Goal: Task Accomplishment & Management: Use online tool/utility

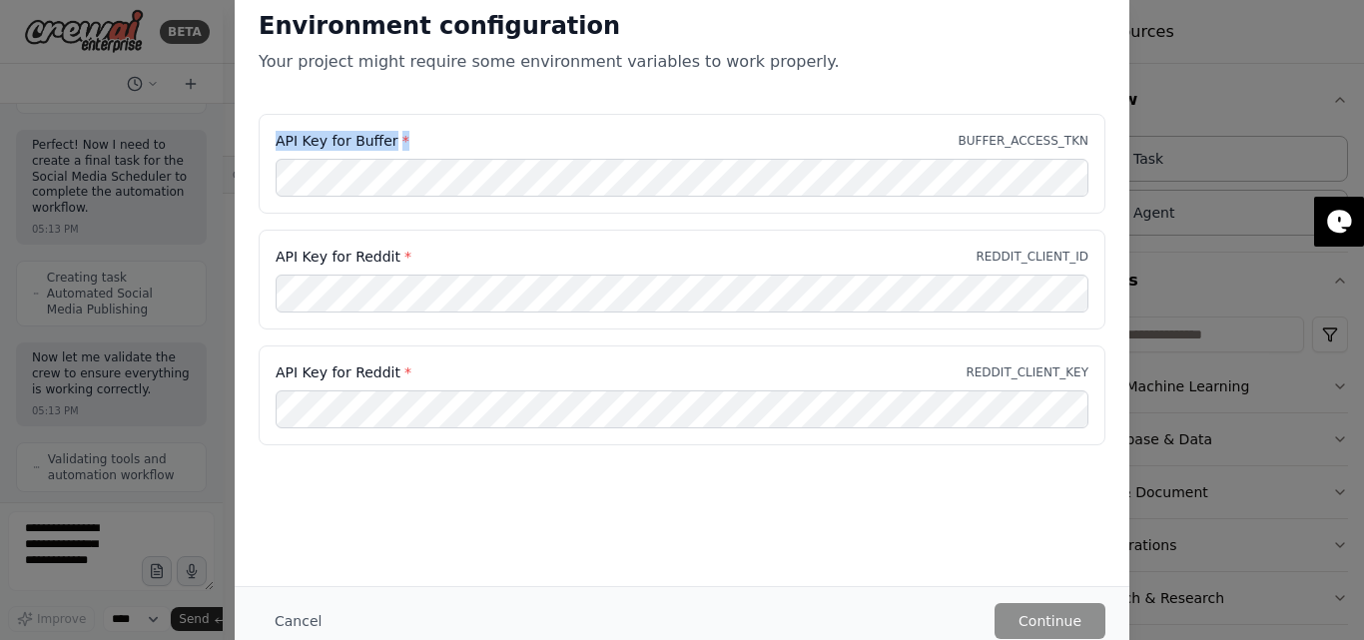
drag, startPoint x: 302, startPoint y: 144, endPoint x: 263, endPoint y: 140, distance: 39.1
click at [263, 140] on div "API Key for Buffer * BUFFER_ACCESS_TKN" at bounding box center [682, 164] width 847 height 100
drag, startPoint x: 305, startPoint y: 621, endPoint x: 245, endPoint y: 558, distance: 87.5
click at [305, 622] on button "Cancel" at bounding box center [298, 621] width 79 height 36
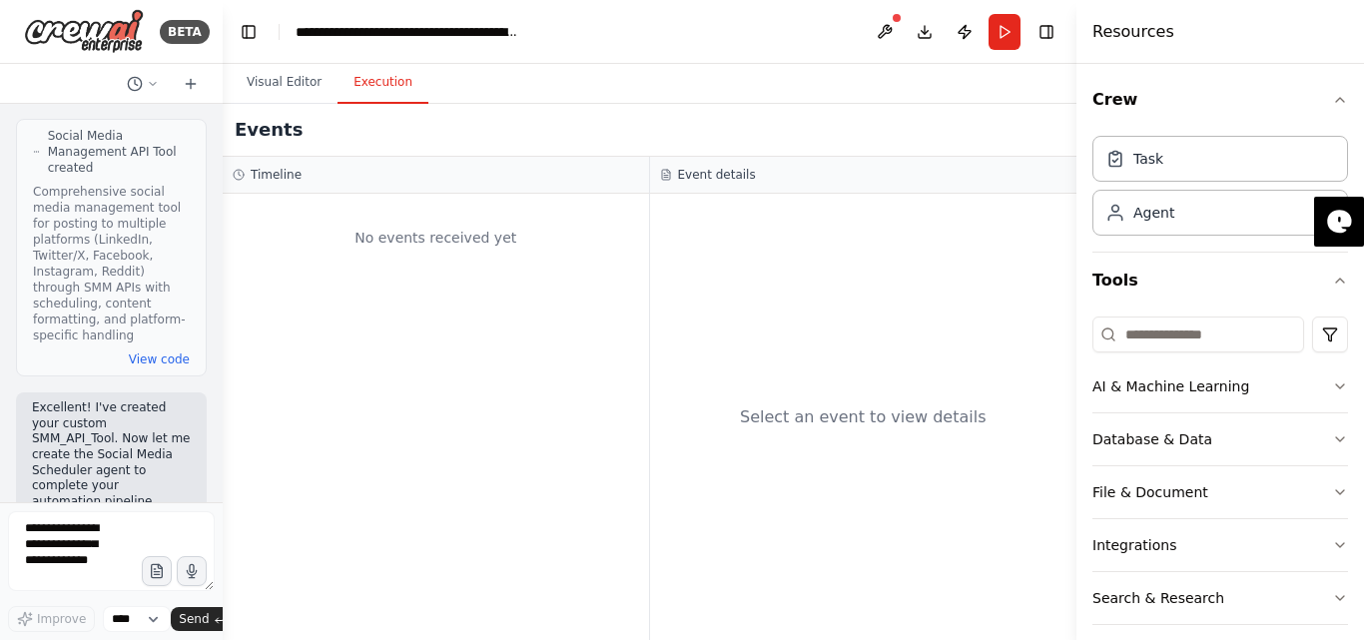
scroll to position [16654, 0]
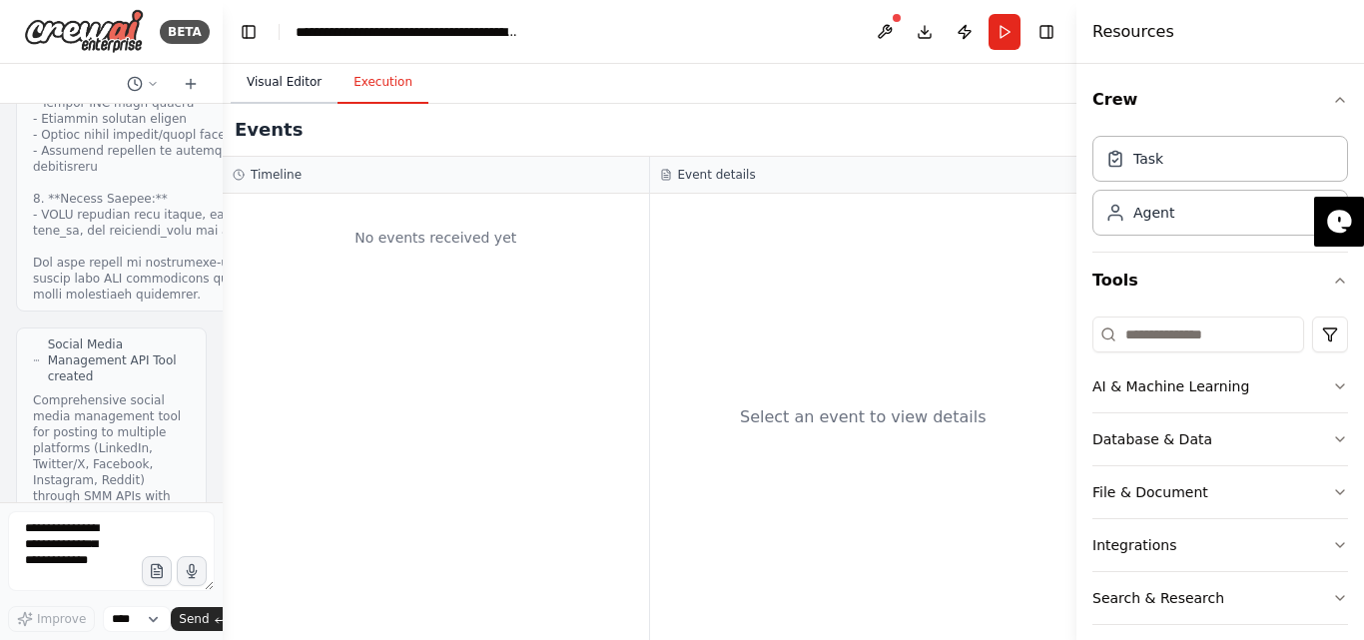
click at [275, 86] on button "Visual Editor" at bounding box center [284, 83] width 107 height 42
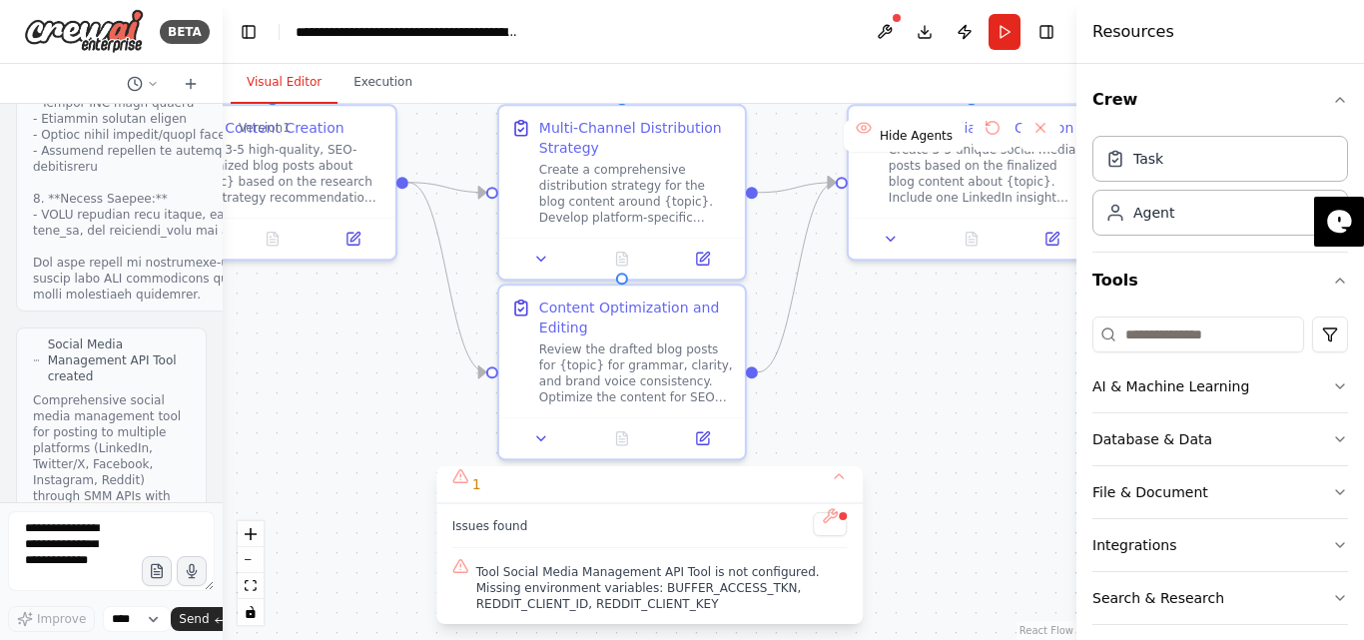
drag, startPoint x: 986, startPoint y: 396, endPoint x: 218, endPoint y: 338, distance: 770.9
click at [219, 338] on div "BETA a blog generator "# Expert Content Marketing & SEO Strategy Prompt Role & …" at bounding box center [682, 320] width 1364 height 640
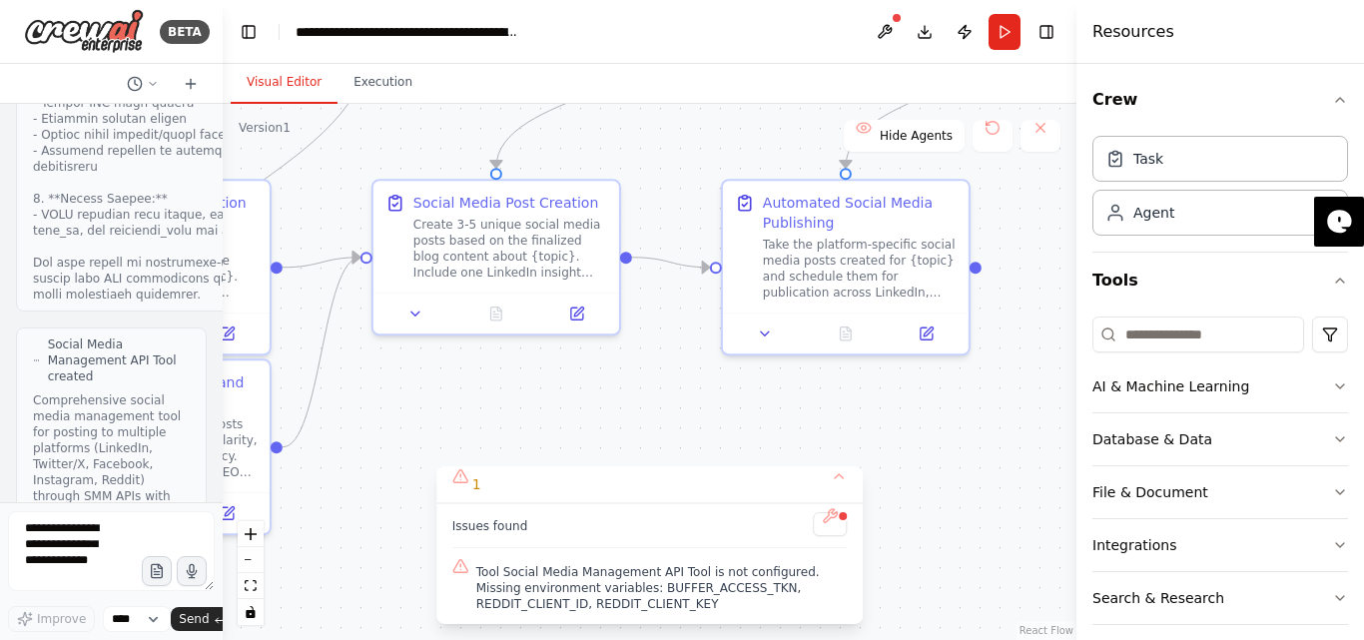
drag, startPoint x: 904, startPoint y: 366, endPoint x: 508, endPoint y: 429, distance: 400.3
click at [454, 434] on div ".deletable-edge-delete-btn { width: 20px; height: 20px; border: 0px solid #ffff…" at bounding box center [650, 372] width 854 height 536
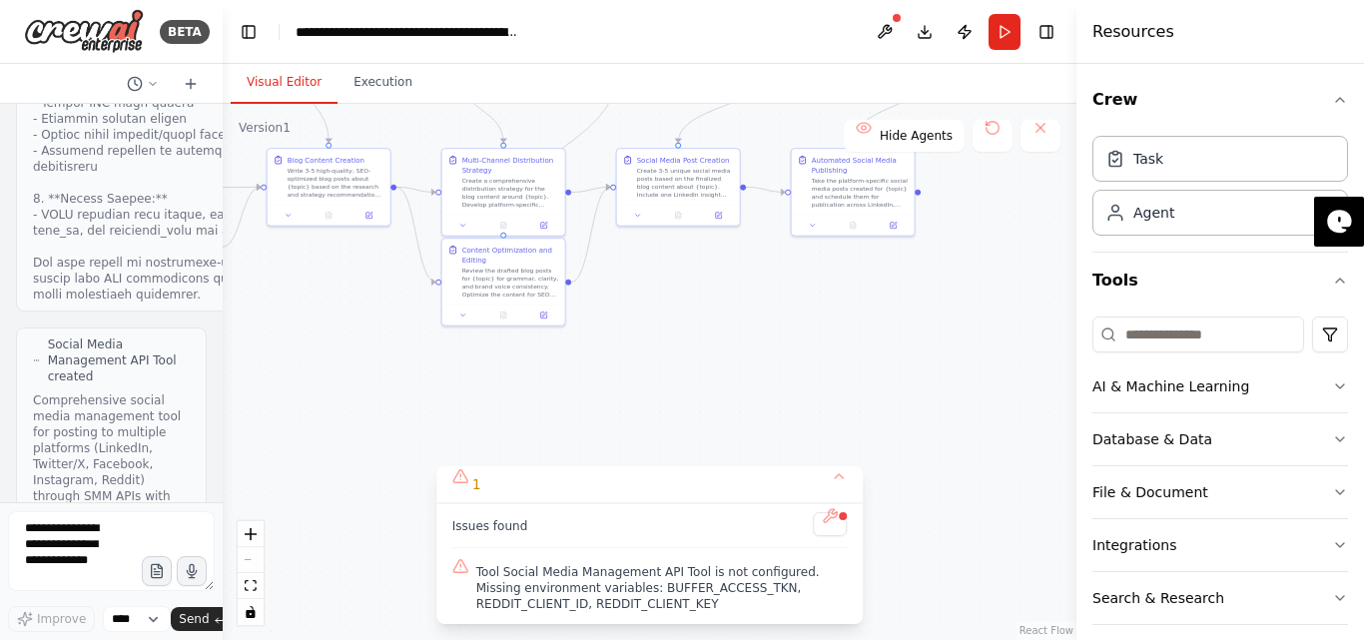
drag, startPoint x: 966, startPoint y: 306, endPoint x: 1086, endPoint y: 161, distance: 188.7
click at [1086, 161] on div "BETA a blog generator "# Expert Content Marketing & SEO Strategy Prompt Role & …" at bounding box center [682, 320] width 1364 height 640
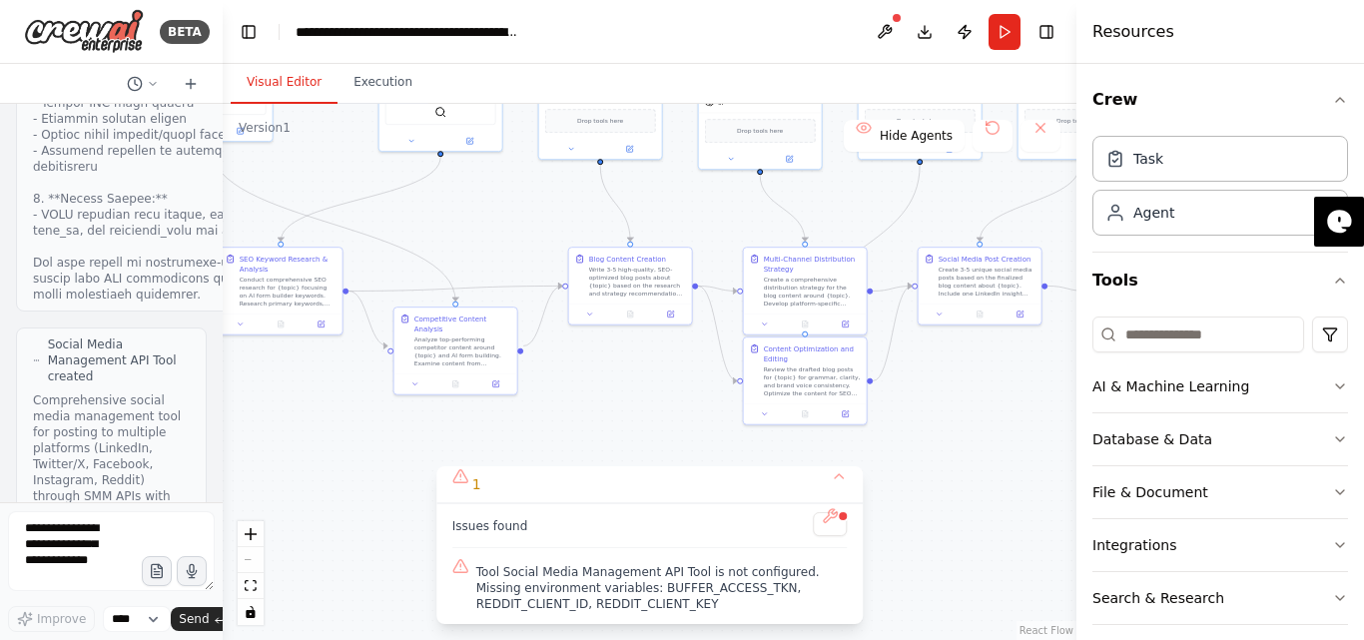
drag, startPoint x: 773, startPoint y: 316, endPoint x: 1022, endPoint y: 361, distance: 253.6
click at [1024, 361] on div ".deletable-edge-delete-btn { width: 20px; height: 20px; border: 0px solid #ffff…" at bounding box center [650, 372] width 854 height 536
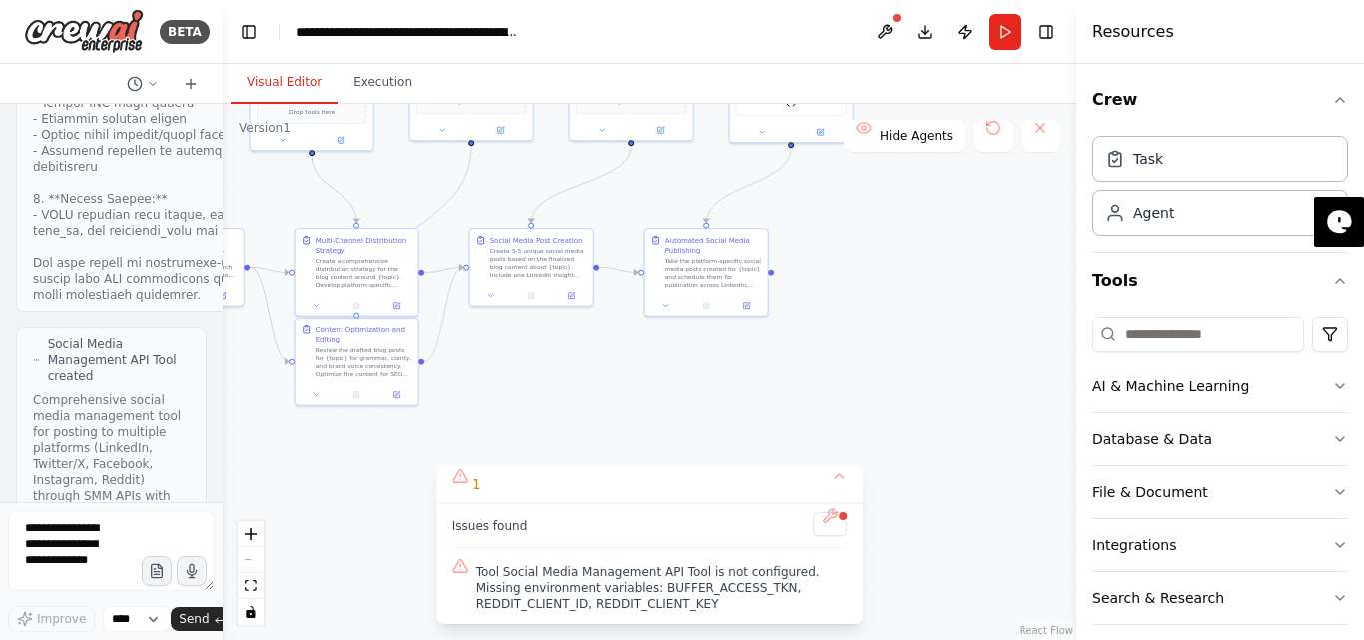
drag, startPoint x: 958, startPoint y: 397, endPoint x: 533, endPoint y: 391, distance: 425.3
click at [529, 391] on div ".deletable-edge-delete-btn { width: 20px; height: 20px; border: 0px solid #ffff…" at bounding box center [650, 372] width 854 height 536
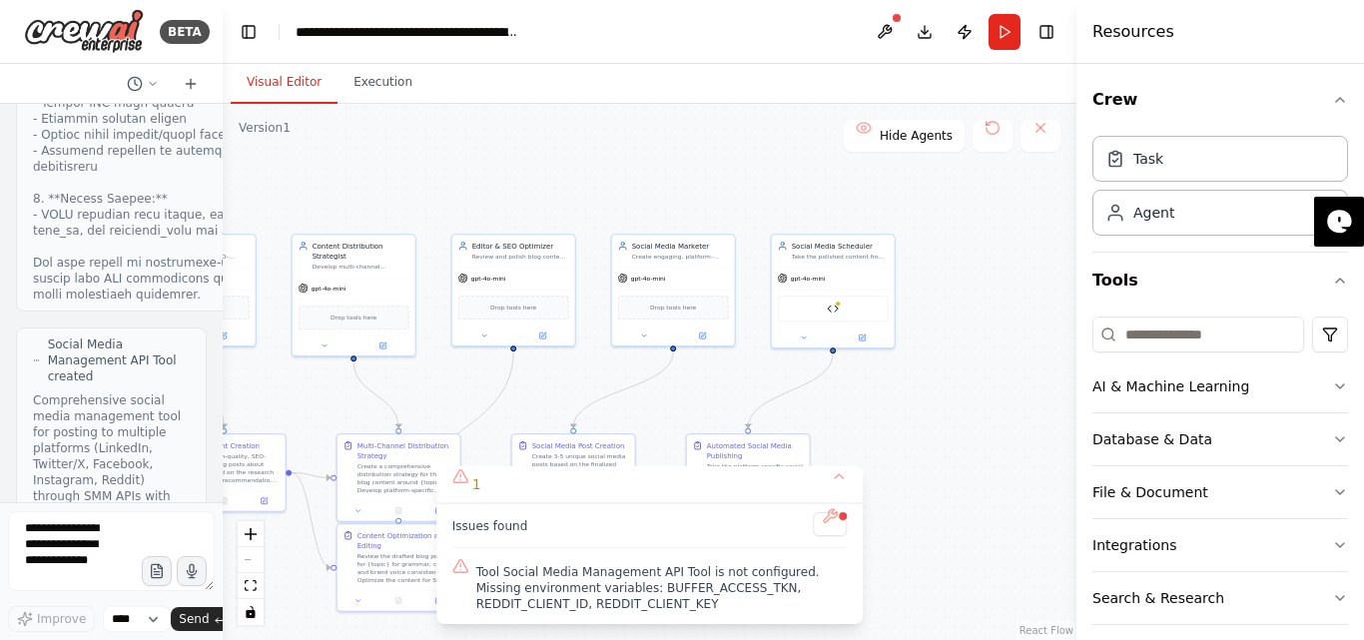
drag, startPoint x: 953, startPoint y: 257, endPoint x: 998, endPoint y: 458, distance: 206.6
click at [1000, 456] on div ".deletable-edge-delete-btn { width: 20px; height: 20px; border: 0px solid #ffff…" at bounding box center [650, 372] width 854 height 536
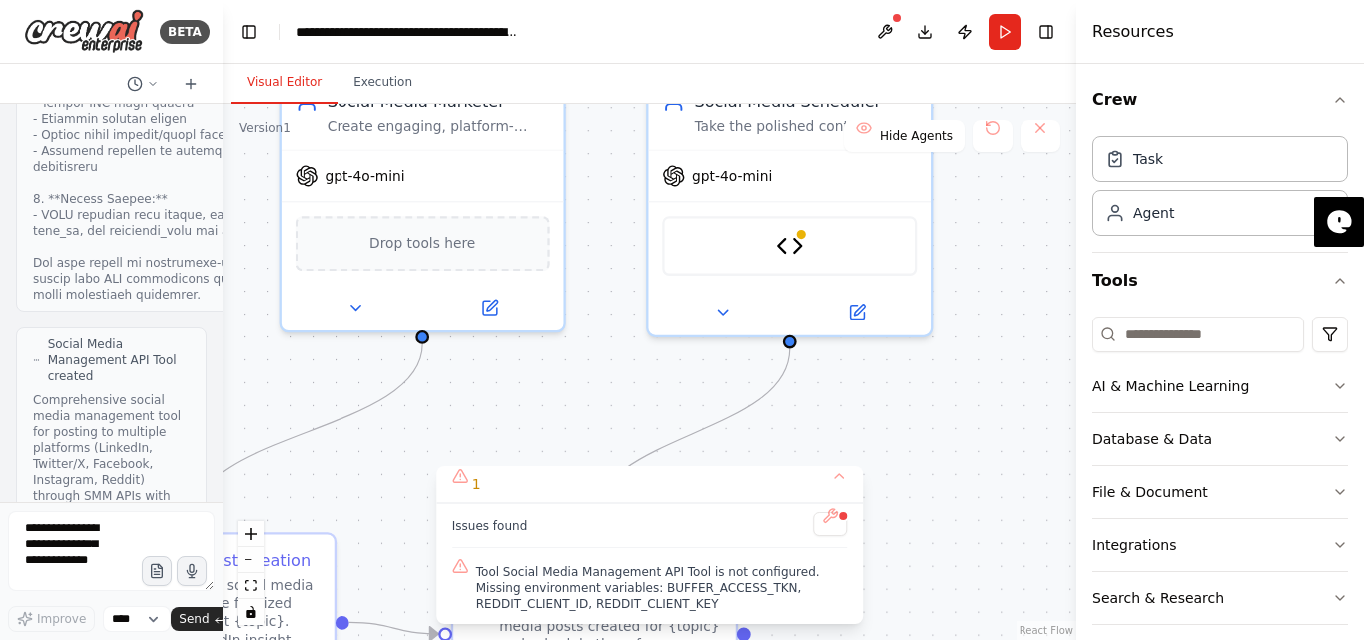
drag, startPoint x: 954, startPoint y: 369, endPoint x: 953, endPoint y: 435, distance: 65.9
click at [953, 435] on div ".deletable-edge-delete-btn { width: 20px; height: 20px; border: 0px solid #ffff…" at bounding box center [650, 372] width 854 height 536
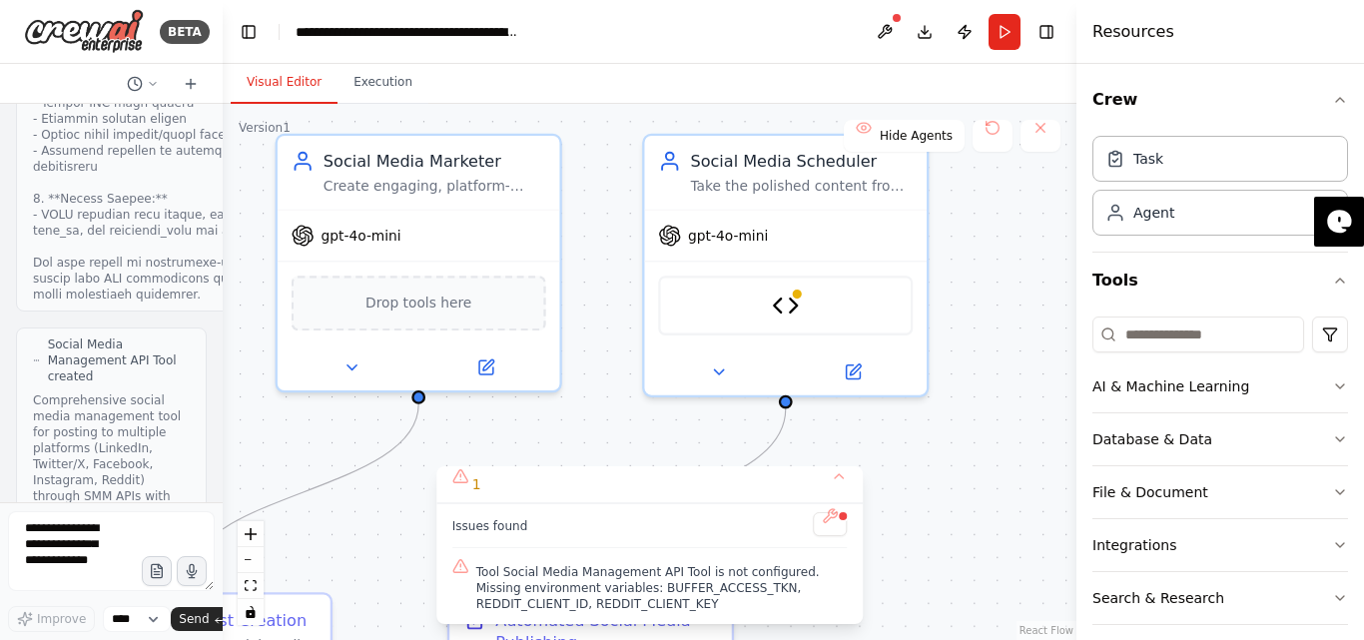
drag, startPoint x: 779, startPoint y: 302, endPoint x: 1008, endPoint y: 262, distance: 233.1
click at [1008, 262] on div ".deletable-edge-delete-btn { width: 20px; height: 20px; border: 0px solid #ffff…" at bounding box center [650, 372] width 854 height 536
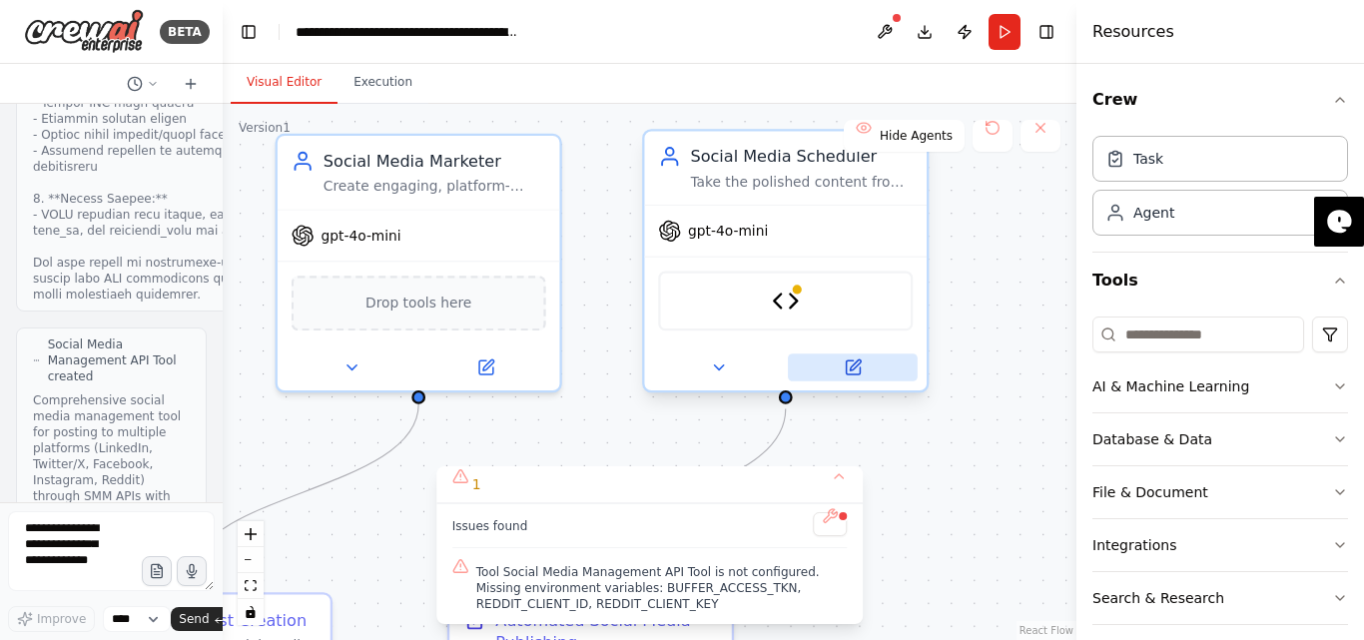
click at [899, 355] on button at bounding box center [853, 367] width 130 height 28
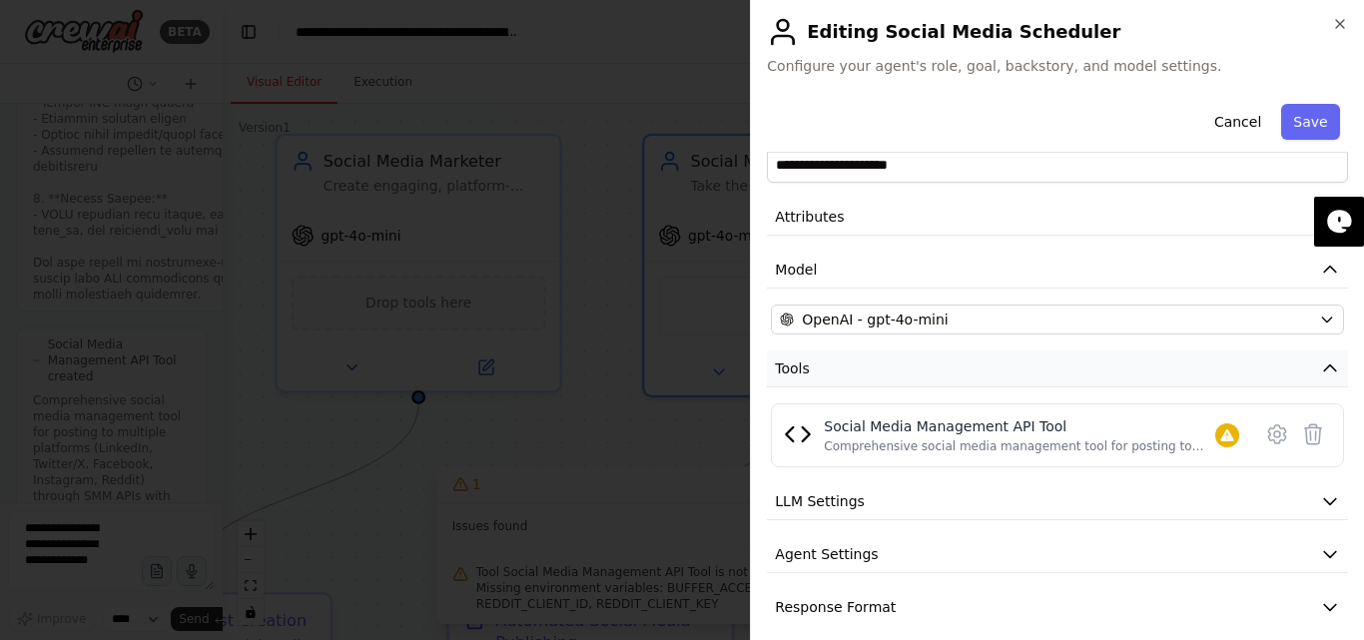
scroll to position [60, 0]
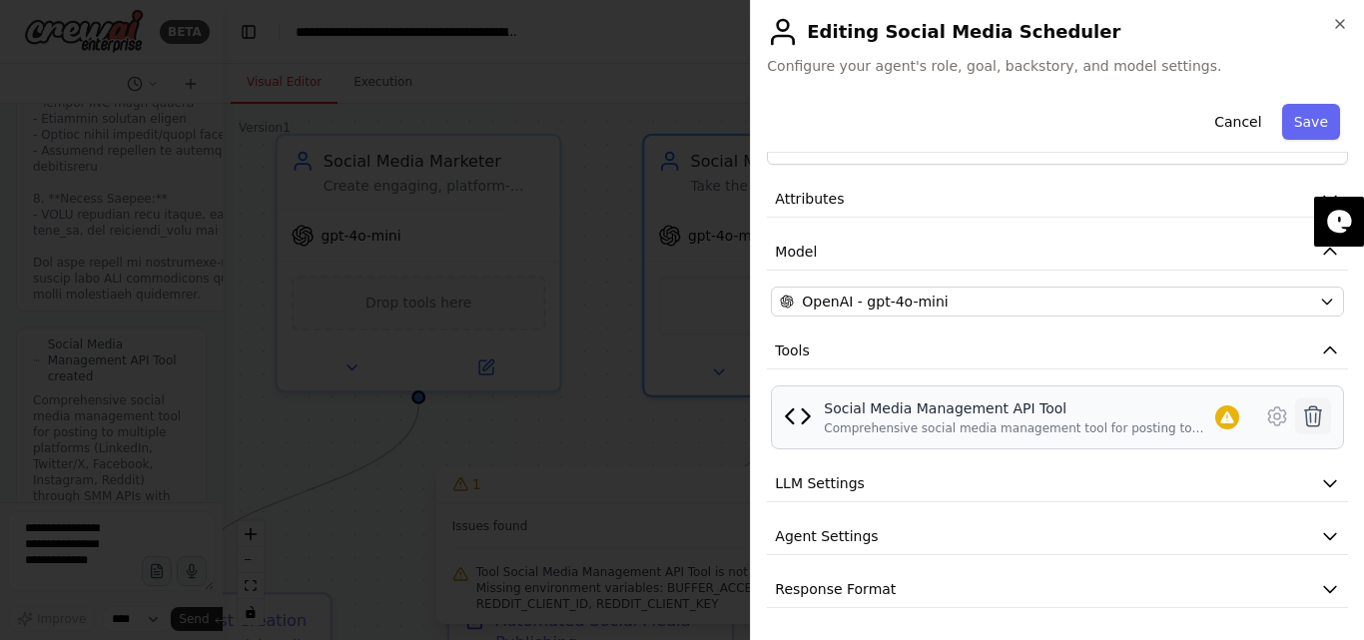
click at [1301, 412] on icon at bounding box center [1313, 416] width 24 height 24
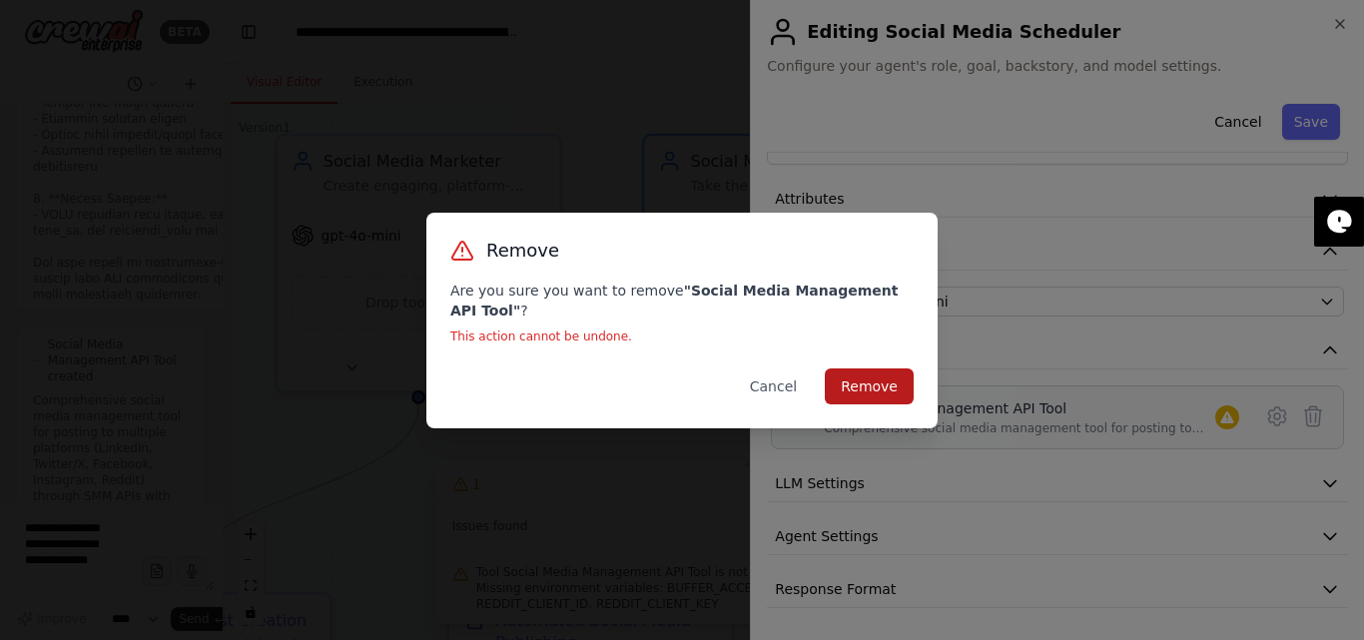
click at [844, 368] on button "Remove" at bounding box center [869, 386] width 89 height 36
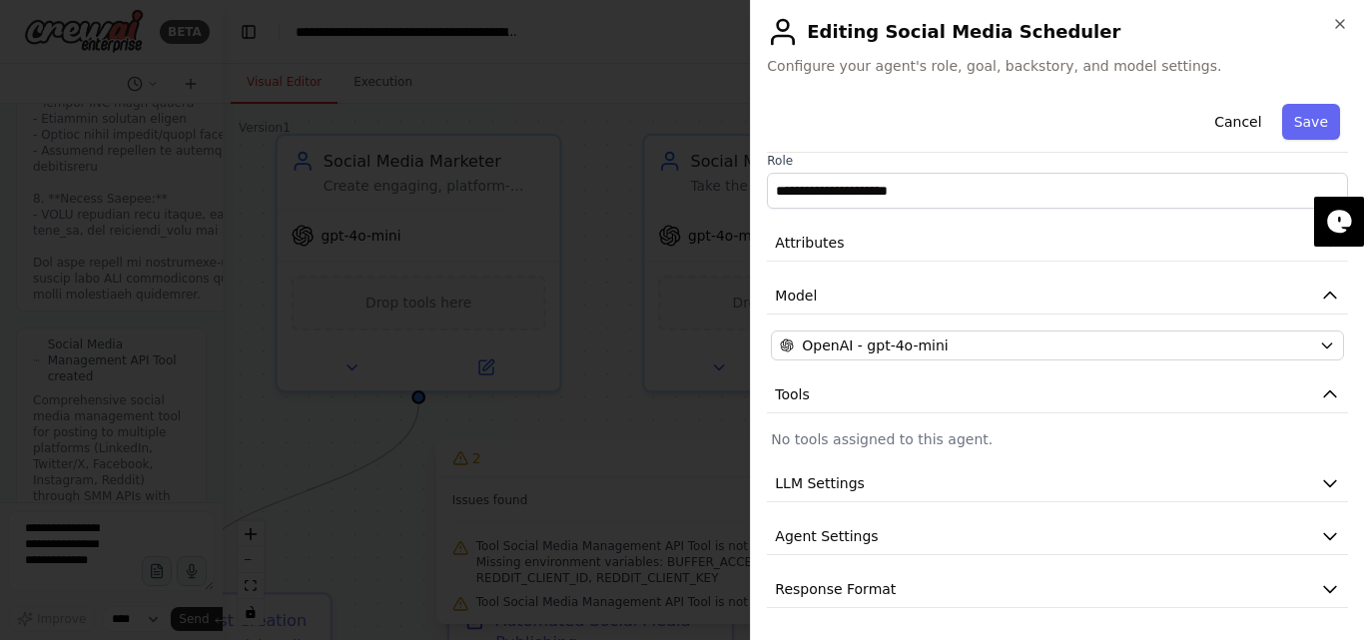
click at [688, 429] on div at bounding box center [682, 320] width 1364 height 640
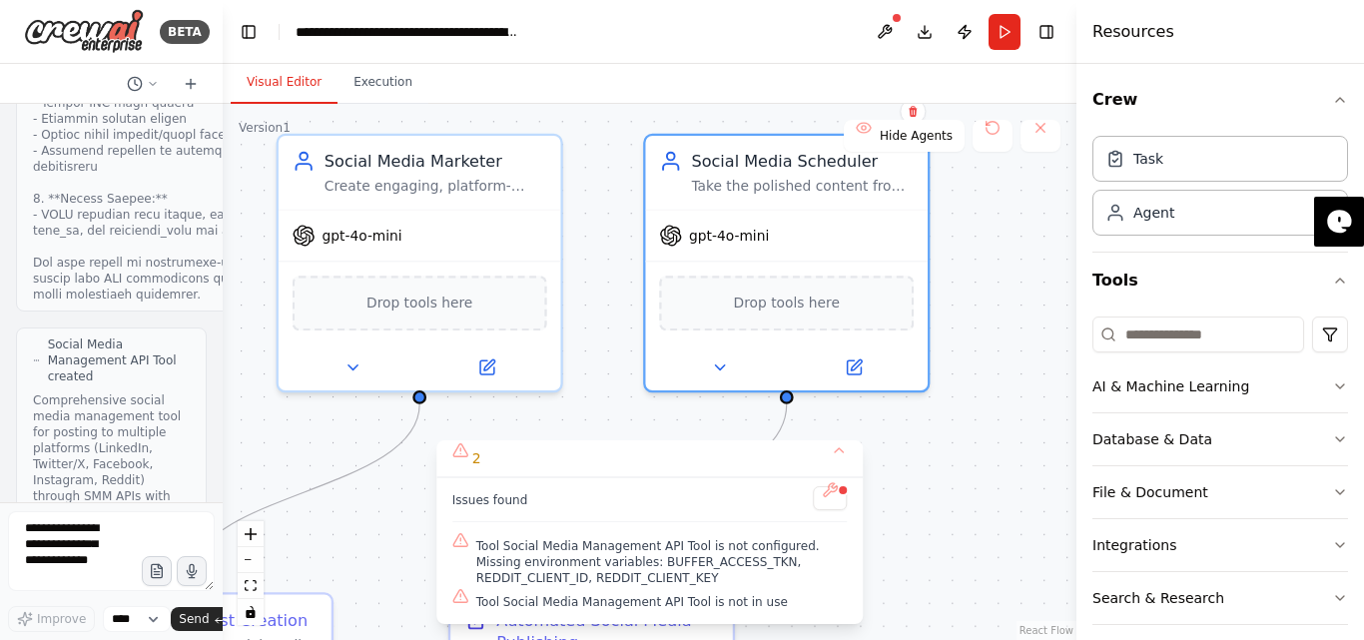
click at [990, 431] on div ".deletable-edge-delete-btn { width: 20px; height: 20px; border: 0px solid #ffff…" at bounding box center [650, 372] width 854 height 536
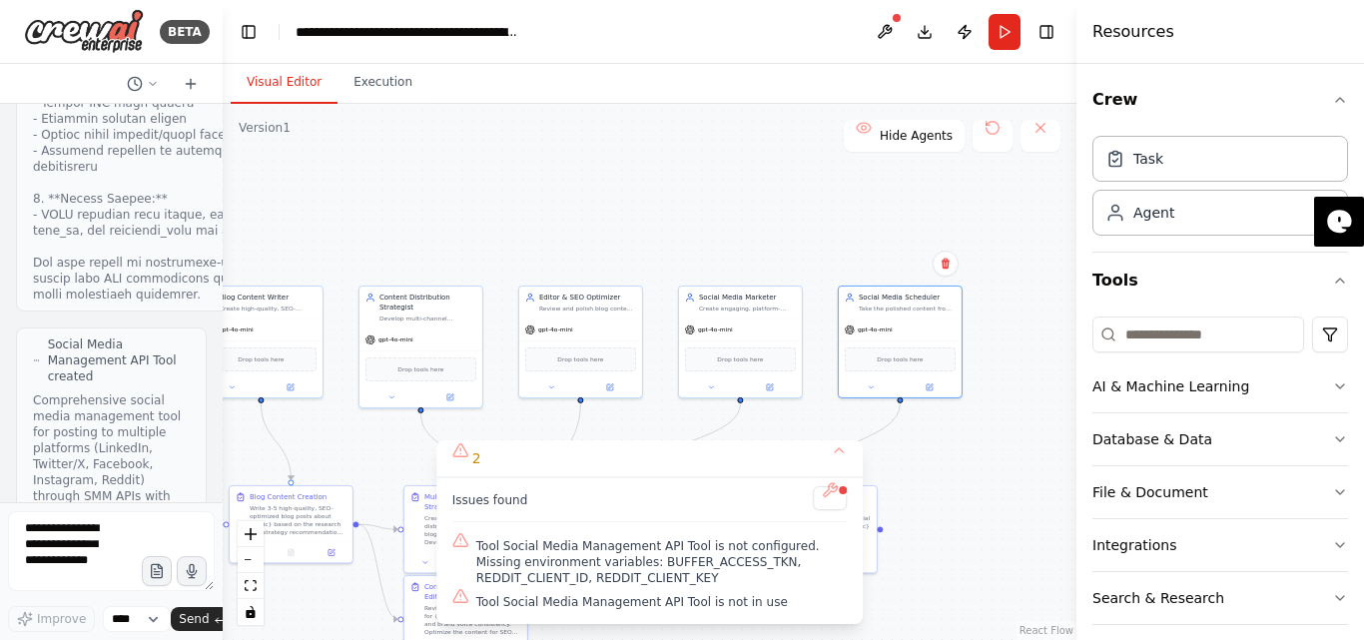
click at [967, 462] on div ".deletable-edge-delete-btn { width: 20px; height: 20px; border: 0px solid #ffff…" at bounding box center [650, 372] width 854 height 536
click at [973, 442] on div ".deletable-edge-delete-btn { width: 20px; height: 20px; border: 0px solid #ffff…" at bounding box center [650, 372] width 854 height 536
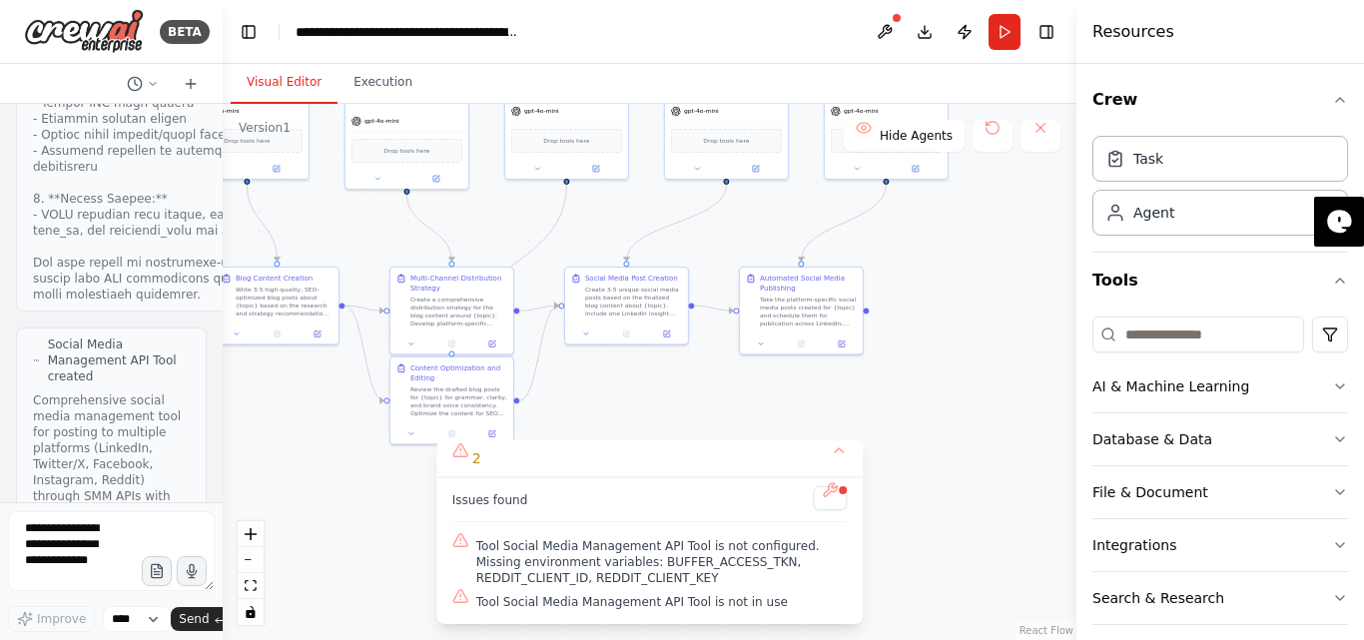
drag, startPoint x: 957, startPoint y: 457, endPoint x: 914, endPoint y: 233, distance: 228.9
click at [922, 231] on div ".deletable-edge-delete-btn { width: 20px; height: 20px; border: 0px solid #ffff…" at bounding box center [650, 372] width 854 height 536
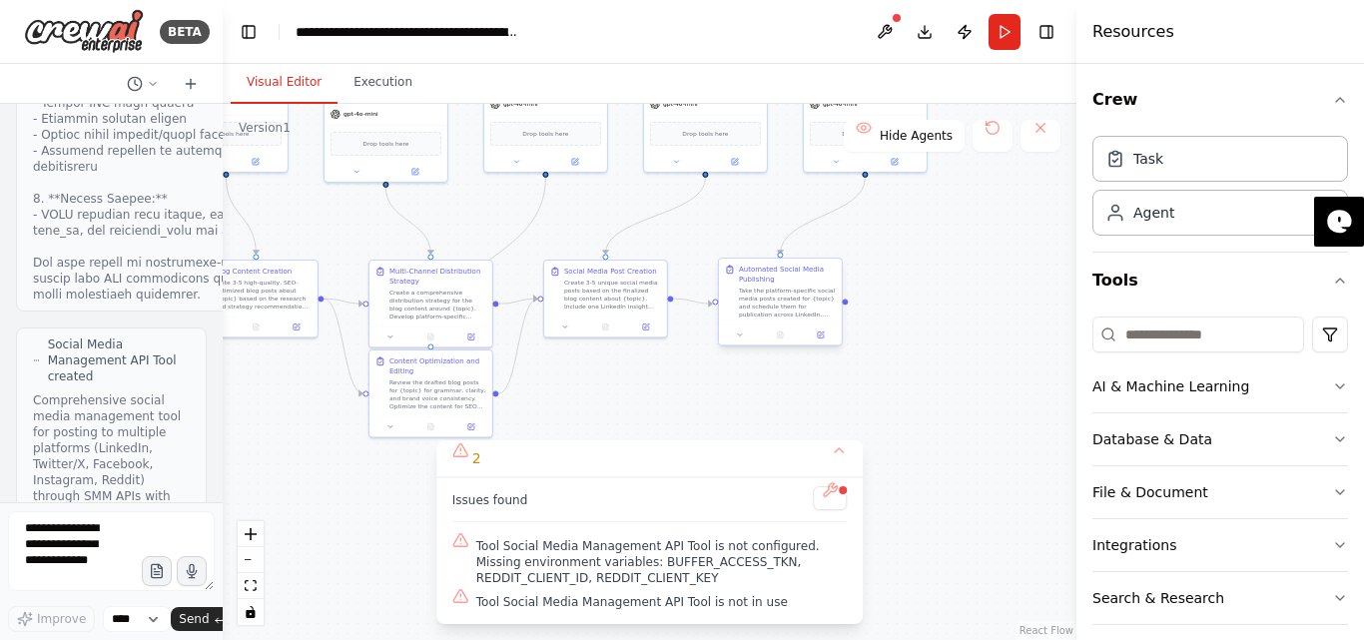
click at [804, 313] on div "Take the platform-specific social media posts created for {topic} and schedule …" at bounding box center [787, 303] width 97 height 32
drag, startPoint x: 785, startPoint y: 316, endPoint x: 770, endPoint y: 318, distance: 15.1
click at [770, 318] on div "Automated Social Media Publishing Take the platform-specific social media posts…" at bounding box center [785, 292] width 123 height 66
click at [827, 342] on div at bounding box center [785, 334] width 123 height 21
click at [825, 326] on div at bounding box center [785, 334] width 123 height 21
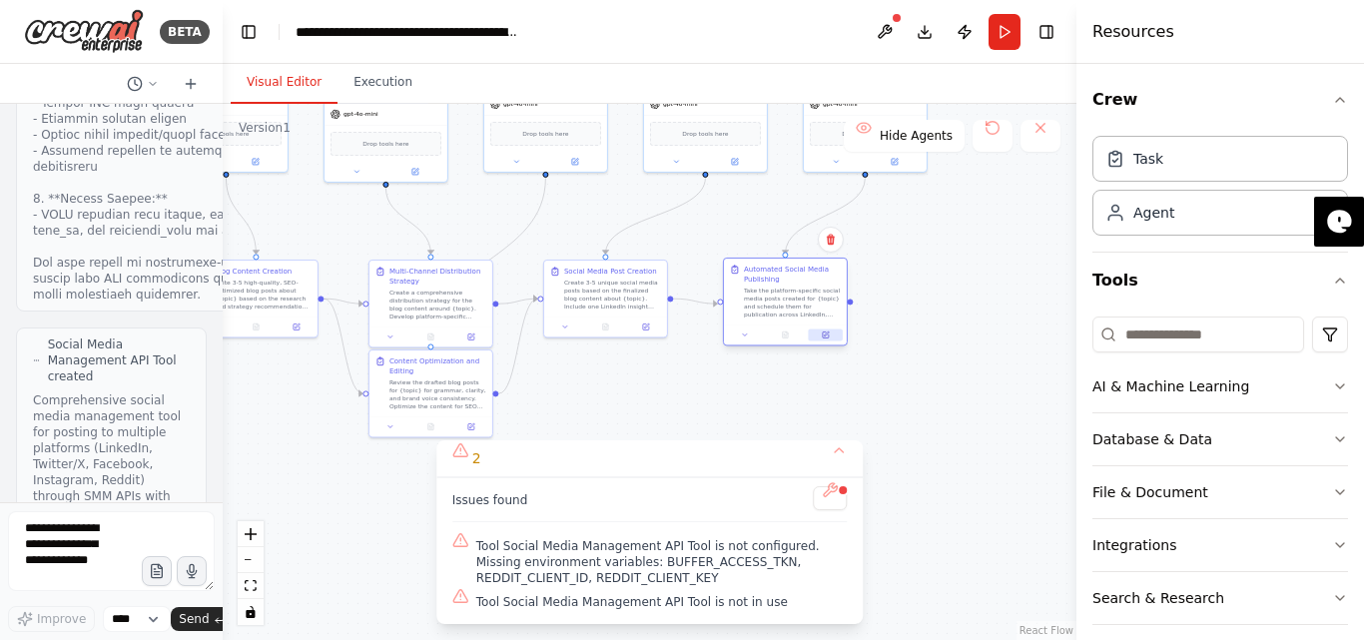
click at [828, 336] on icon at bounding box center [826, 334] width 6 height 6
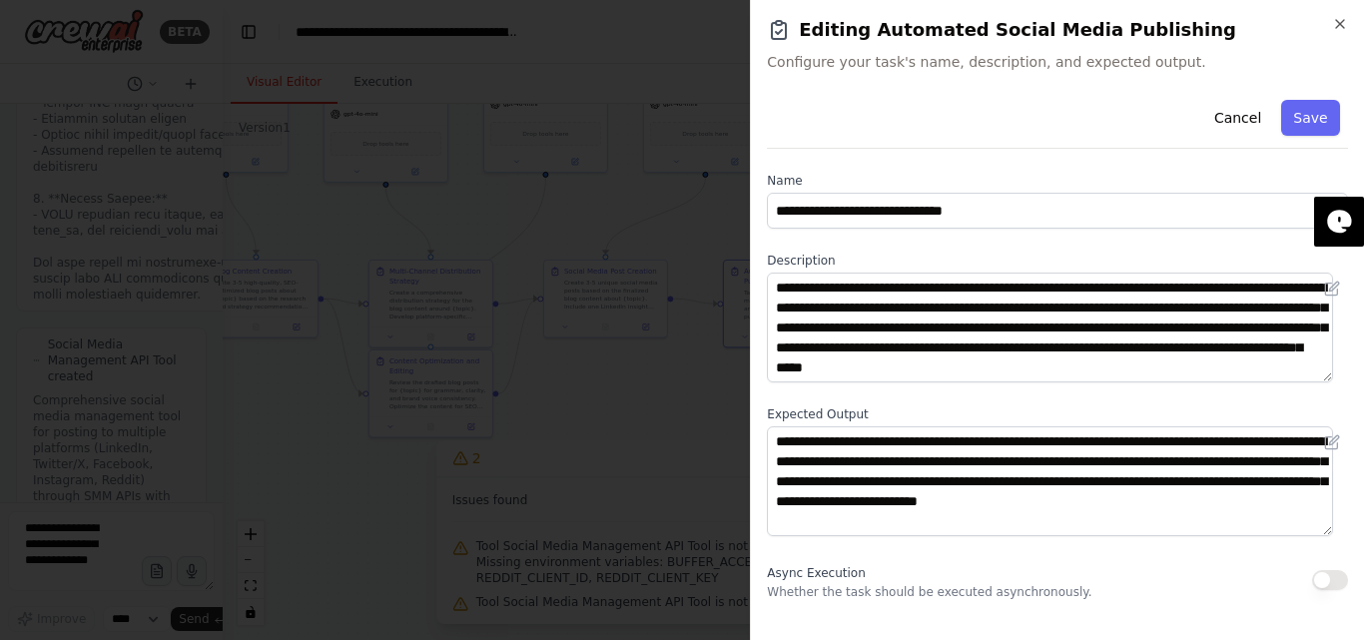
scroll to position [158, 0]
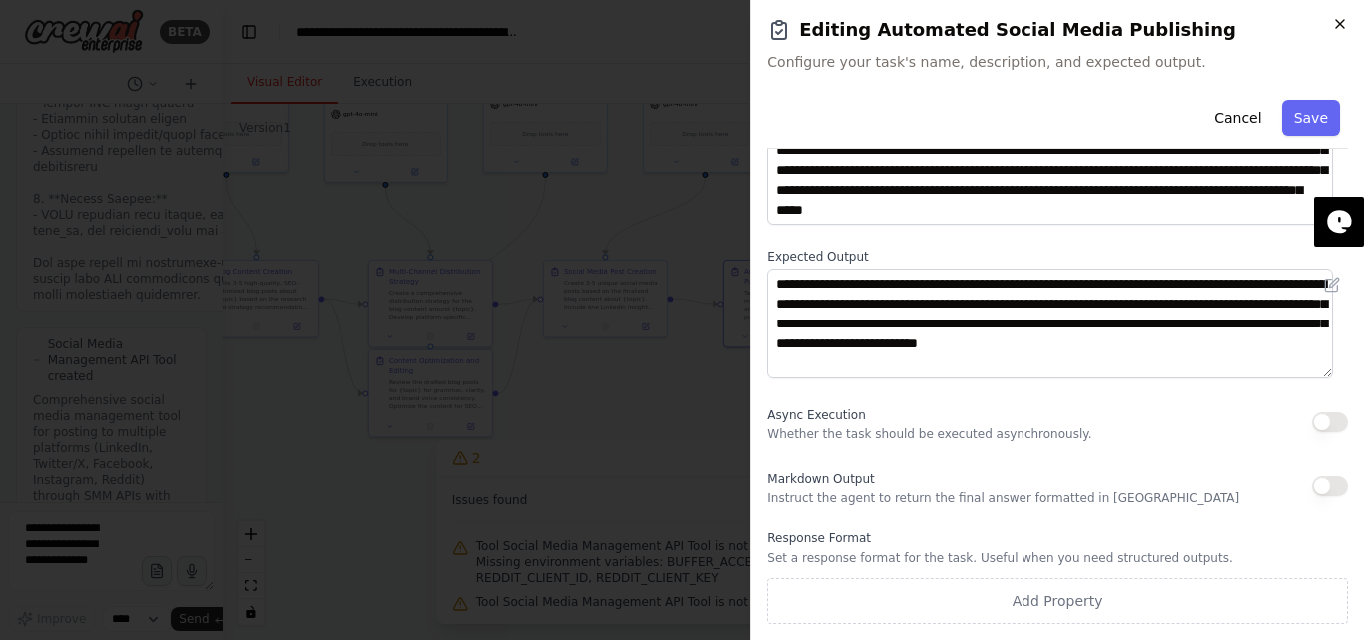
drag, startPoint x: 1349, startPoint y: 24, endPoint x: 1332, endPoint y: 30, distance: 18.0
click at [1347, 24] on div "**********" at bounding box center [1057, 320] width 614 height 640
click at [675, 371] on div at bounding box center [682, 320] width 1364 height 640
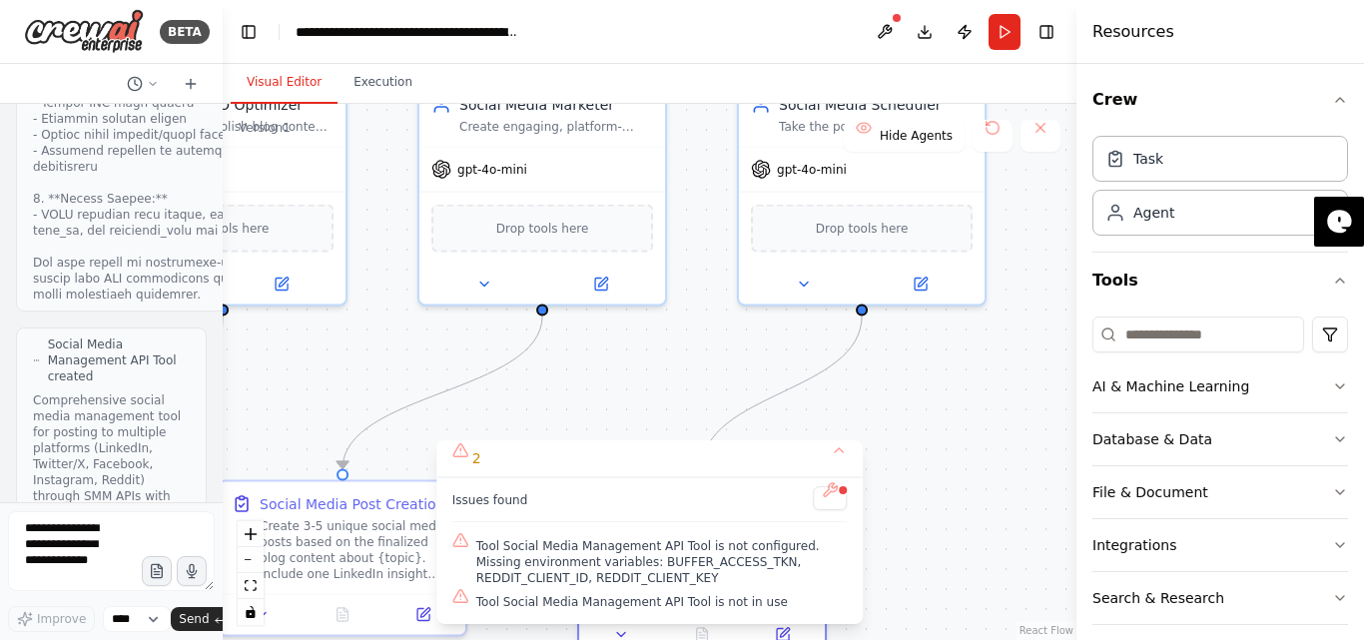
drag, startPoint x: 857, startPoint y: 239, endPoint x: 948, endPoint y: 409, distance: 193.9
click at [951, 442] on div ".deletable-edge-delete-btn { width: 20px; height: 20px; border: 0px solid #ffff…" at bounding box center [650, 372] width 854 height 536
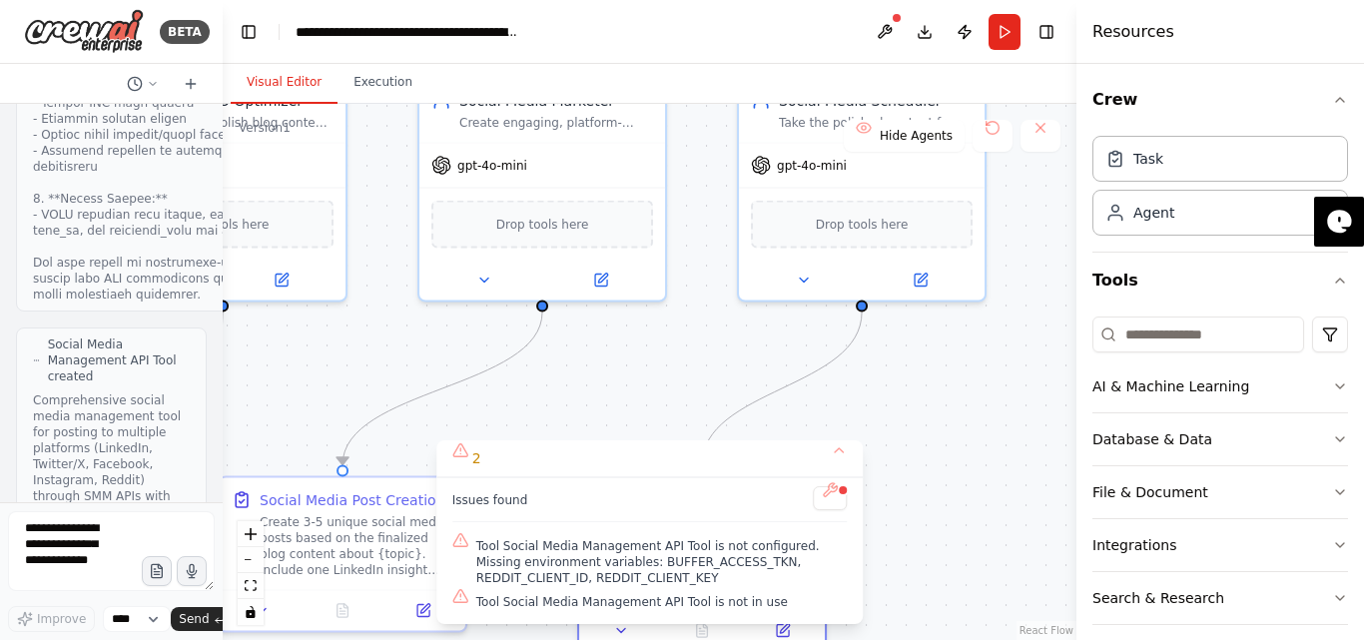
click at [867, 309] on div ".deletable-edge-delete-btn { width: 20px; height: 20px; border: 0px solid #ffff…" at bounding box center [650, 372] width 854 height 536
click at [862, 313] on circle "Edge from 0407b891-51a9-4187-9ab7-fbe115bf216a to f3b15648-f7d1-4b96-89d3-9b95e…" at bounding box center [862, 322] width 20 height 20
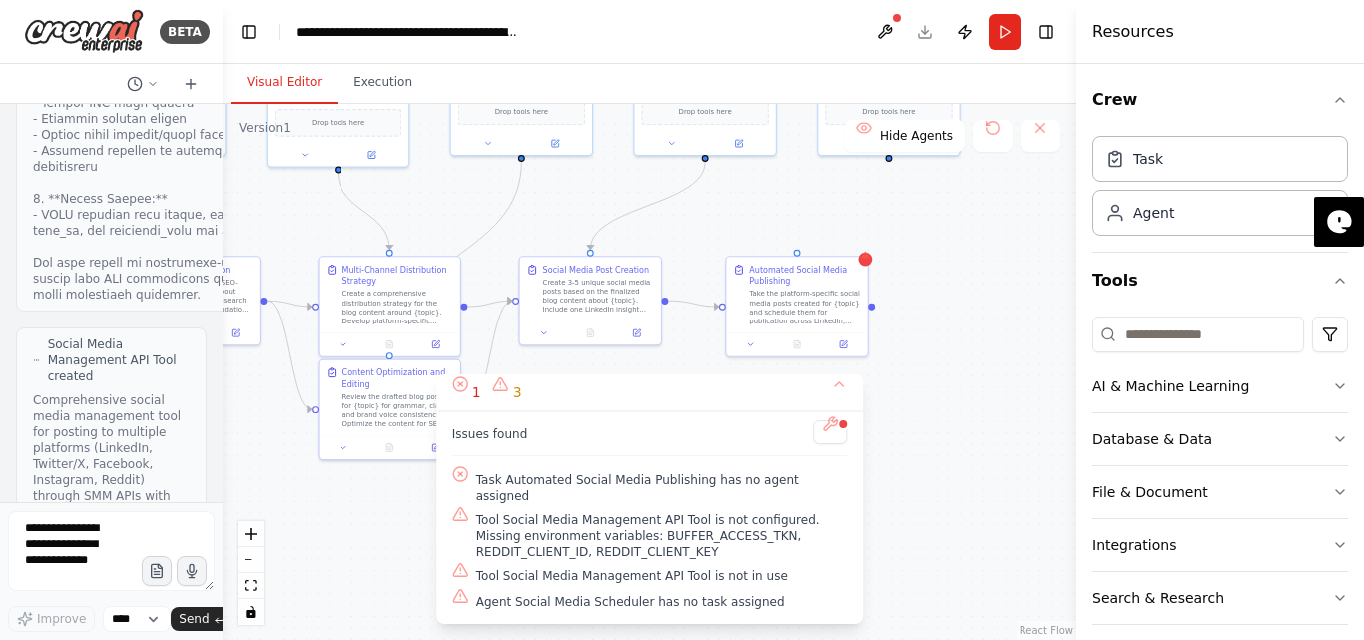
drag, startPoint x: 916, startPoint y: 389, endPoint x: 928, endPoint y: 227, distance: 163.2
click at [928, 227] on div ".deletable-edge-delete-btn { width: 20px; height: 20px; border: 0px solid #ffff…" at bounding box center [650, 372] width 854 height 536
click at [689, 296] on icon "Edge from 80c3e20c-b32d-4d80-9394-db0ee105c2a3 to f3b15648-f7d1-4b96-89d3-9b95e…" at bounding box center [694, 299] width 51 height 6
click at [693, 297] on icon at bounding box center [694, 299] width 4 height 4
click at [697, 299] on div ".deletable-edge-delete-btn { width: 20px; height: 20px; border: 0px solid #ffff…" at bounding box center [650, 372] width 854 height 536
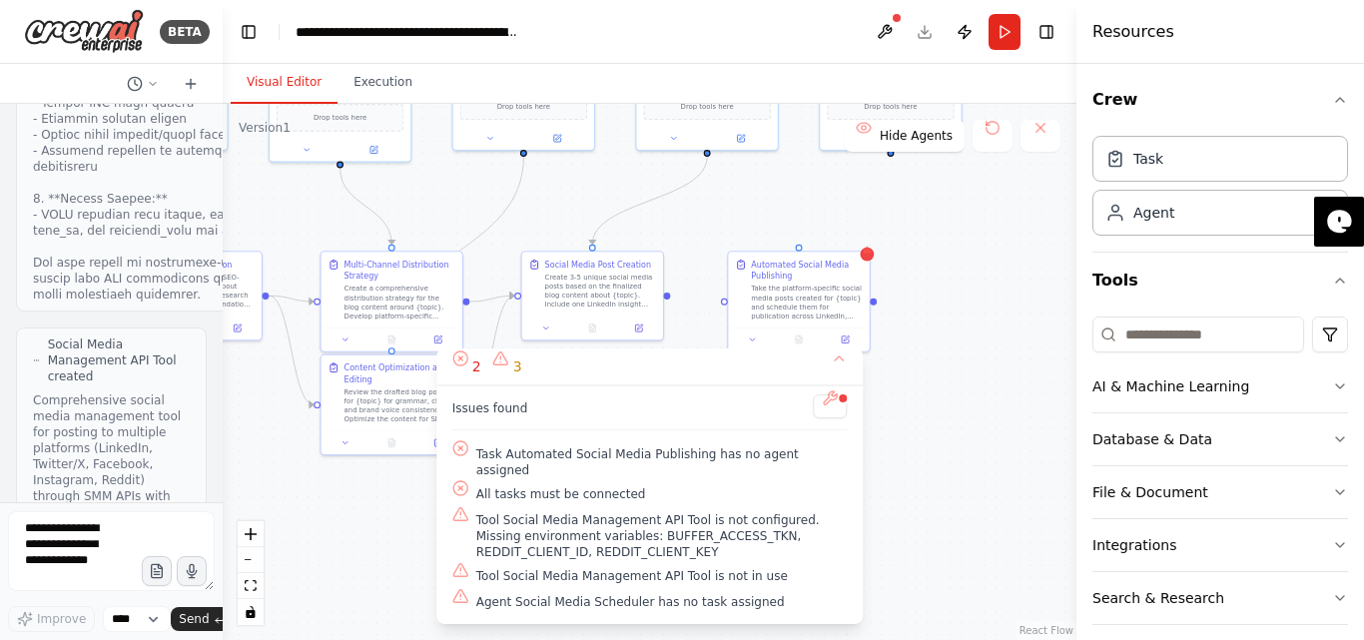
click at [976, 303] on div ".deletable-edge-delete-btn { width: 20px; height: 20px; border: 0px solid #ffff…" at bounding box center [650, 372] width 854 height 536
click at [989, 293] on div ".deletable-edge-delete-btn { width: 20px; height: 20px; border: 0px solid #ffff…" at bounding box center [650, 372] width 854 height 536
click at [866, 262] on div "Automated Social Media Publishing Take the platform-specific social media posts…" at bounding box center [798, 288] width 141 height 76
click at [977, 229] on div ".deletable-edge-delete-btn { width: 20px; height: 20px; border: 0px solid #ffff…" at bounding box center [650, 372] width 854 height 536
click at [1003, 29] on button "Run" at bounding box center [1004, 32] width 32 height 36
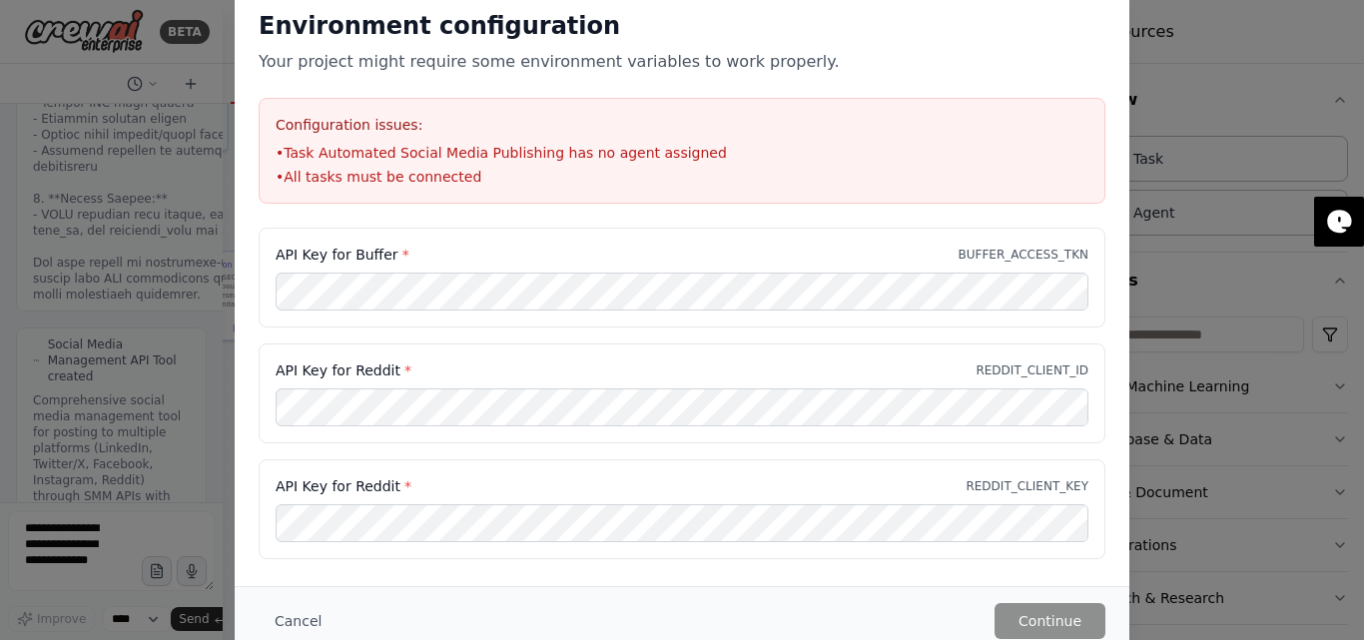
click at [1230, 48] on div "Environment configuration Your project might require some environment variables…" at bounding box center [682, 320] width 1364 height 640
click at [751, 239] on div "API Key for Buffer * BUFFER_ACCESS_TKN" at bounding box center [682, 278] width 847 height 100
click at [1107, 79] on div "Environment configuration Your project might require some environment variables…" at bounding box center [682, 107] width 895 height 242
click at [1164, 66] on div "Environment configuration Your project might require some environment variables…" at bounding box center [682, 320] width 1364 height 640
click at [1188, 52] on div "Environment configuration Your project might require some environment variables…" at bounding box center [682, 320] width 1364 height 640
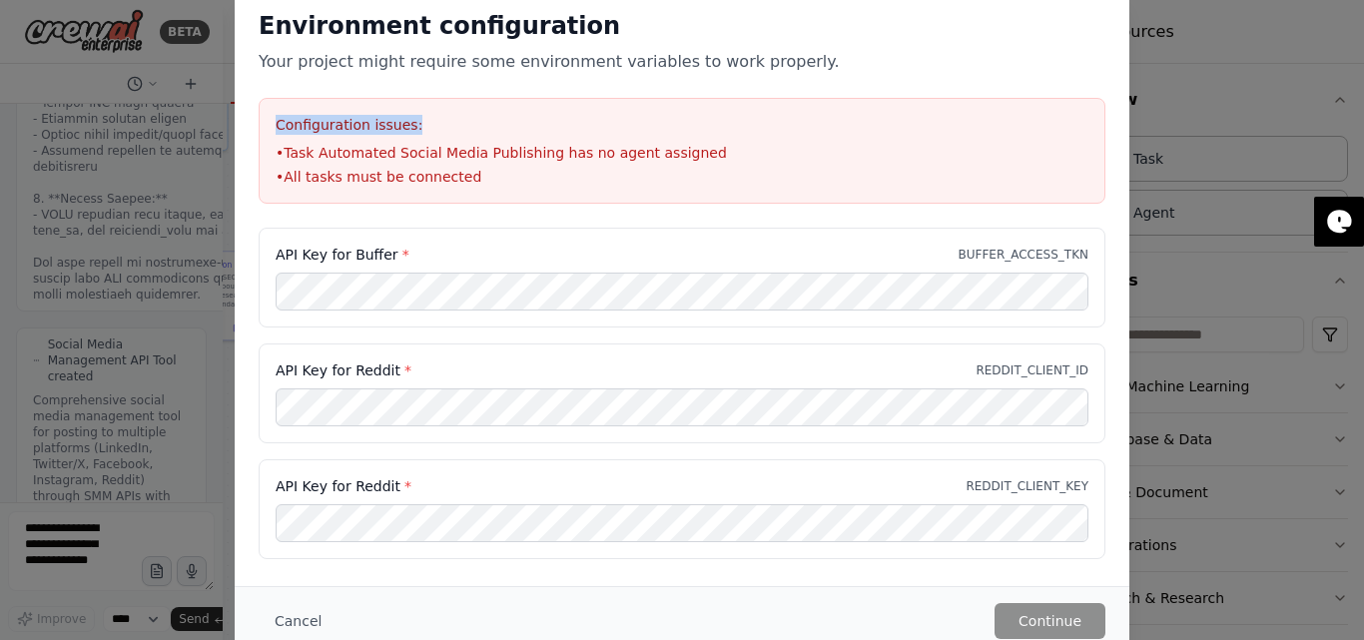
click at [1220, 57] on div "Environment configuration Your project might require some environment variables…" at bounding box center [682, 320] width 1364 height 640
drag, startPoint x: 1276, startPoint y: 150, endPoint x: 1203, endPoint y: 146, distance: 73.0
click at [1274, 154] on div "Environment configuration Your project might require some environment variables…" at bounding box center [682, 320] width 1364 height 640
click at [288, 623] on button "Cancel" at bounding box center [298, 621] width 79 height 36
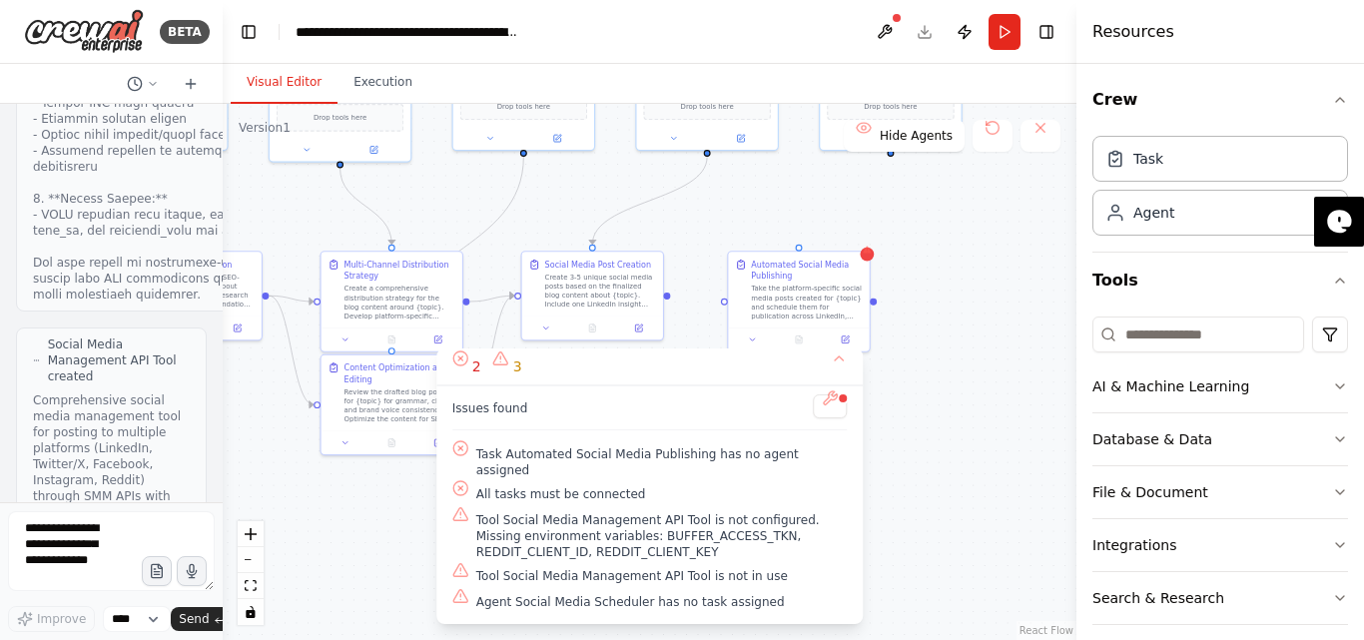
click at [931, 286] on div ".deletable-edge-delete-btn { width: 20px; height: 20px; border: 0px solid #ffff…" at bounding box center [650, 372] width 854 height 536
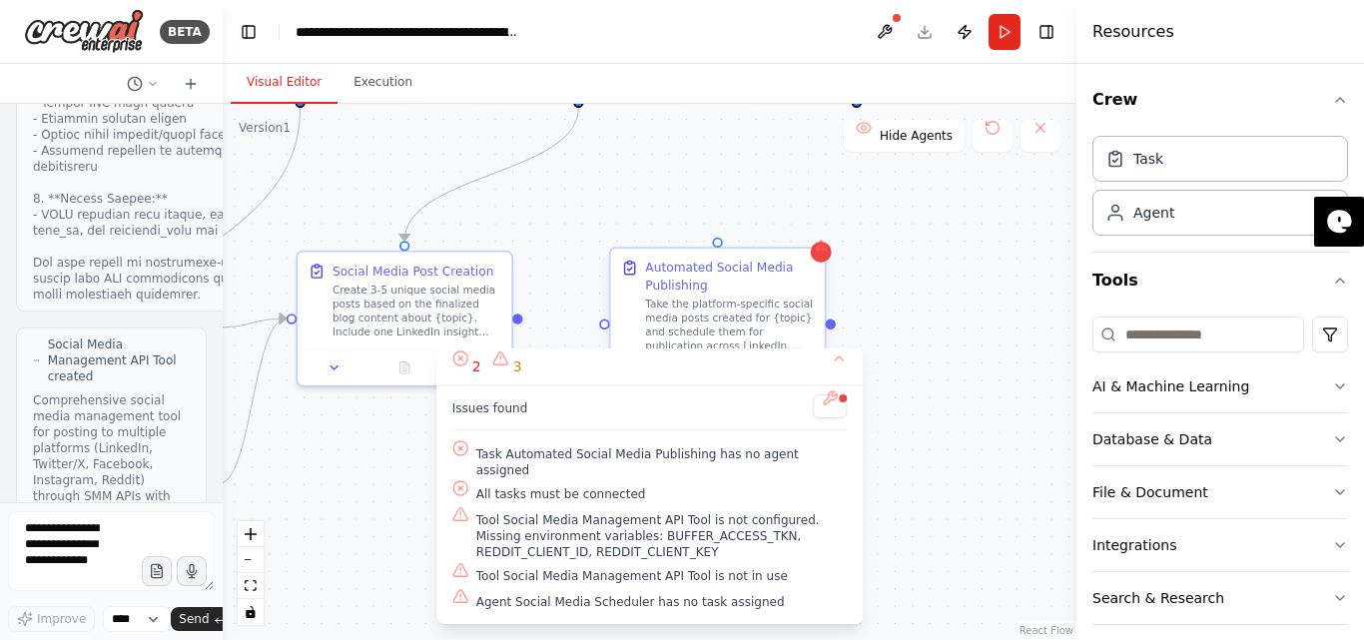
drag, startPoint x: 736, startPoint y: 280, endPoint x: 677, endPoint y: 265, distance: 60.8
click at [677, 265] on div "Automated Social Media Publishing" at bounding box center [729, 276] width 169 height 35
click at [811, 239] on button at bounding box center [809, 231] width 26 height 26
click at [809, 228] on icon at bounding box center [810, 230] width 8 height 11
click at [752, 229] on button "Confirm" at bounding box center [753, 231] width 71 height 24
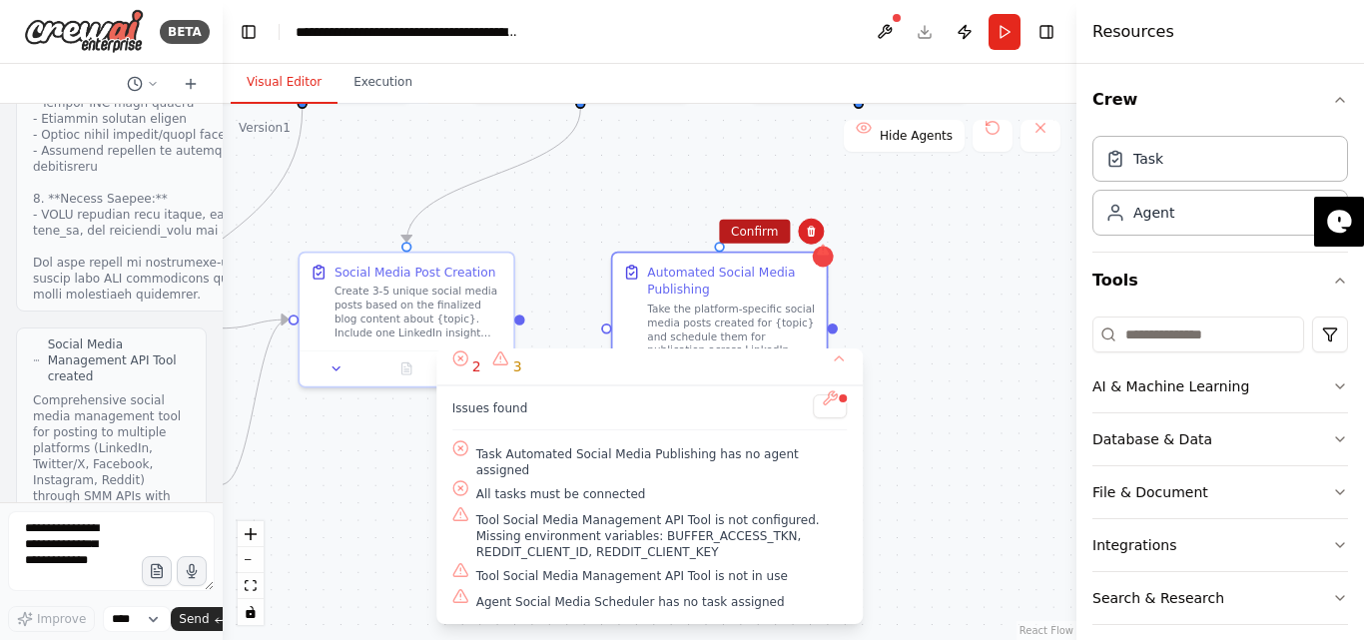
click at [759, 223] on button "Confirm" at bounding box center [754, 232] width 71 height 24
click at [759, 223] on button "Confirm" at bounding box center [755, 231] width 71 height 24
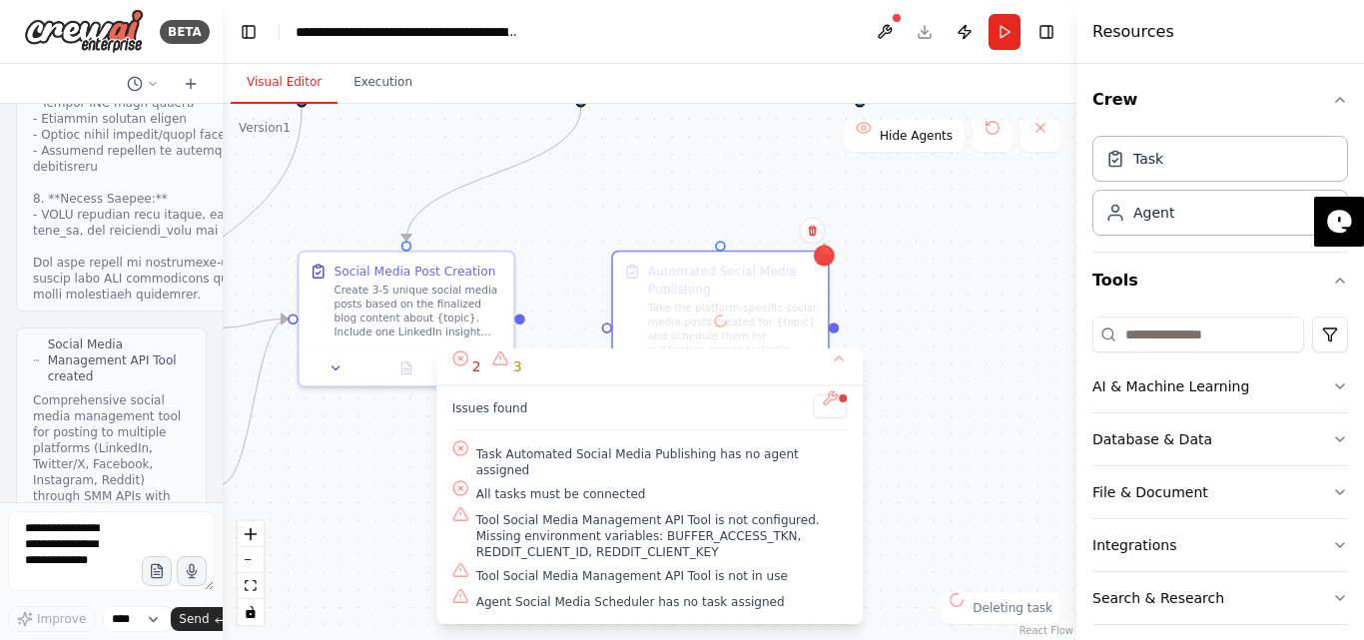
click at [759, 223] on div ".deletable-edge-delete-btn { width: 20px; height: 20px; border: 0px solid #ffff…" at bounding box center [650, 372] width 854 height 536
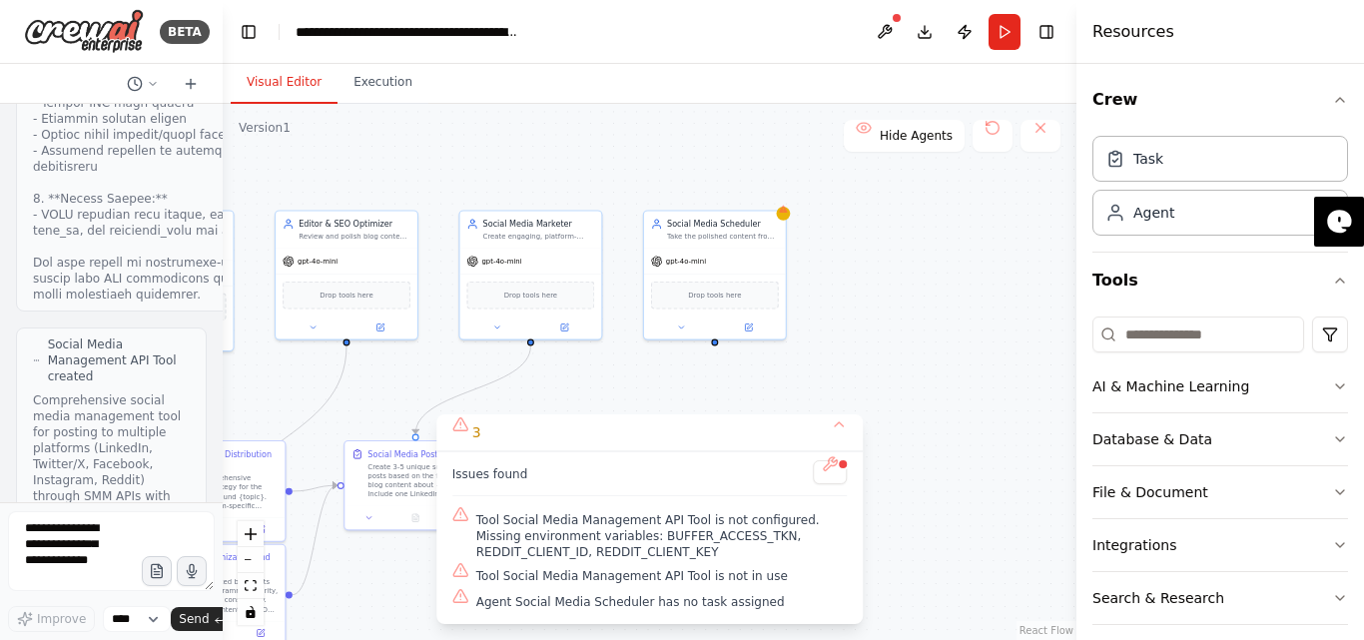
drag, startPoint x: 946, startPoint y: 244, endPoint x: 866, endPoint y: 430, distance: 203.5
click at [866, 430] on div ".deletable-edge-delete-btn { width: 20px; height: 20px; border: 0px solid #ffff…" at bounding box center [650, 372] width 854 height 536
click at [791, 214] on div ".deletable-edge-delete-btn { width: 20px; height: 20px; border: 0px solid #ffff…" at bounding box center [650, 372] width 854 height 536
drag, startPoint x: 732, startPoint y: 216, endPoint x: 715, endPoint y: 249, distance: 37.1
click at [715, 249] on div "gpt-4o-mini" at bounding box center [715, 259] width 142 height 25
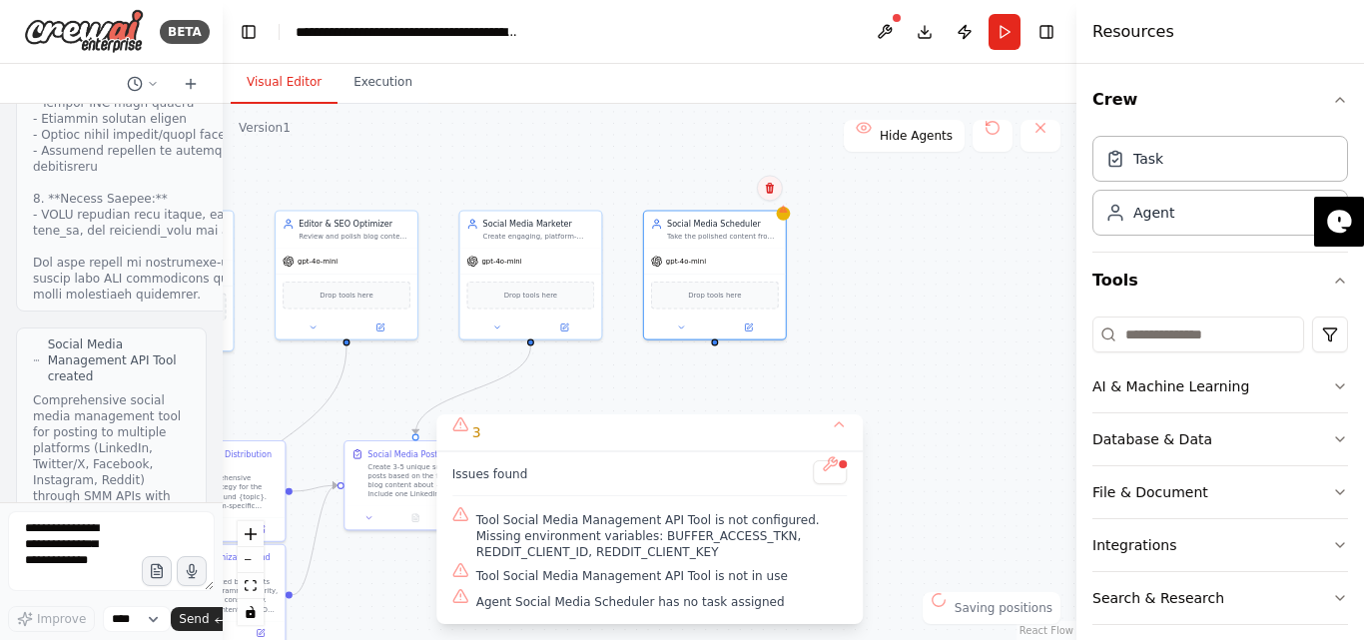
click at [769, 189] on icon at bounding box center [770, 188] width 12 height 12
click at [717, 189] on button "Confirm" at bounding box center [713, 188] width 71 height 24
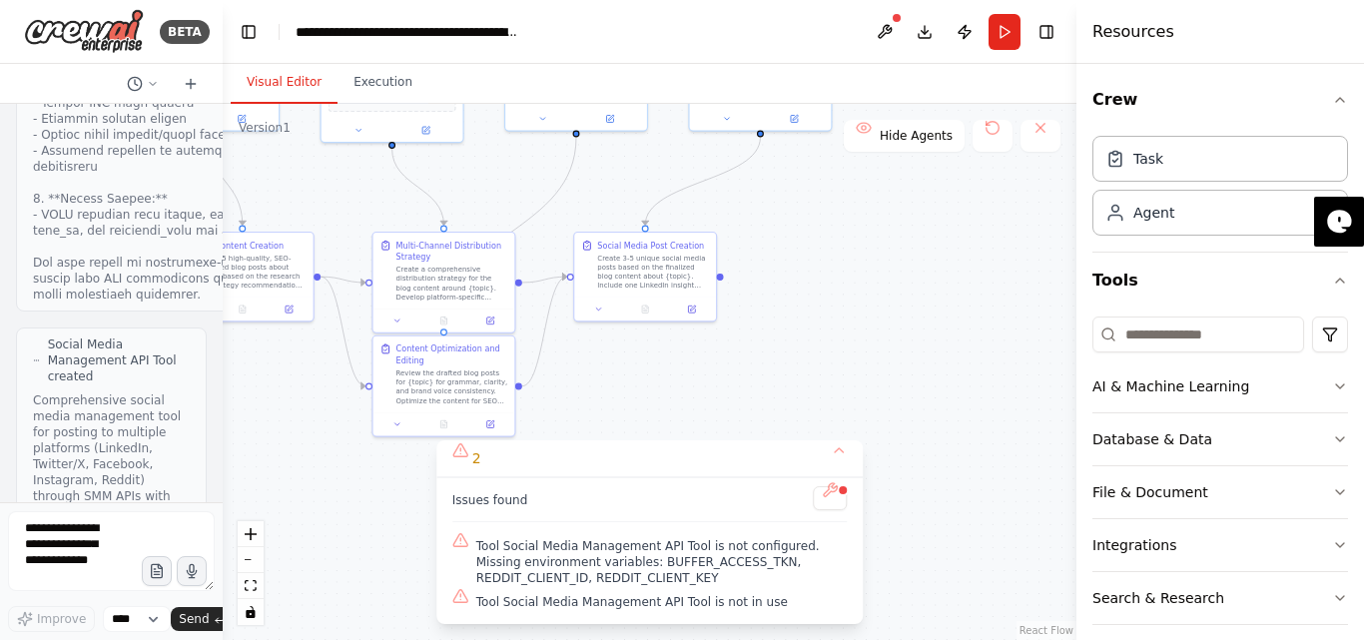
drag, startPoint x: 652, startPoint y: 304, endPoint x: 882, endPoint y: 95, distance: 310.3
click at [882, 95] on div "Visual Editor Execution Version 1 Show Tools Hide Agents .deletable-edge-delete…" at bounding box center [650, 352] width 854 height 576
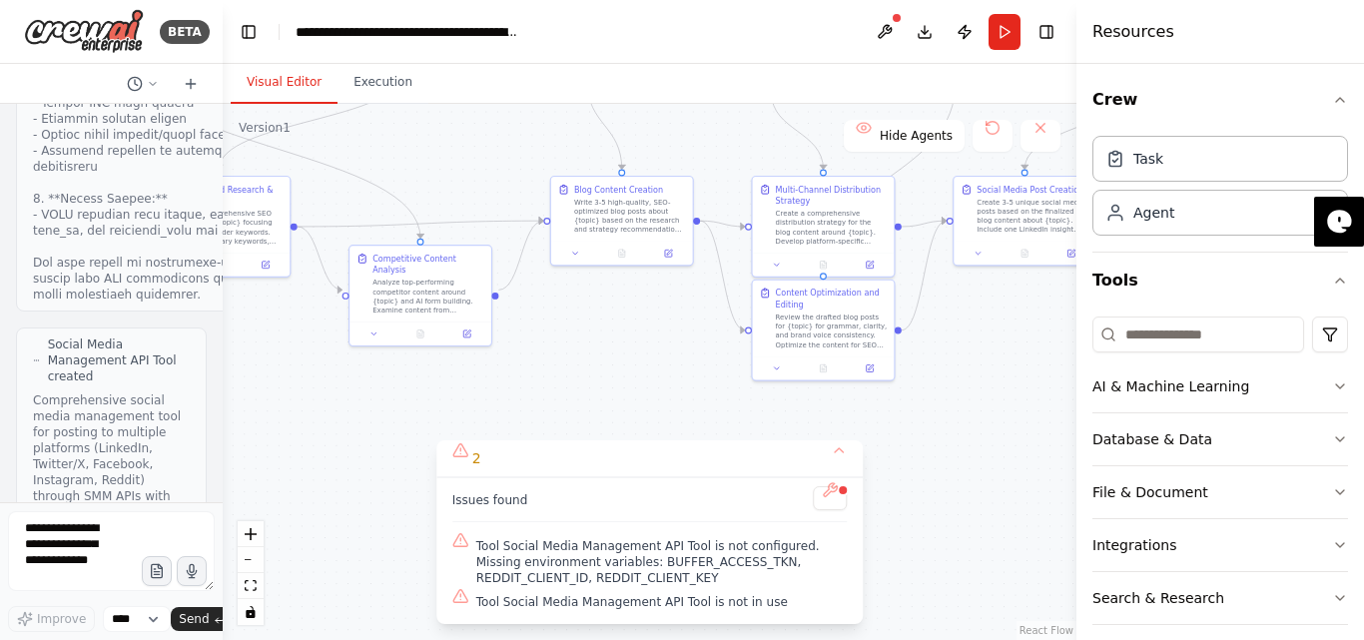
drag, startPoint x: 323, startPoint y: 496, endPoint x: 703, endPoint y: 440, distance: 383.5
click at [703, 440] on div ".deletable-edge-delete-btn { width: 20px; height: 20px; border: 0px solid #ffff…" at bounding box center [650, 372] width 854 height 536
click at [994, 124] on button at bounding box center [992, 136] width 40 height 32
click at [994, 127] on button at bounding box center [992, 136] width 40 height 32
click at [991, 128] on button at bounding box center [992, 136] width 40 height 32
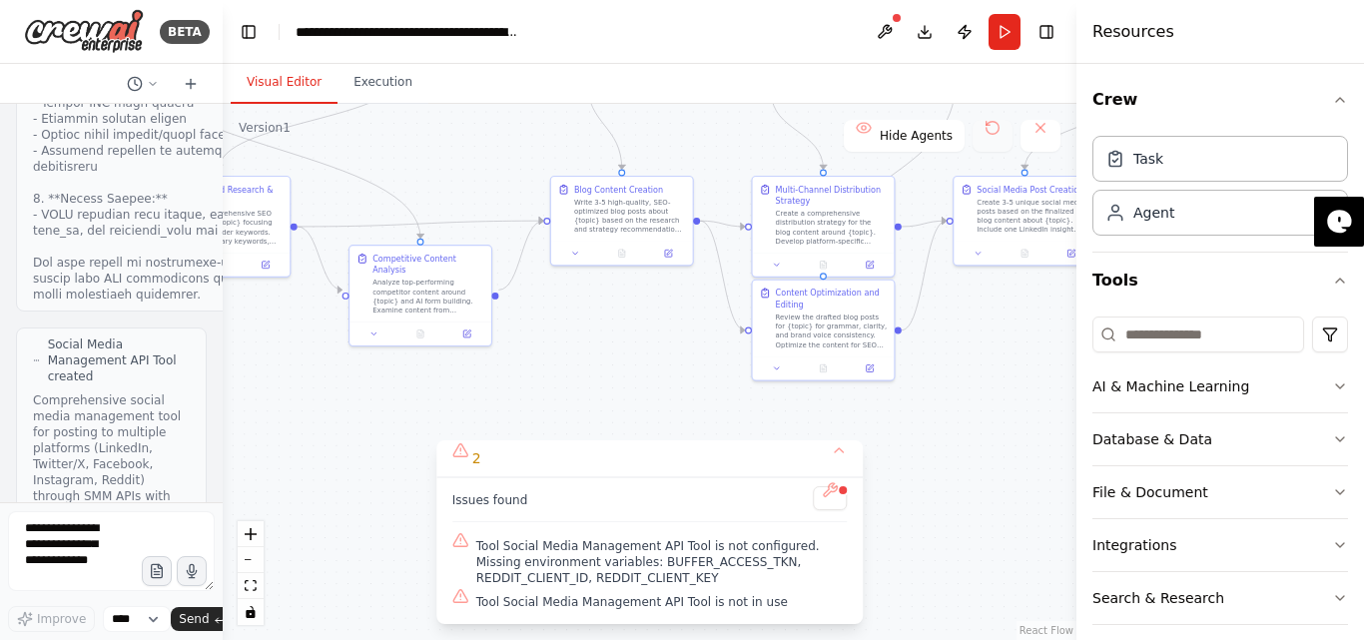
click at [991, 127] on button at bounding box center [992, 136] width 40 height 32
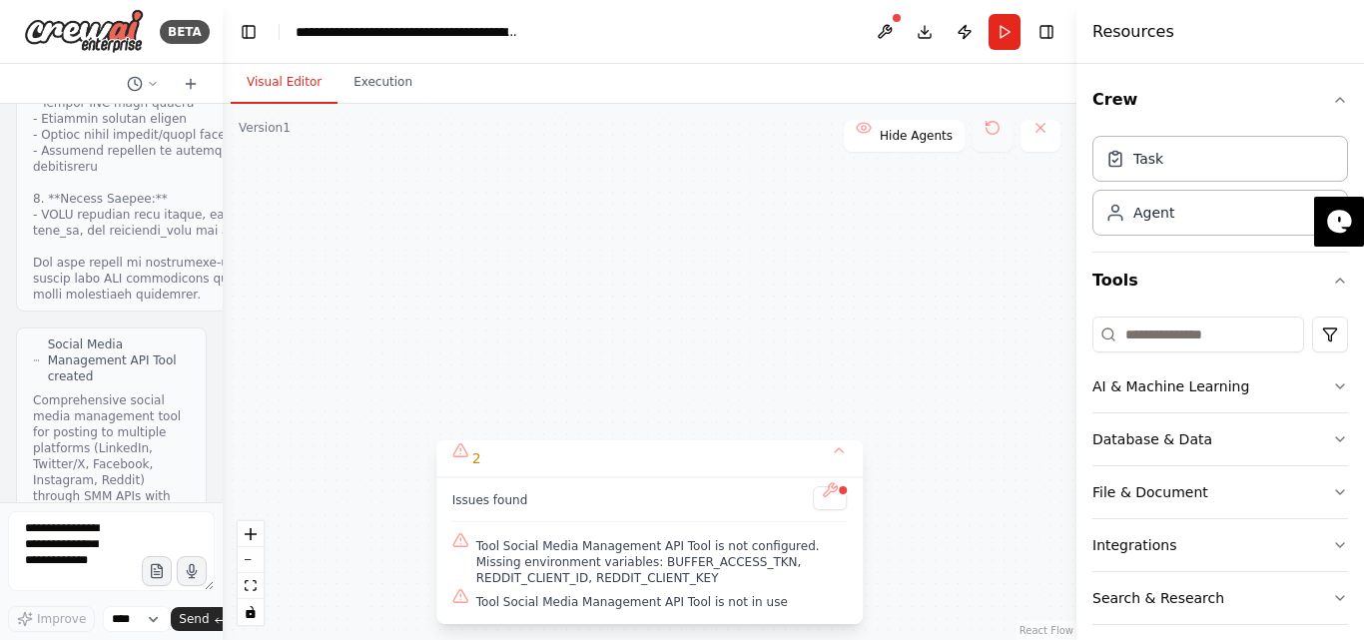
click at [991, 124] on button at bounding box center [992, 136] width 40 height 32
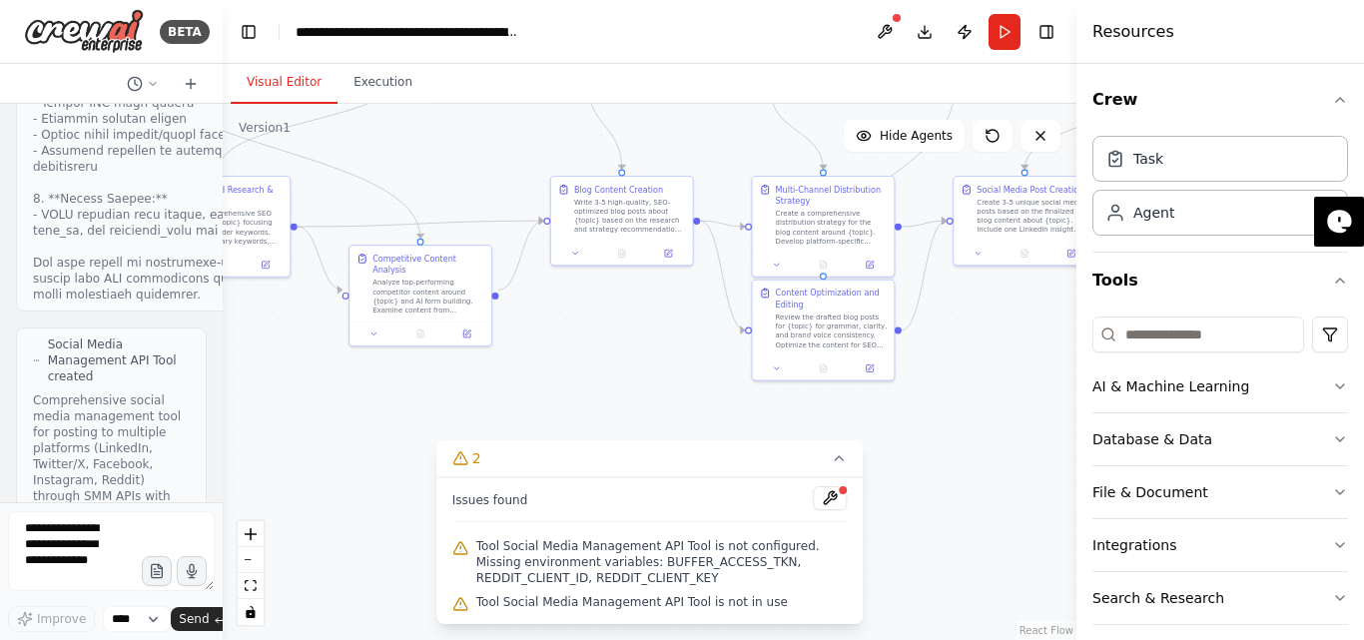
click at [999, 31] on button "Run" at bounding box center [1004, 32] width 32 height 36
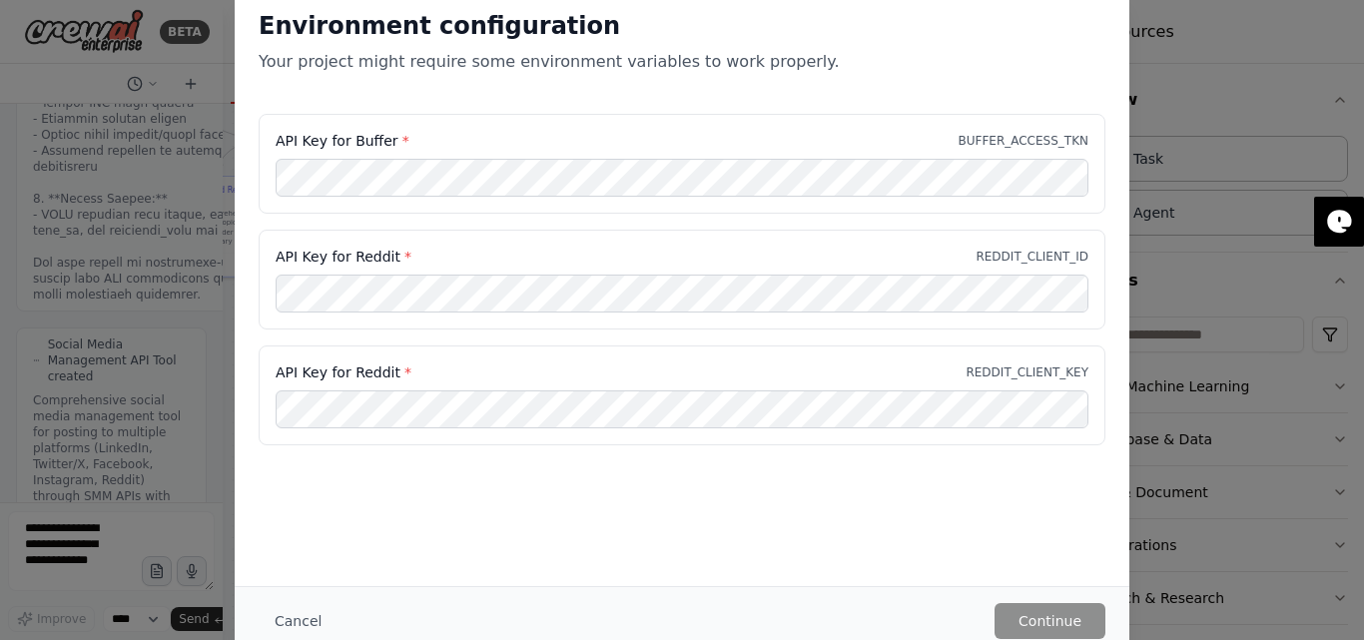
click at [1009, 29] on h2 "Environment configuration" at bounding box center [682, 26] width 847 height 32
click at [297, 618] on button "Cancel" at bounding box center [298, 621] width 79 height 36
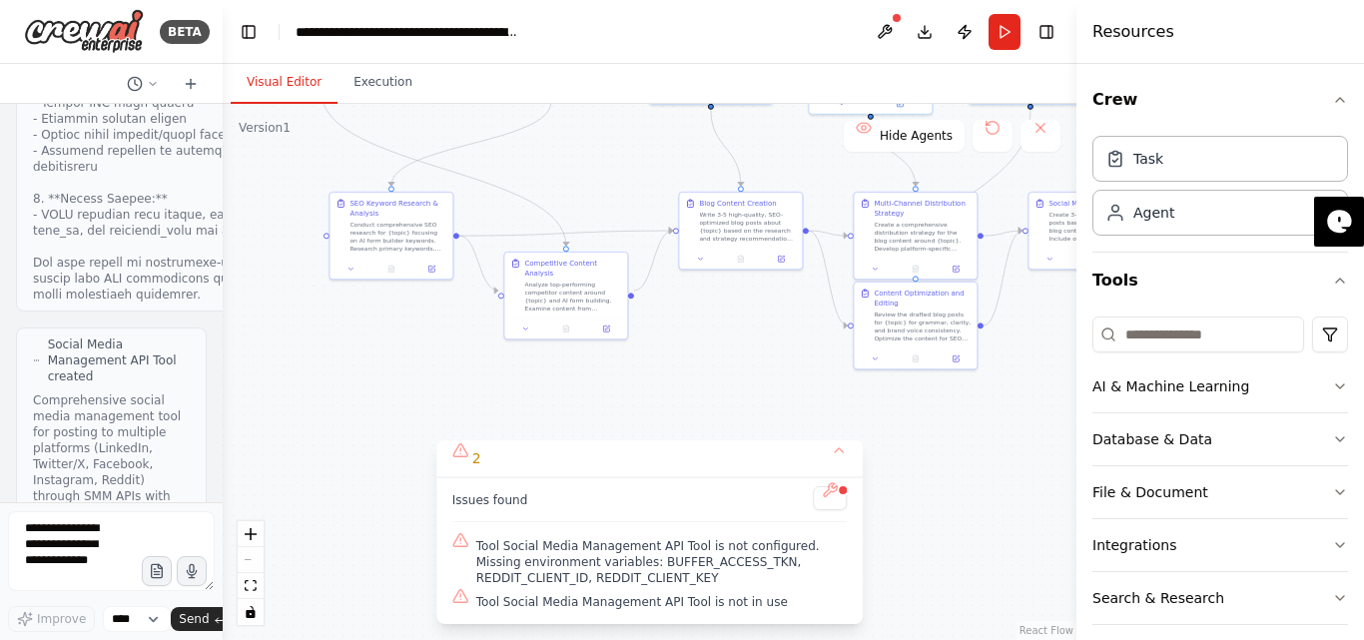
drag, startPoint x: 987, startPoint y: 411, endPoint x: 911, endPoint y: 376, distance: 84.4
click at [1064, 400] on div ".deletable-edge-delete-btn { width: 20px; height: 20px; border: 0px solid #ffff…" at bounding box center [650, 372] width 854 height 536
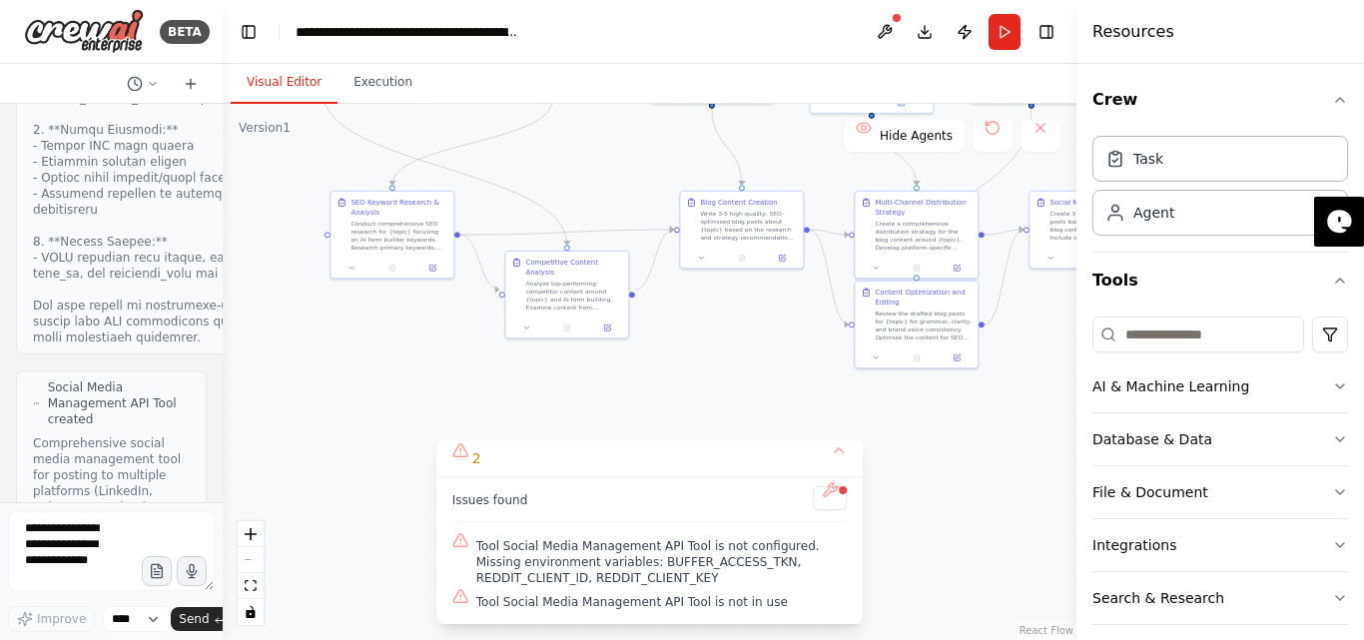
scroll to position [16654, 0]
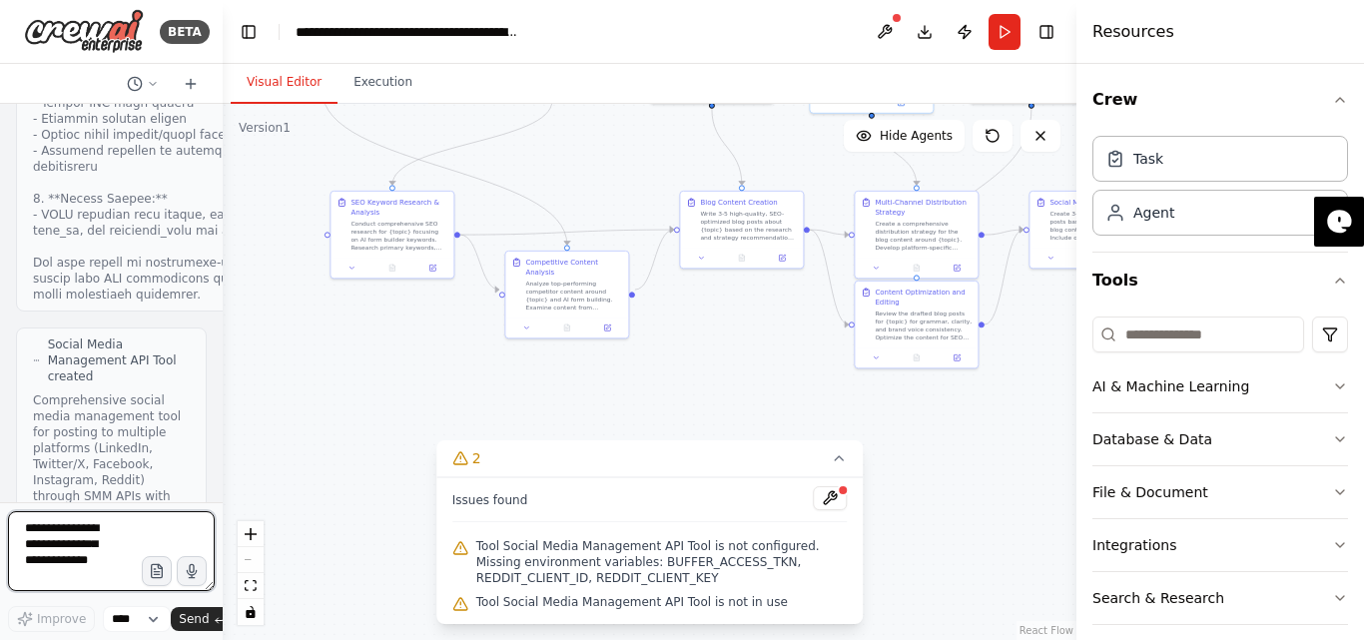
click at [64, 547] on textarea at bounding box center [111, 551] width 207 height 80
type textarea "**********"
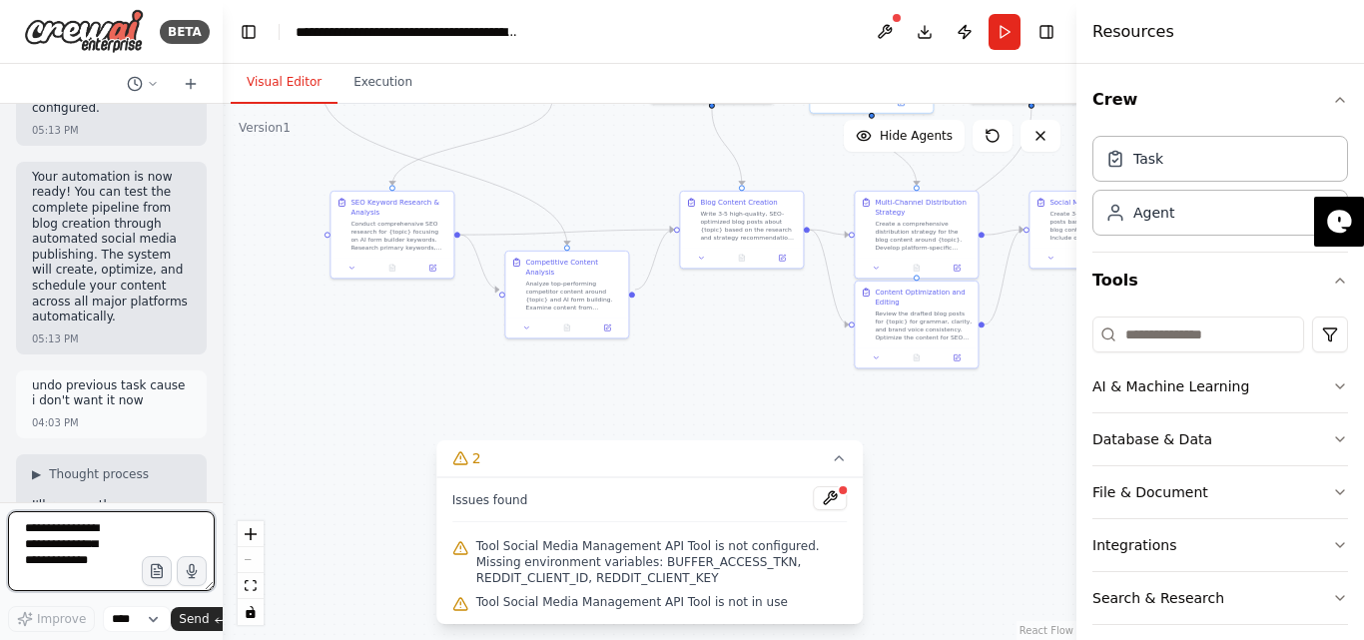
scroll to position [18933, 0]
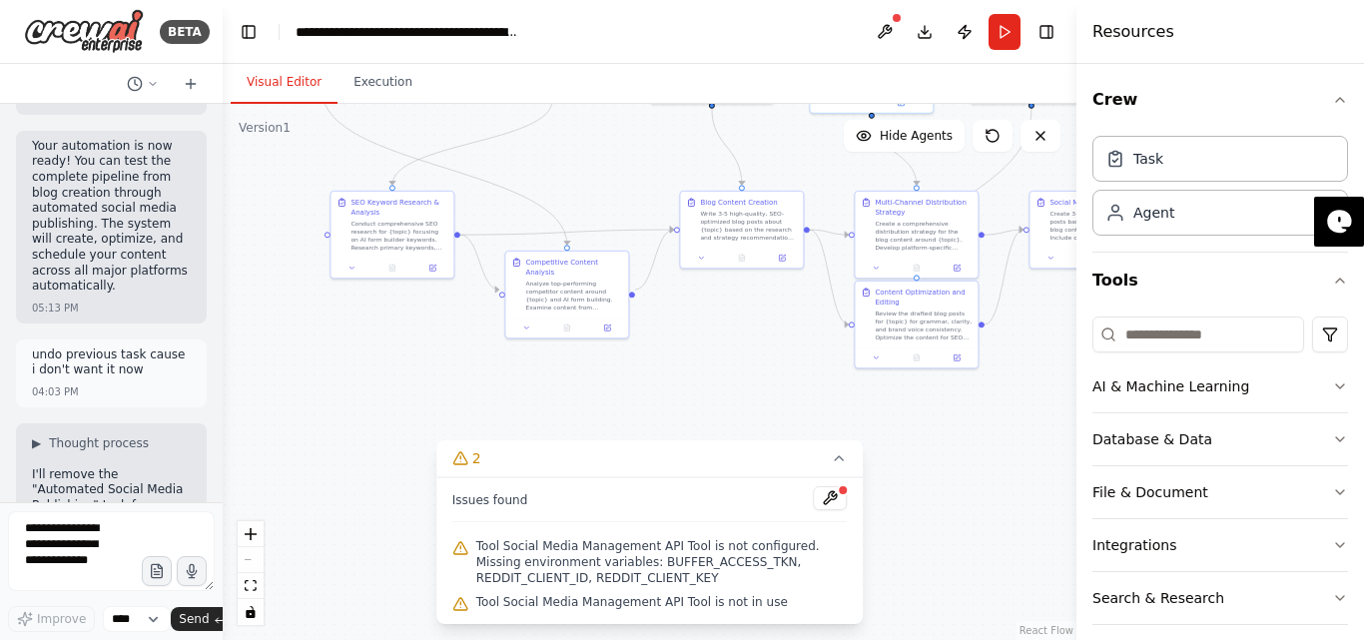
click at [1010, 30] on button "Run" at bounding box center [1004, 32] width 32 height 36
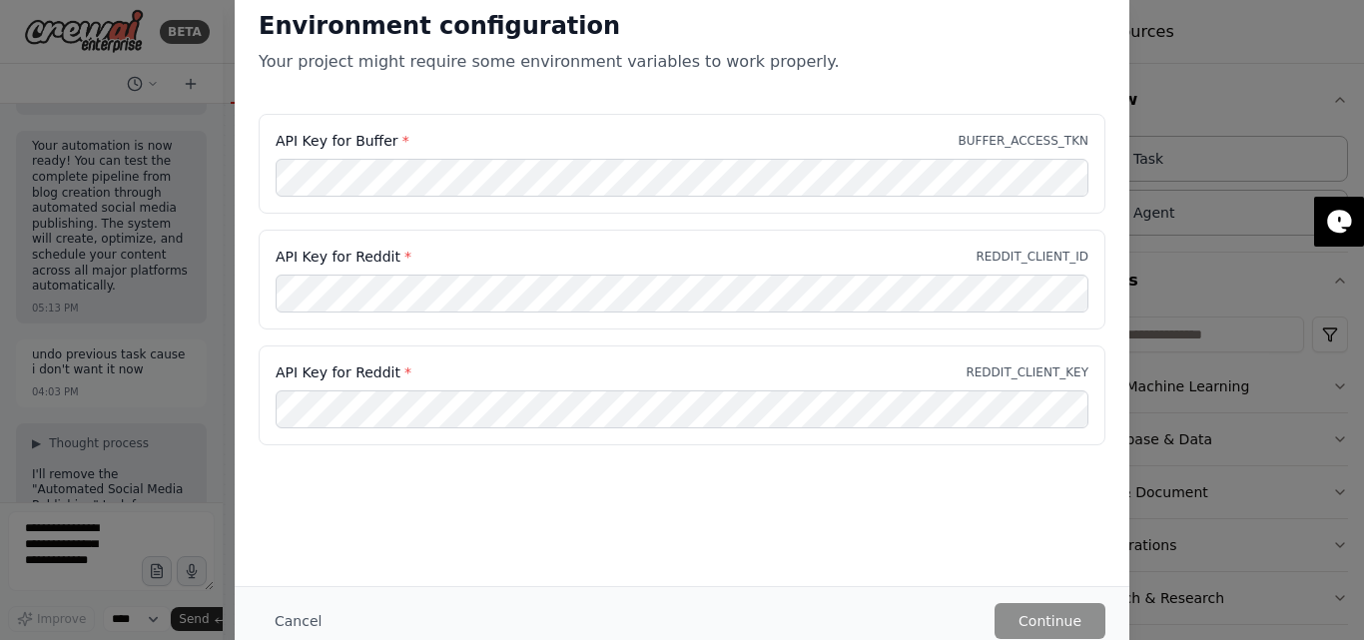
drag, startPoint x: 295, startPoint y: 619, endPoint x: 307, endPoint y: 618, distance: 13.0
click at [290, 621] on button "Cancel" at bounding box center [298, 621] width 79 height 36
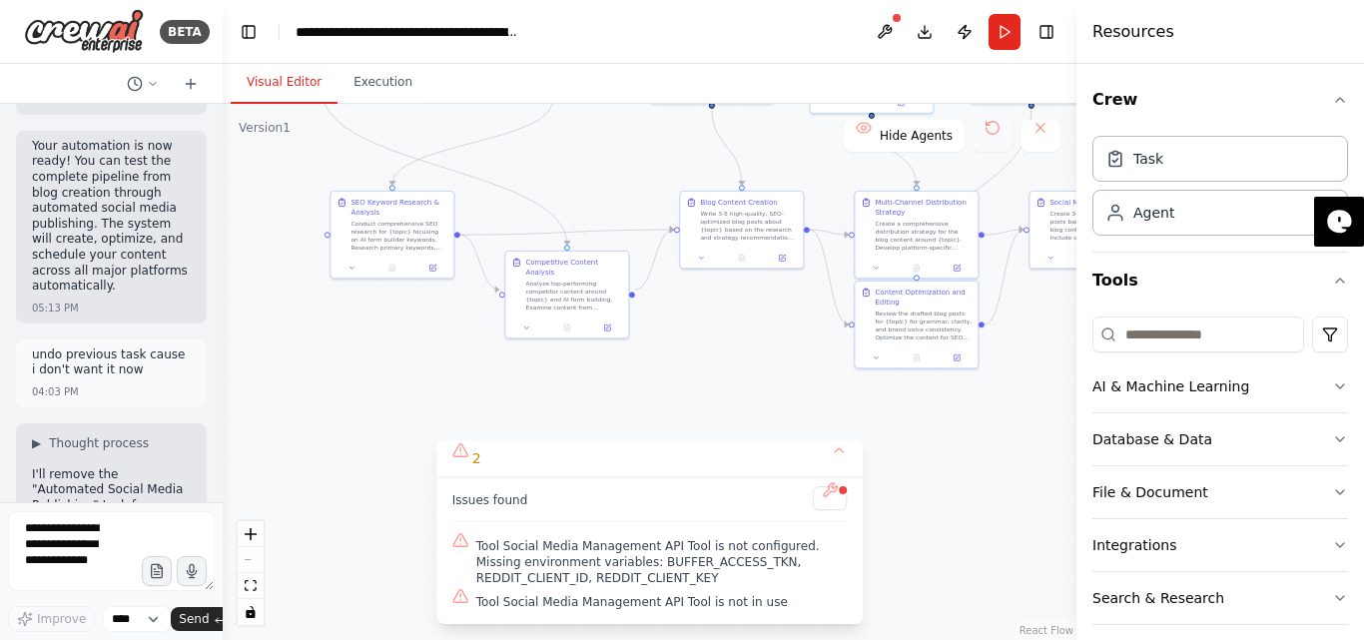
click at [993, 129] on button at bounding box center [992, 136] width 40 height 32
click at [1026, 455] on div ".deletable-edge-delete-btn { width: 20px; height: 20px; border: 0px solid #ffff…" at bounding box center [650, 372] width 854 height 536
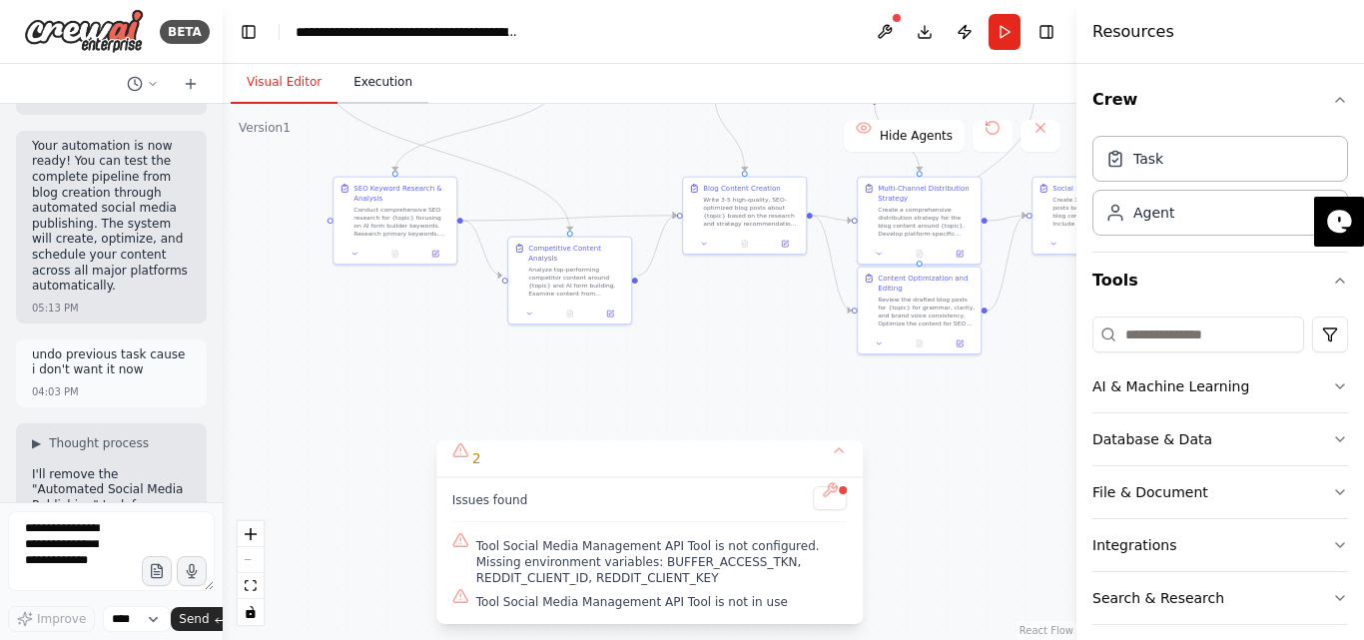
click at [360, 82] on button "Execution" at bounding box center [382, 83] width 91 height 42
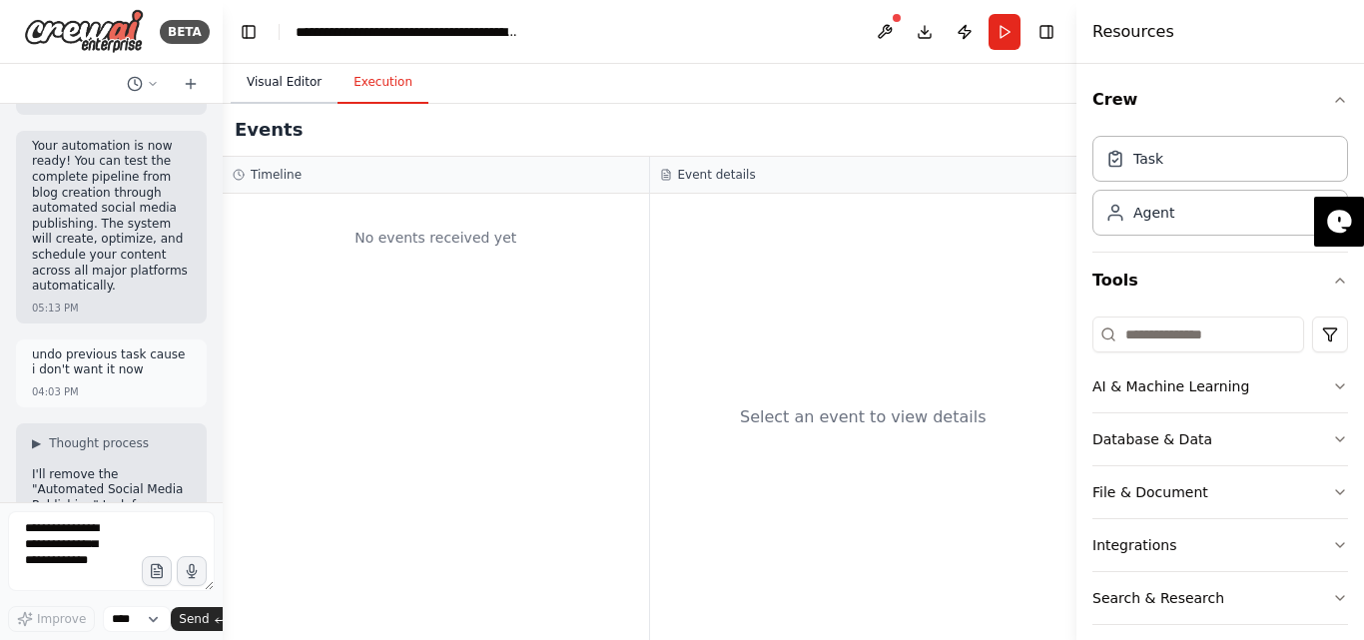
click at [292, 77] on button "Visual Editor" at bounding box center [284, 83] width 107 height 42
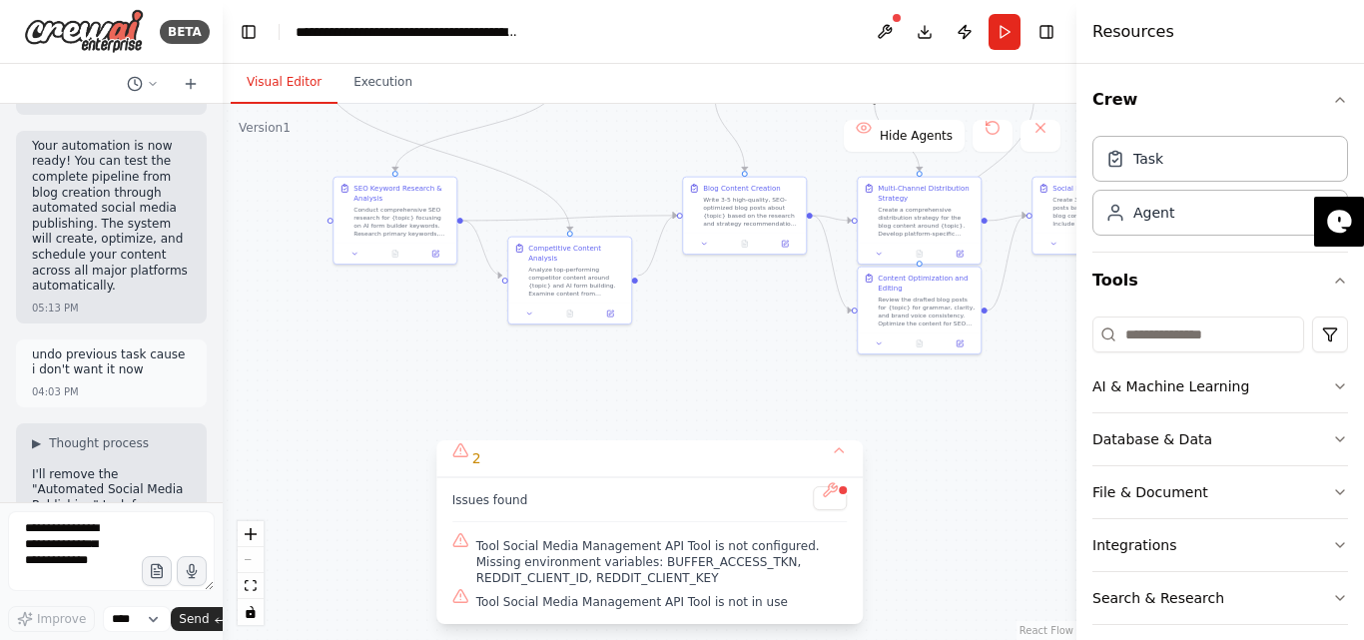
click at [826, 488] on button at bounding box center [830, 498] width 34 height 24
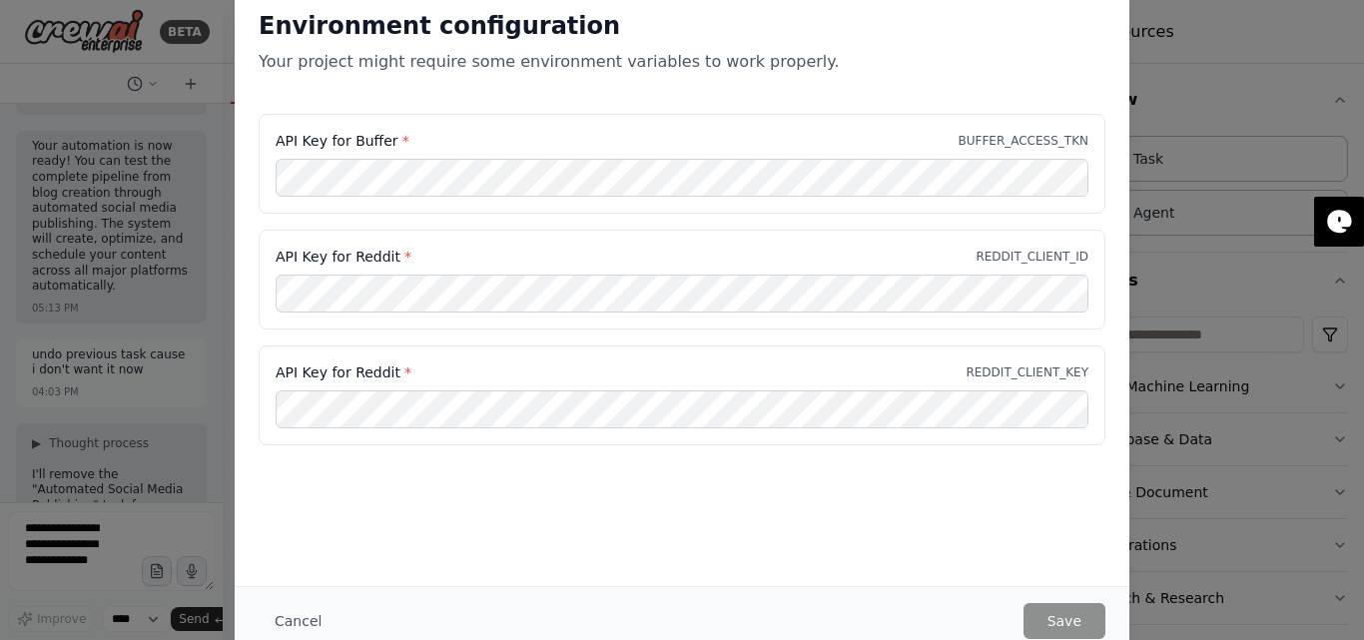
click at [277, 625] on button "Cancel" at bounding box center [298, 621] width 79 height 36
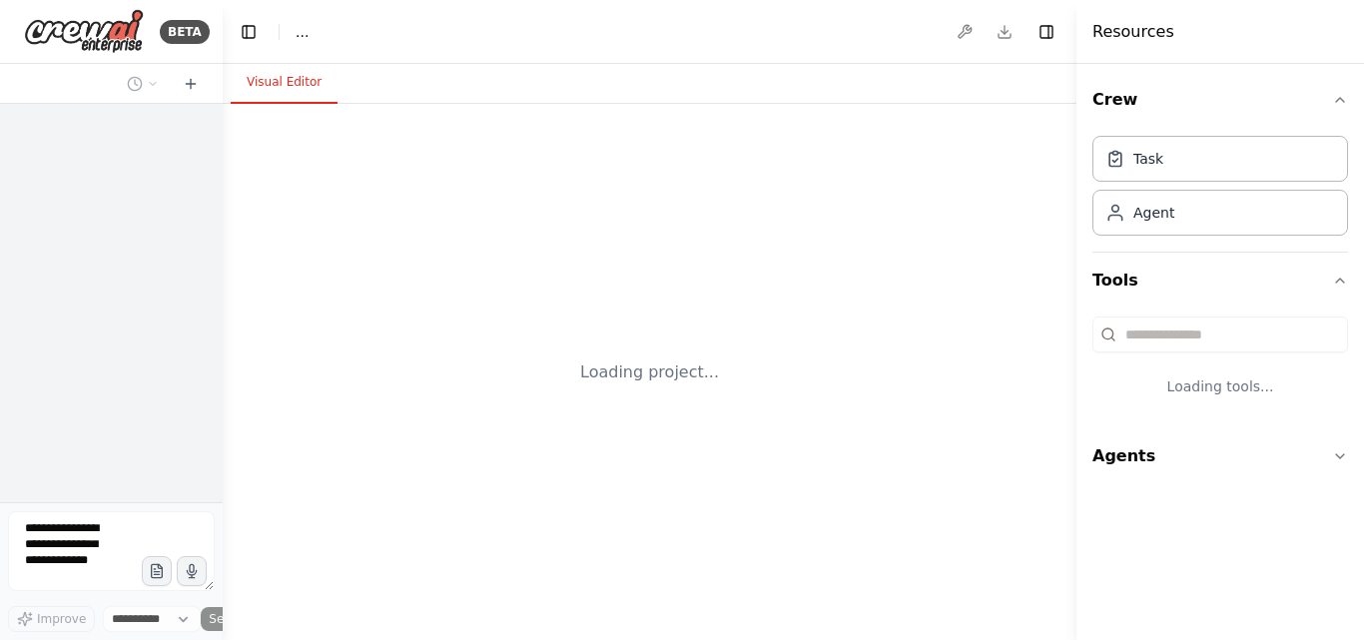
select select "****"
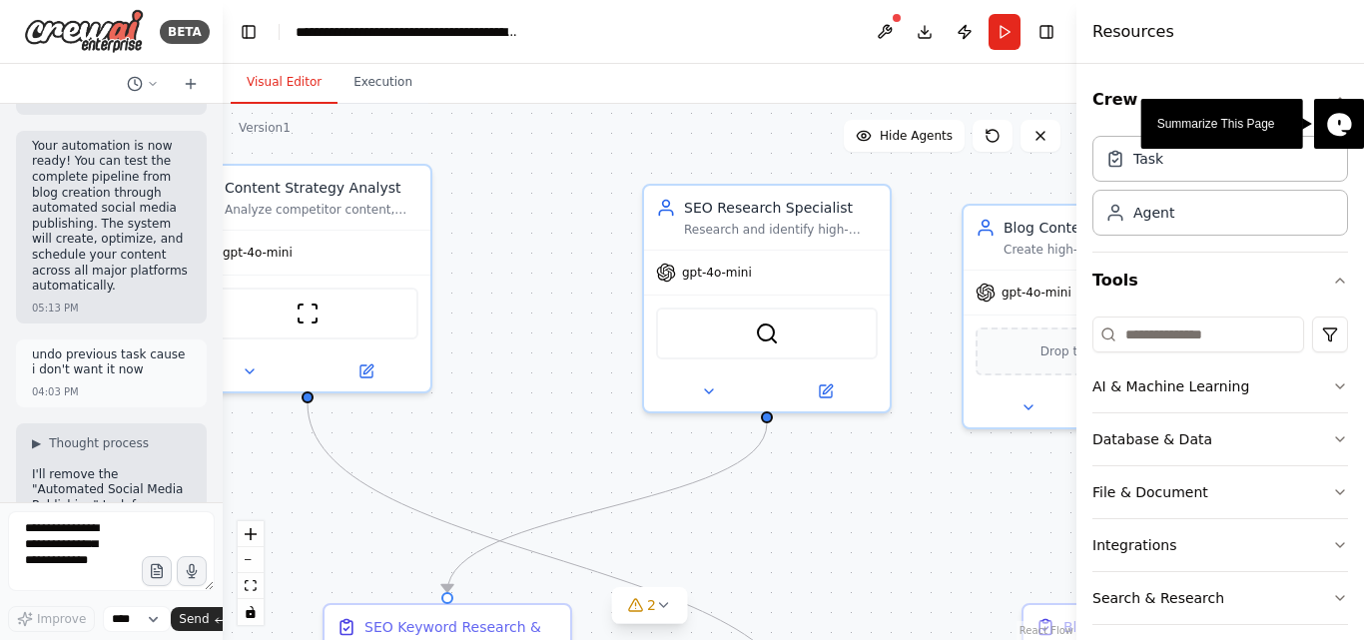
scroll to position [18933, 0]
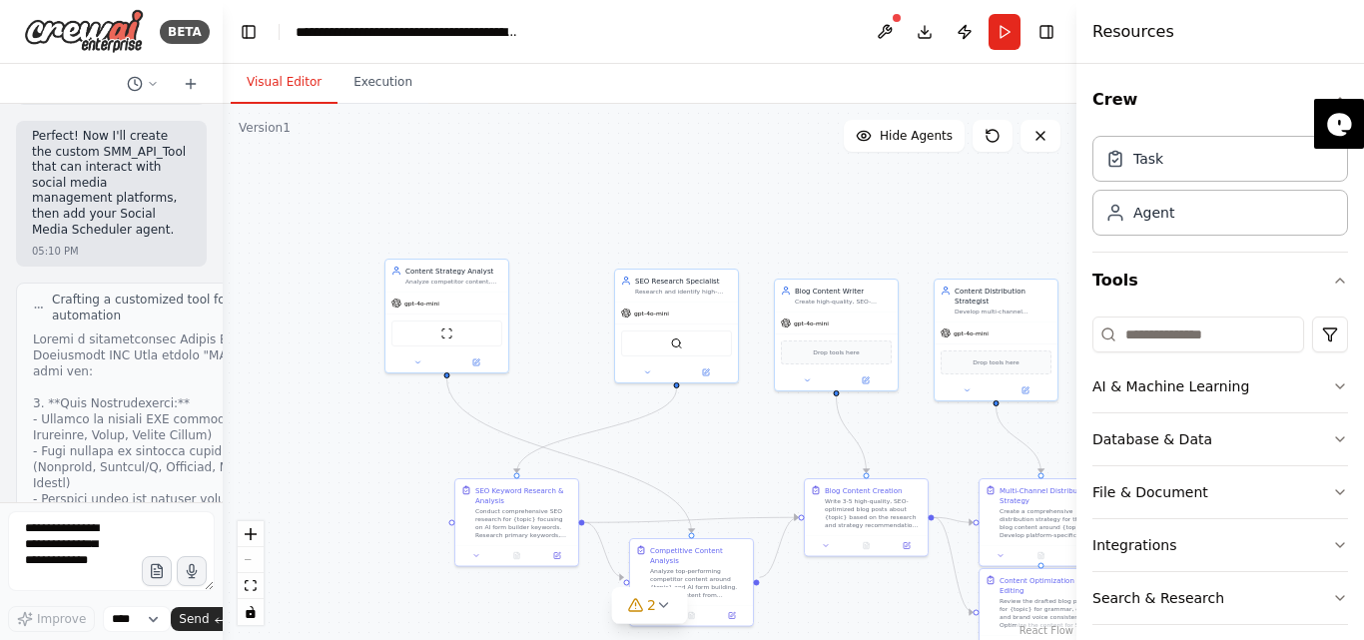
scroll to position [15139, 0]
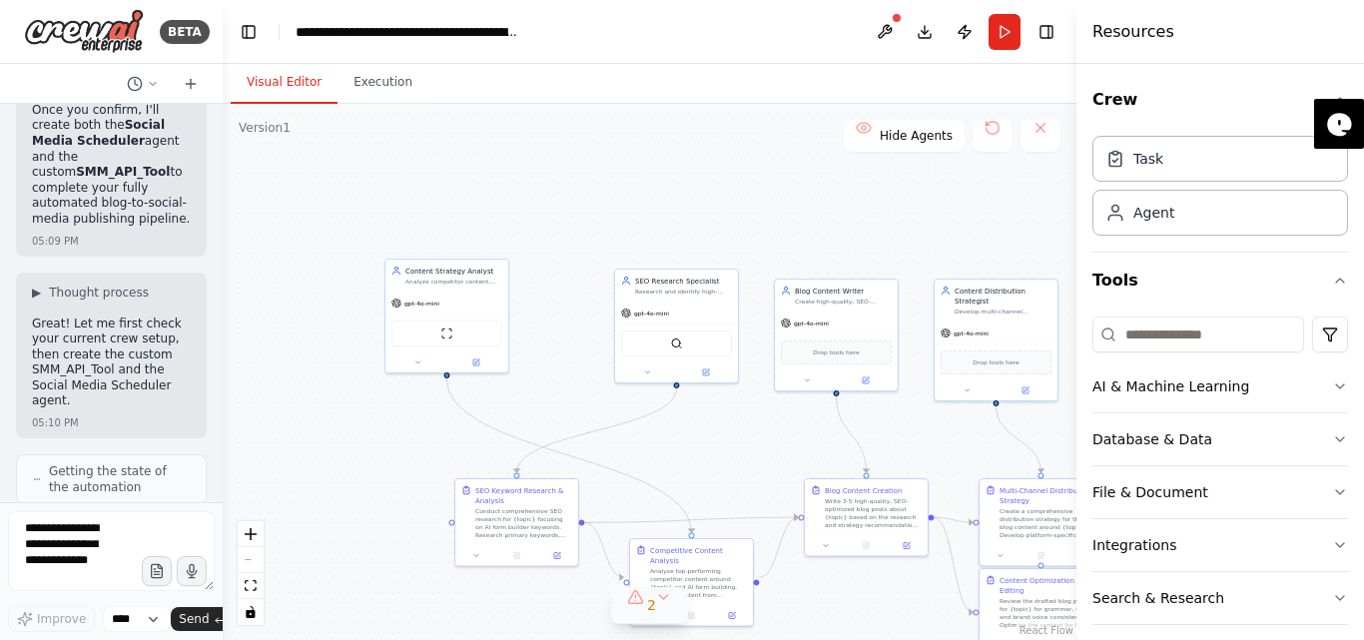
click at [659, 611] on button "2" at bounding box center [649, 605] width 77 height 37
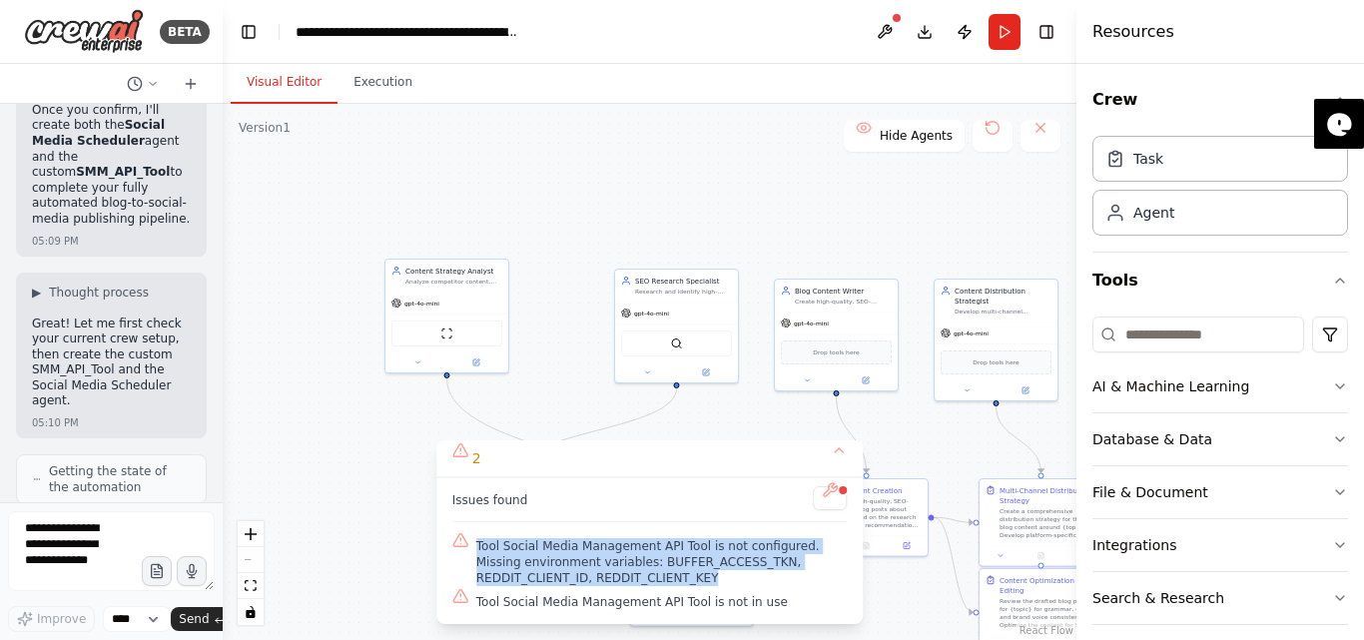
drag, startPoint x: 590, startPoint y: 577, endPoint x: 466, endPoint y: 538, distance: 129.8
click at [466, 538] on div "Tool Social Media Management API Tool is not configured. Missing environment va…" at bounding box center [649, 562] width 395 height 56
copy span "Tool Social Media Management API Tool is not configured. Missing environment va…"
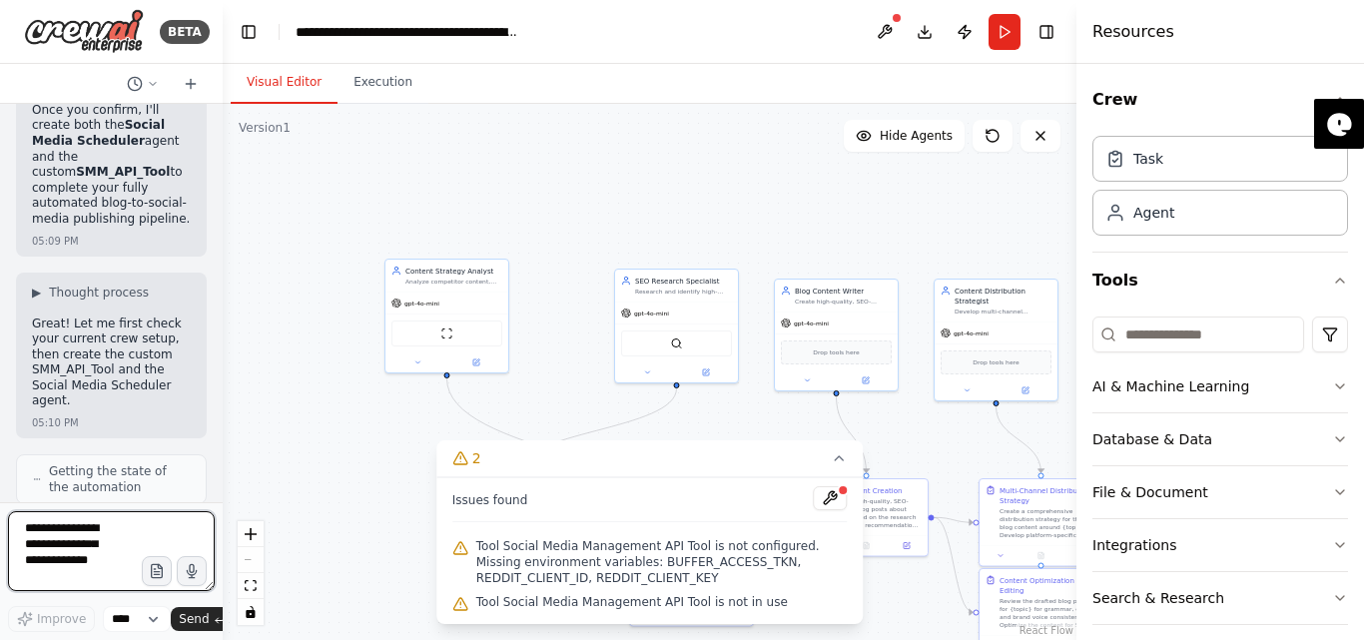
click at [61, 521] on textarea at bounding box center [111, 551] width 207 height 80
paste textarea "**********"
type textarea "**********"
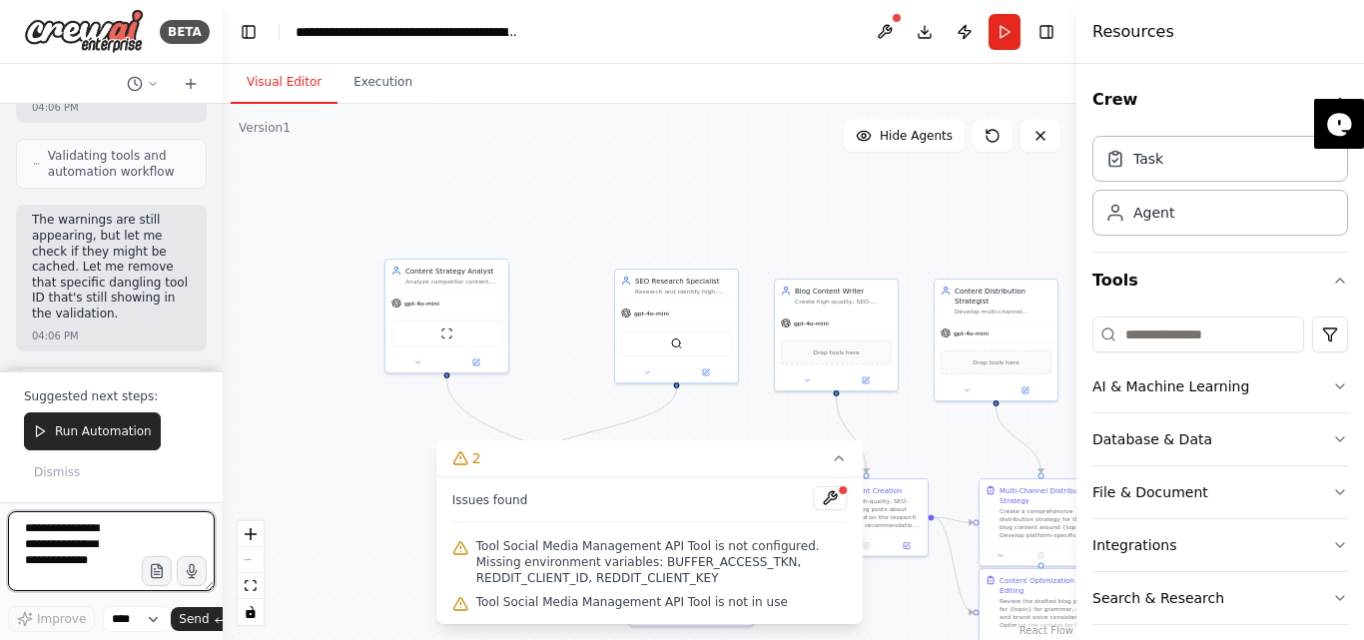
scroll to position [21219, 0]
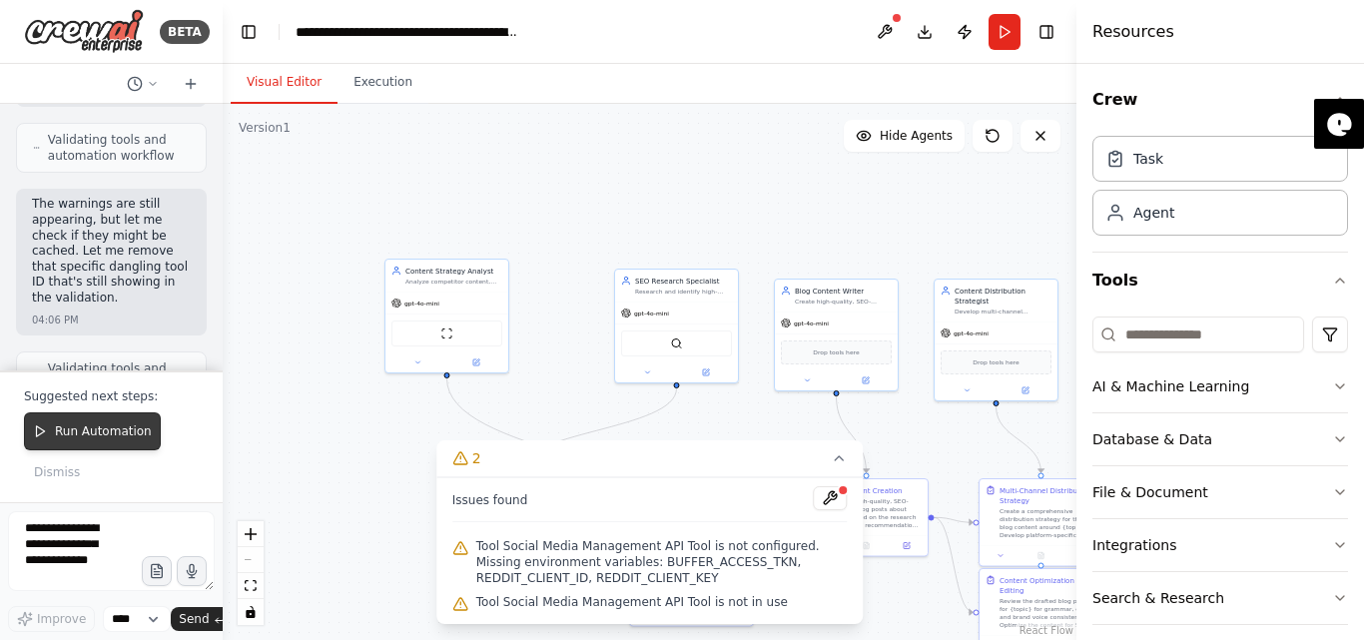
click at [69, 433] on span "Run Automation" at bounding box center [103, 431] width 97 height 16
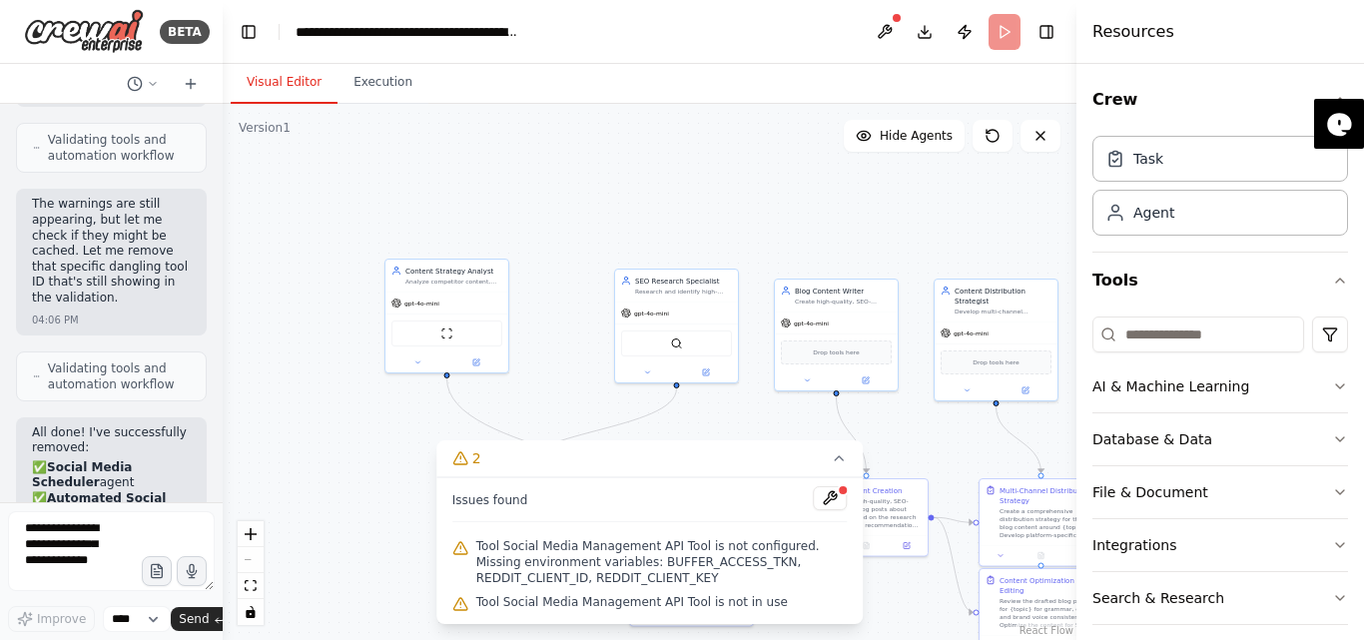
scroll to position [21087, 0]
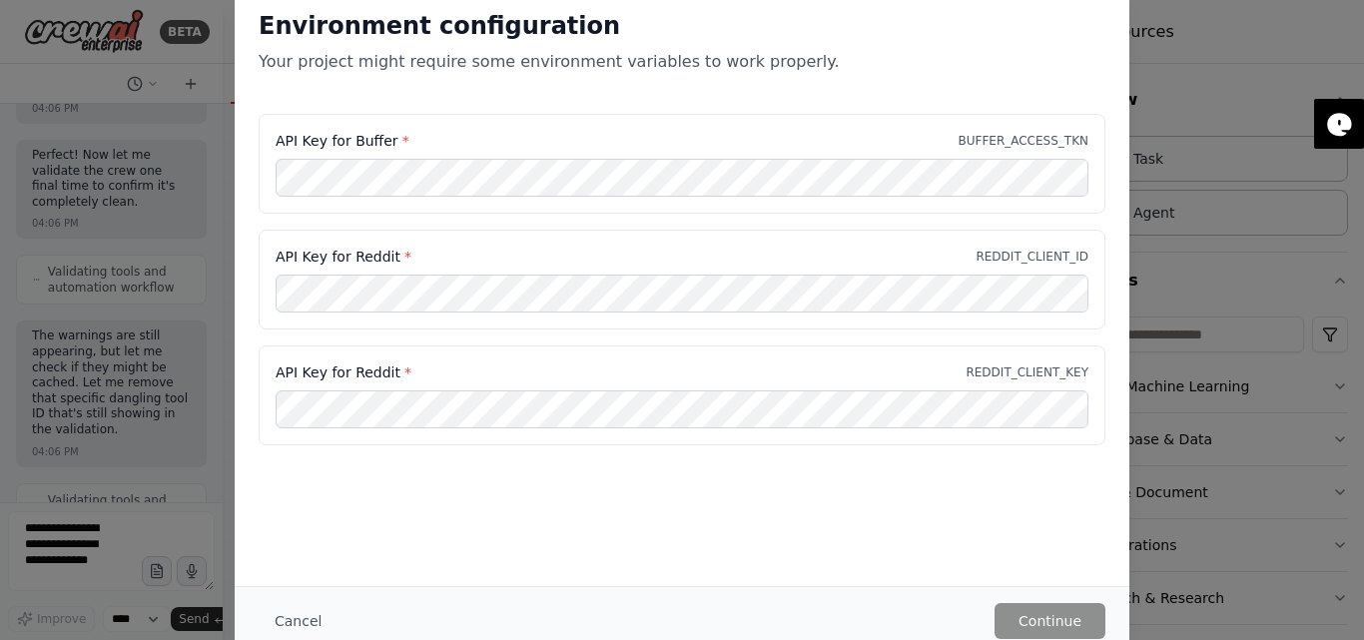
click at [1205, 48] on div "Environment configuration Your project might require some environment variables…" at bounding box center [682, 320] width 1364 height 640
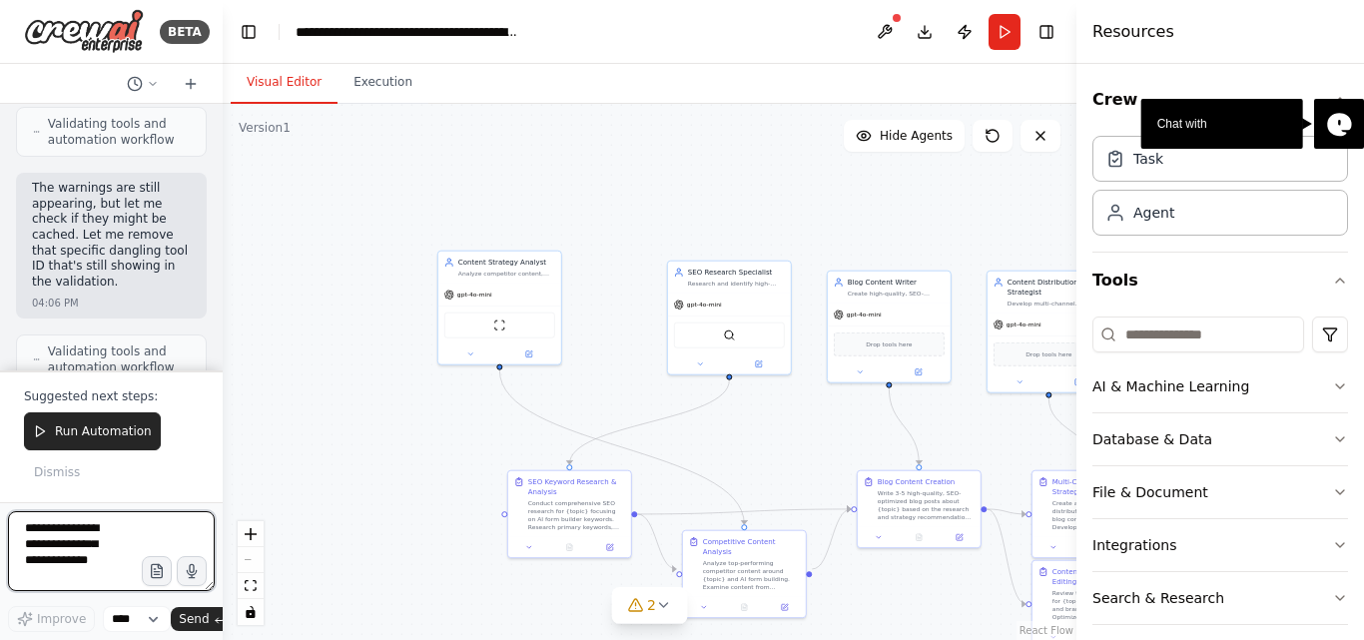
scroll to position [21219, 0]
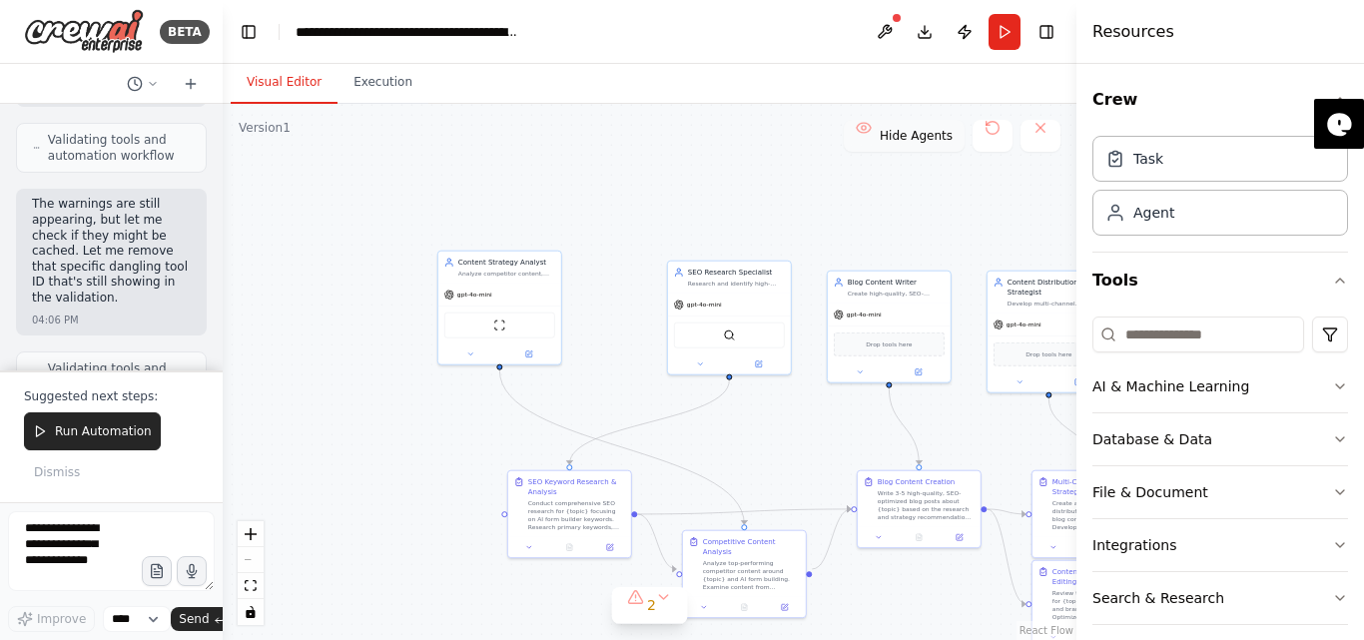
click at [918, 136] on span "Hide Agents" at bounding box center [916, 136] width 73 height 16
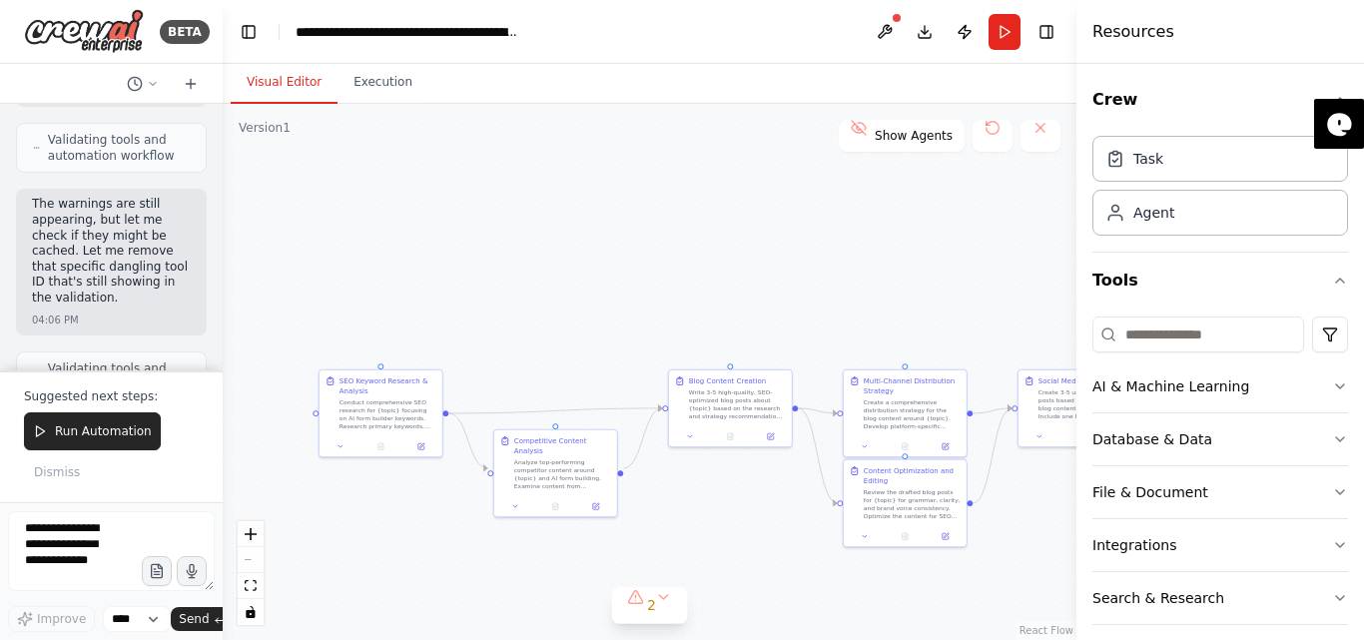
drag, startPoint x: 686, startPoint y: 272, endPoint x: 504, endPoint y: 178, distance: 204.5
click at [504, 178] on div ".deletable-edge-delete-btn { width: 20px; height: 20px; border: 0px solid #ffff…" at bounding box center [650, 372] width 854 height 536
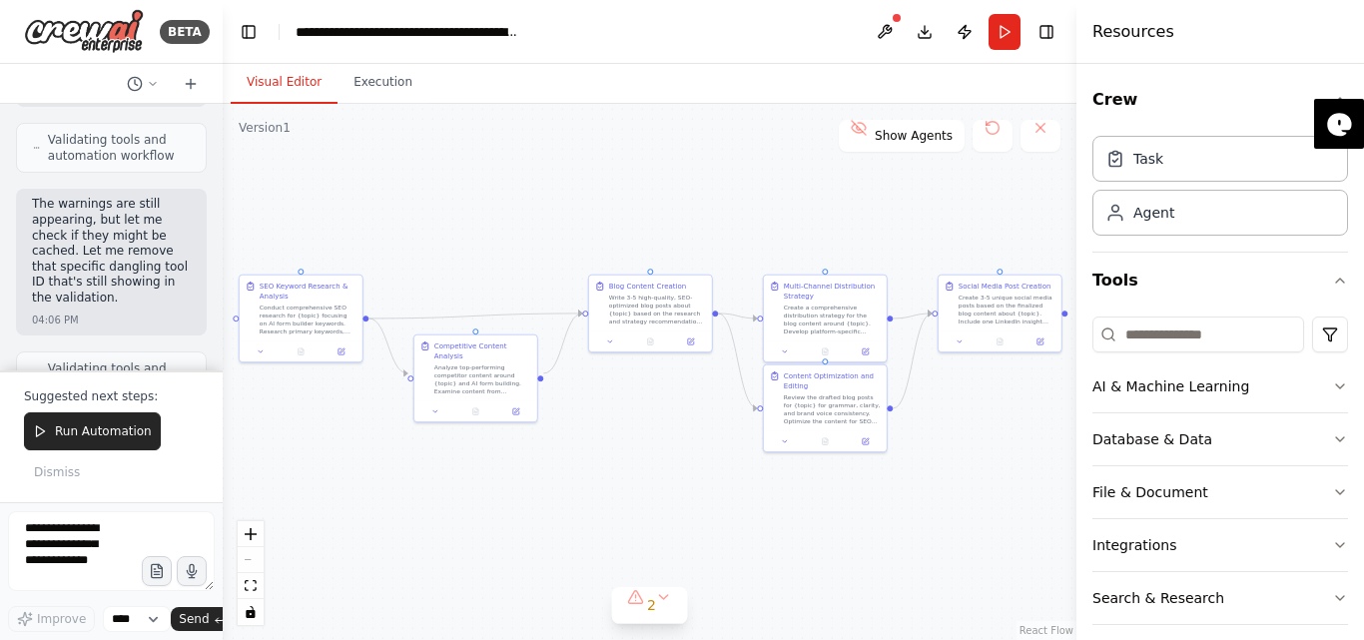
drag, startPoint x: 736, startPoint y: 269, endPoint x: 556, endPoint y: 200, distance: 192.5
click at [652, 174] on div ".deletable-edge-delete-btn { width: 20px; height: 20px; border: 0px solid #ffff…" at bounding box center [650, 372] width 854 height 536
click at [109, 421] on button "Run Automation" at bounding box center [92, 431] width 137 height 38
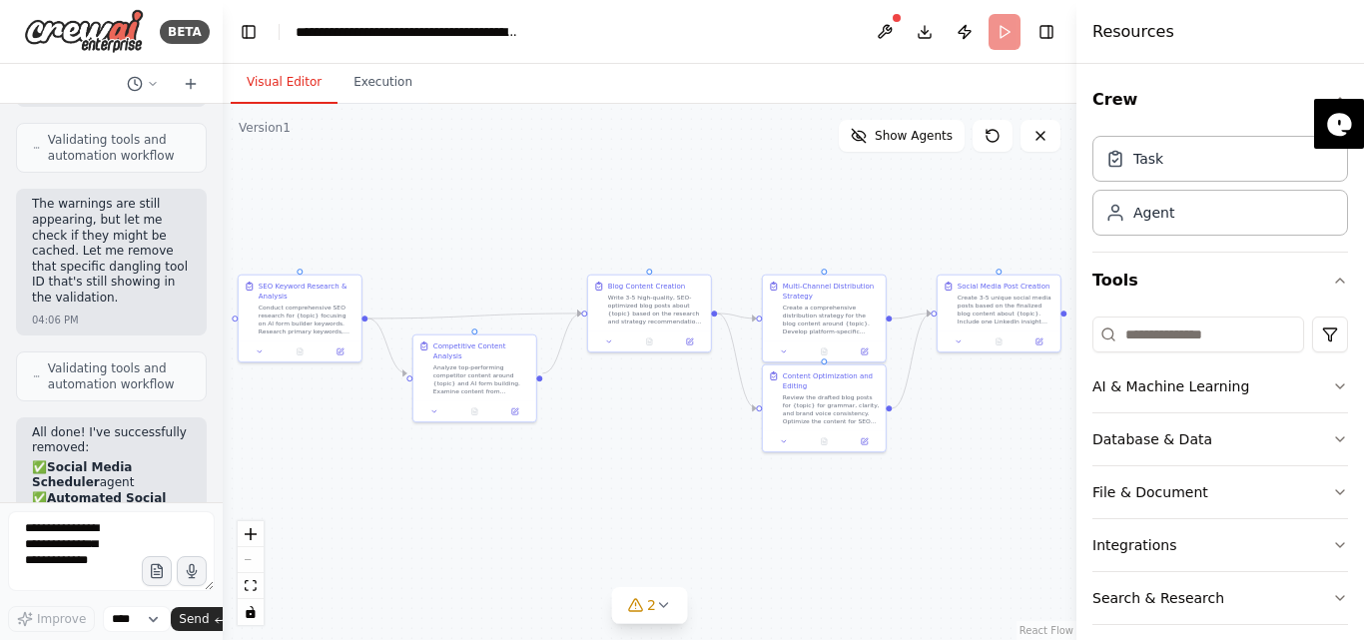
scroll to position [21087, 0]
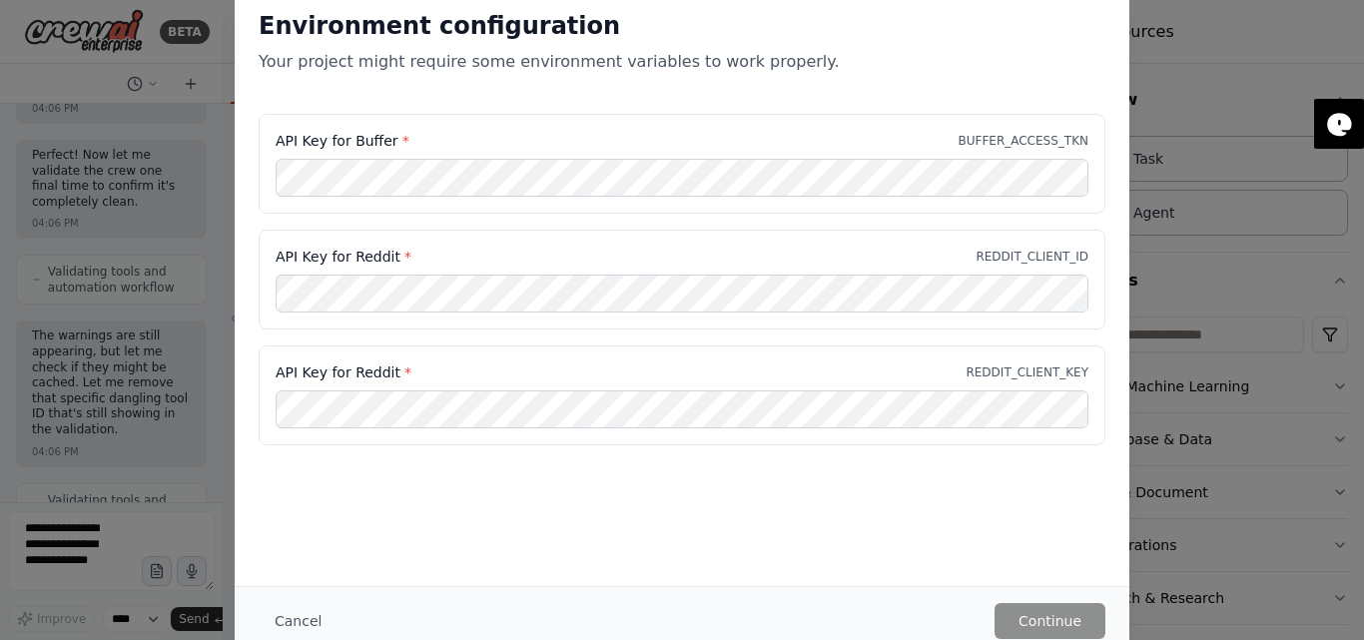
click at [274, 627] on button "Cancel" at bounding box center [298, 621] width 79 height 36
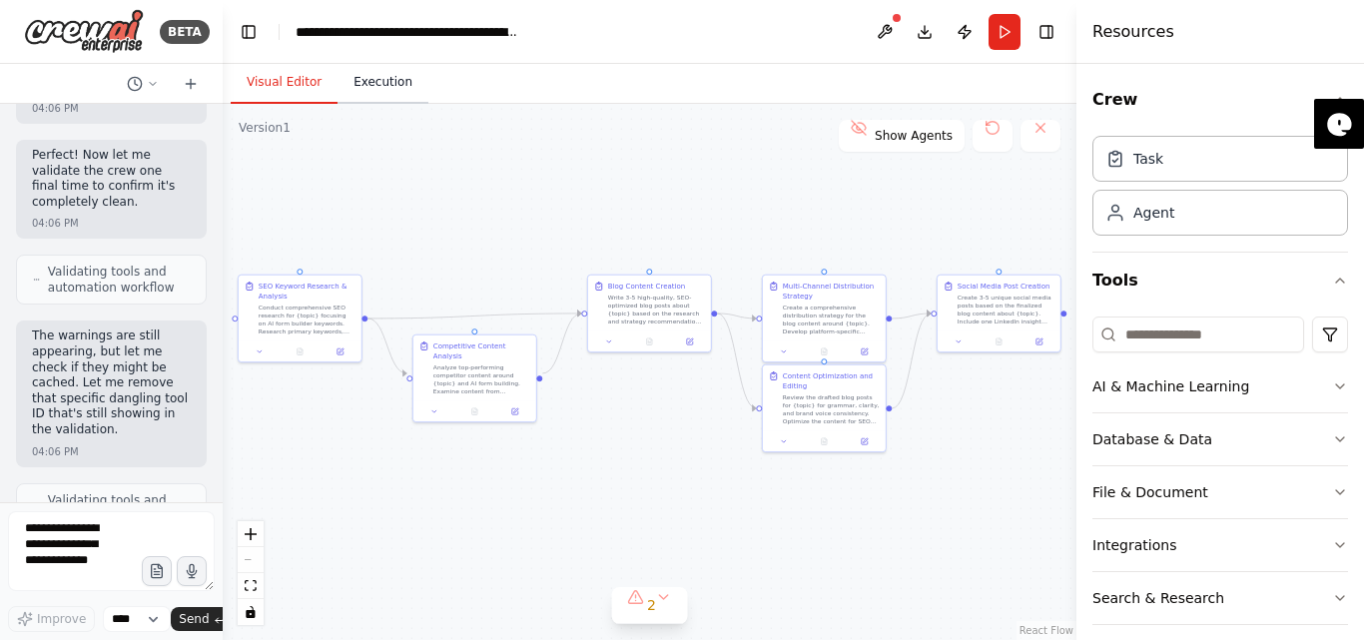
click at [351, 83] on button "Execution" at bounding box center [382, 83] width 91 height 42
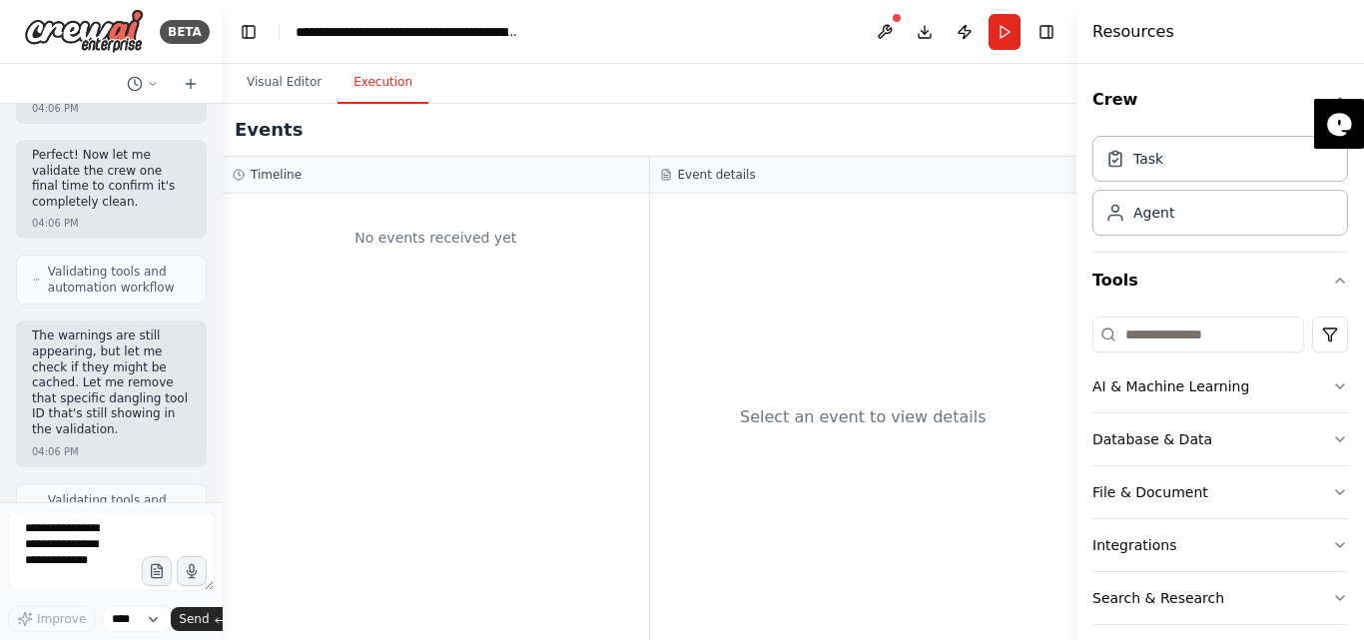
click at [305, 170] on div "Timeline" at bounding box center [436, 175] width 406 height 16
click at [265, 170] on h3 "Timeline" at bounding box center [276, 175] width 51 height 16
click at [251, 190] on div "Timeline" at bounding box center [436, 175] width 426 height 37
click at [1199, 179] on div "Task" at bounding box center [1220, 158] width 256 height 46
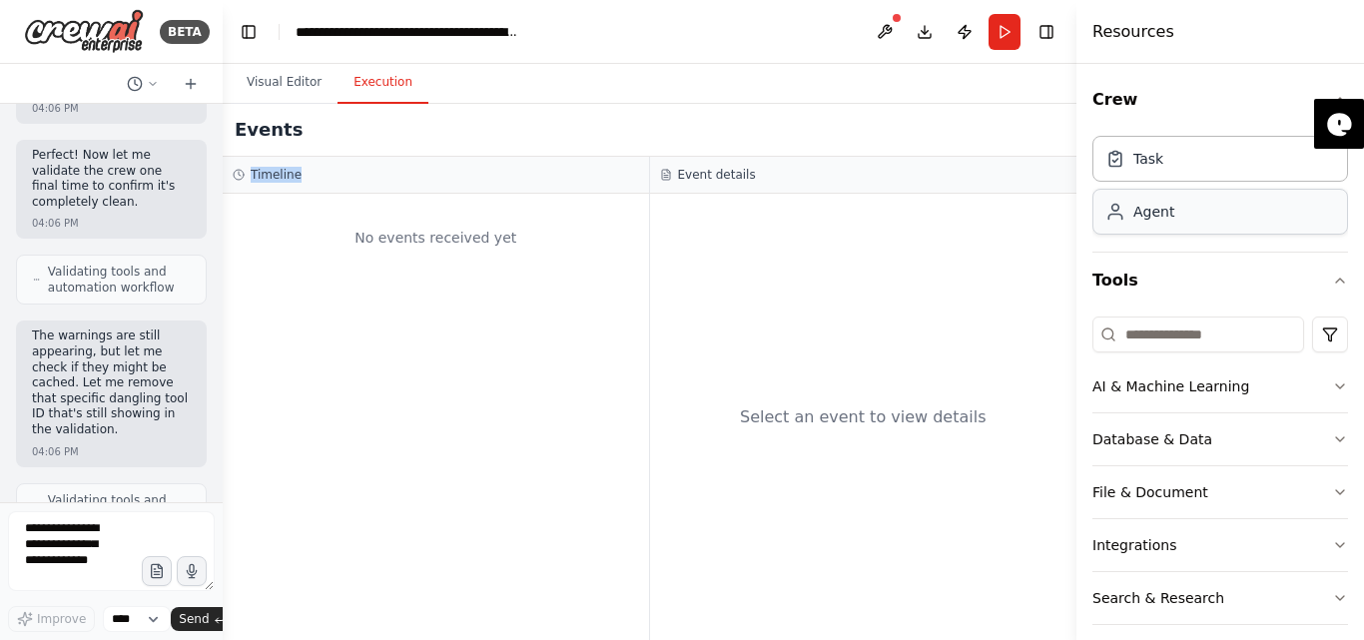
click at [1175, 210] on div "Agent" at bounding box center [1220, 212] width 256 height 46
click at [1138, 433] on div "Database & Data" at bounding box center [1152, 439] width 120 height 20
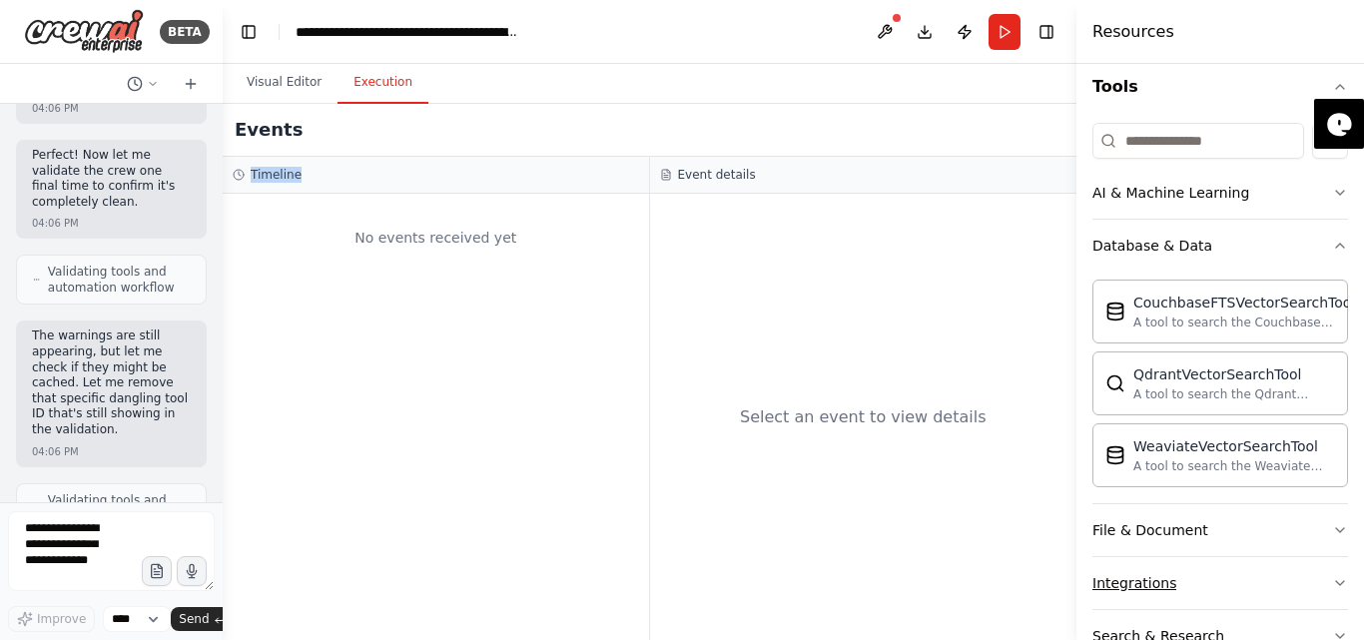
scroll to position [399, 0]
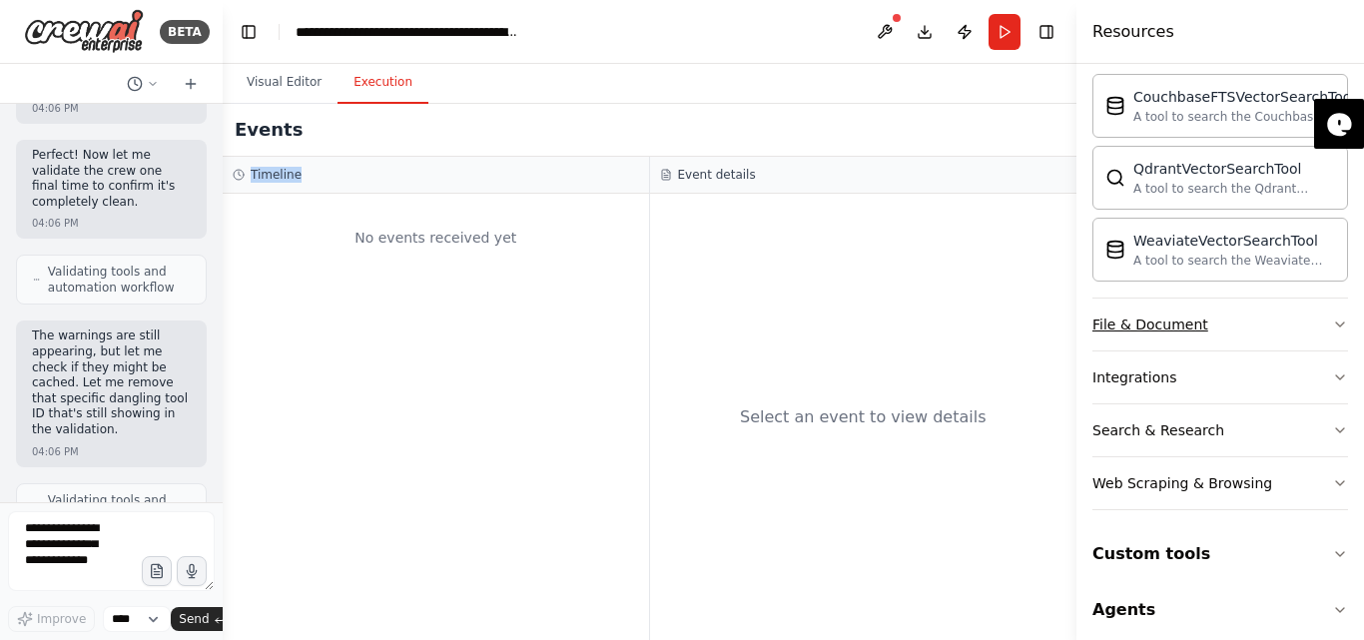
click at [1163, 326] on div "File & Document" at bounding box center [1150, 324] width 116 height 20
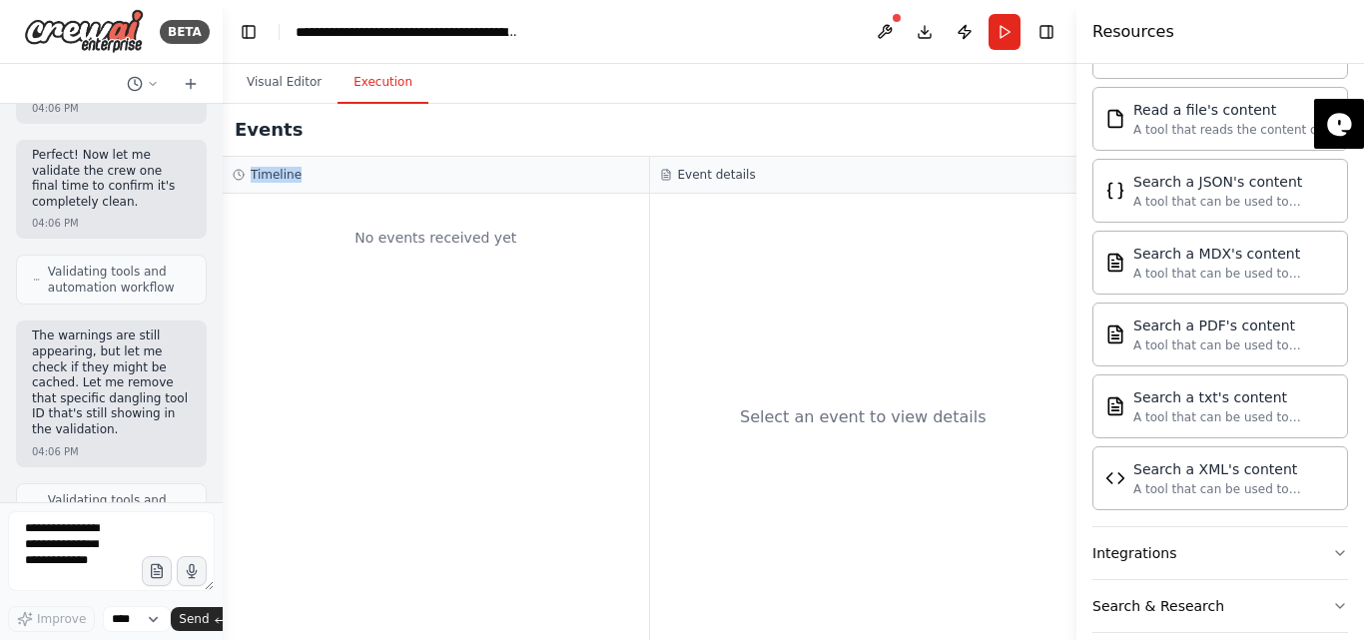
scroll to position [1004, 0]
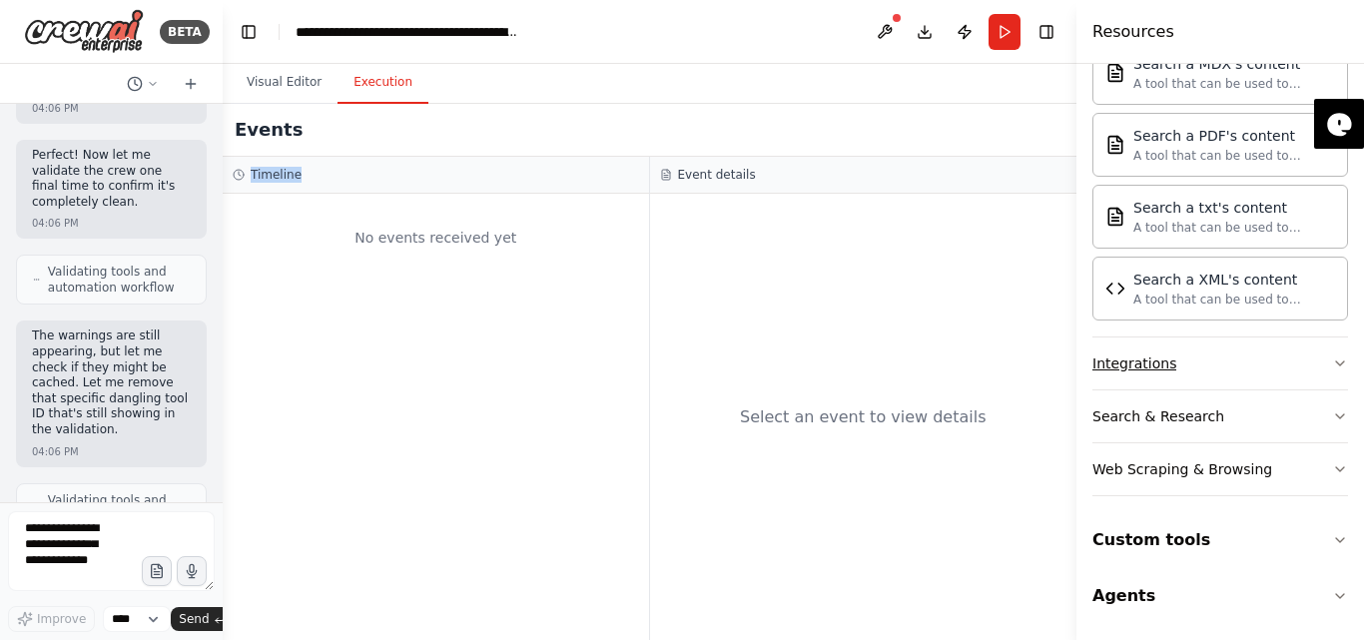
click at [1154, 357] on div "Integrations" at bounding box center [1134, 363] width 84 height 20
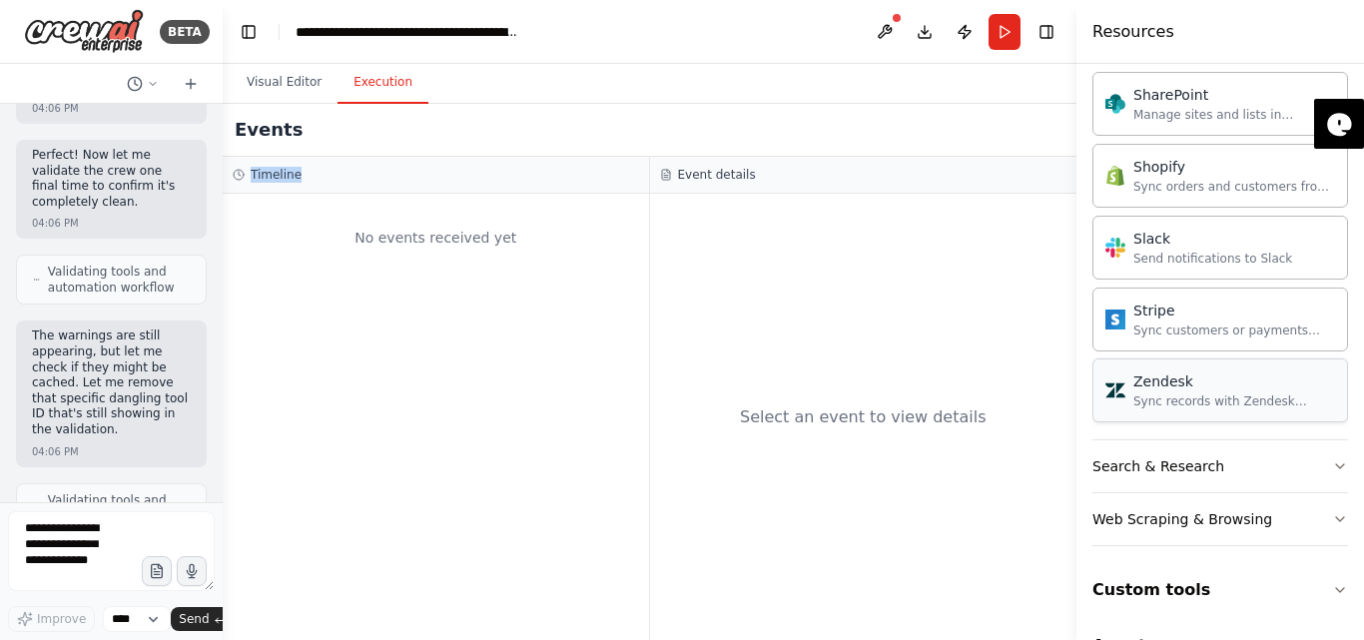
scroll to position [2602, 0]
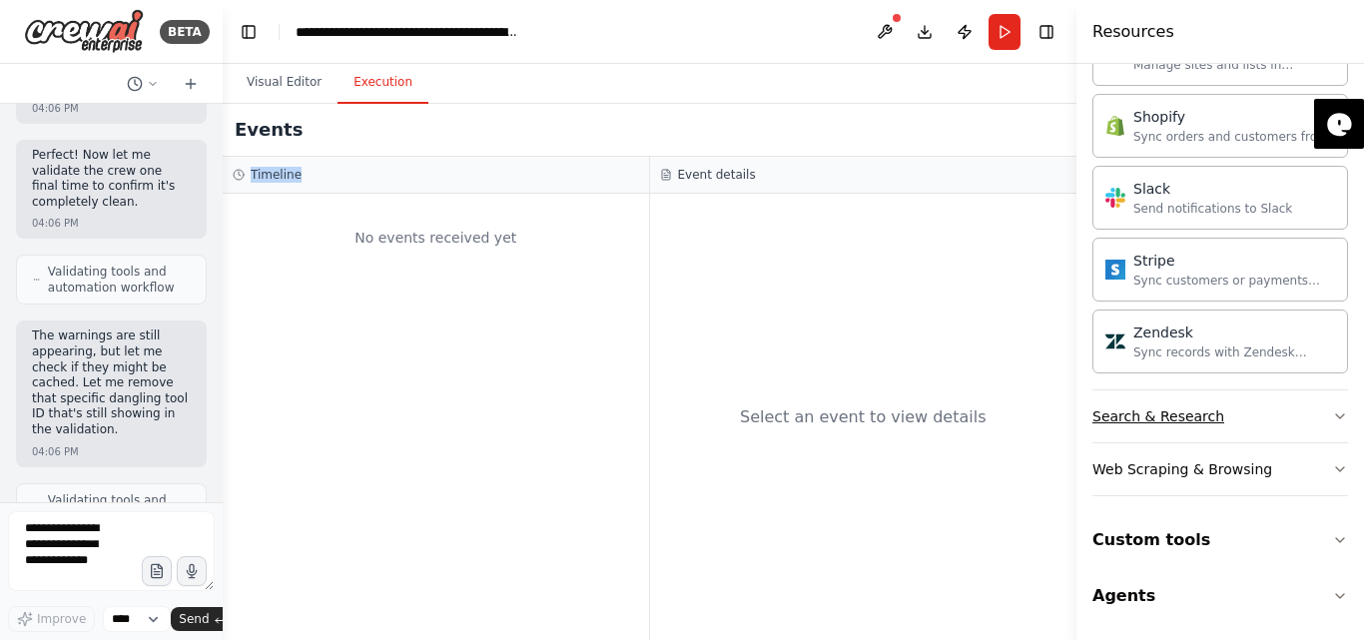
click at [1162, 415] on div "Search & Research" at bounding box center [1158, 416] width 132 height 20
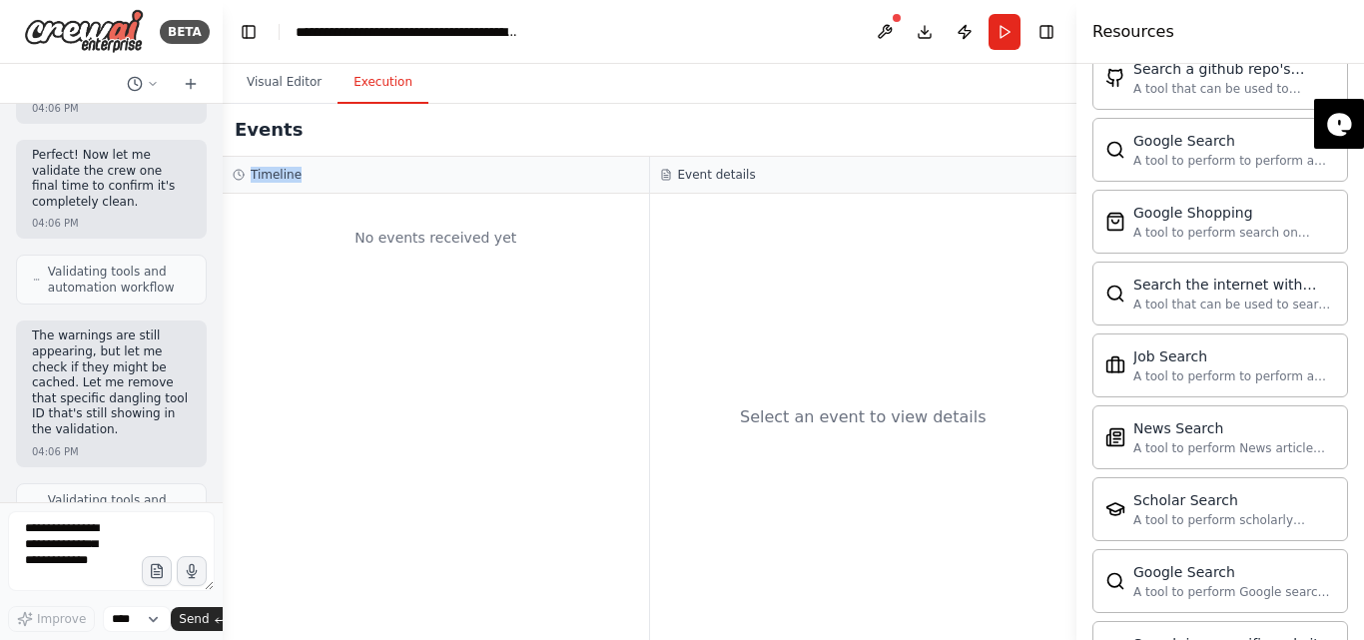
scroll to position [3624, 0]
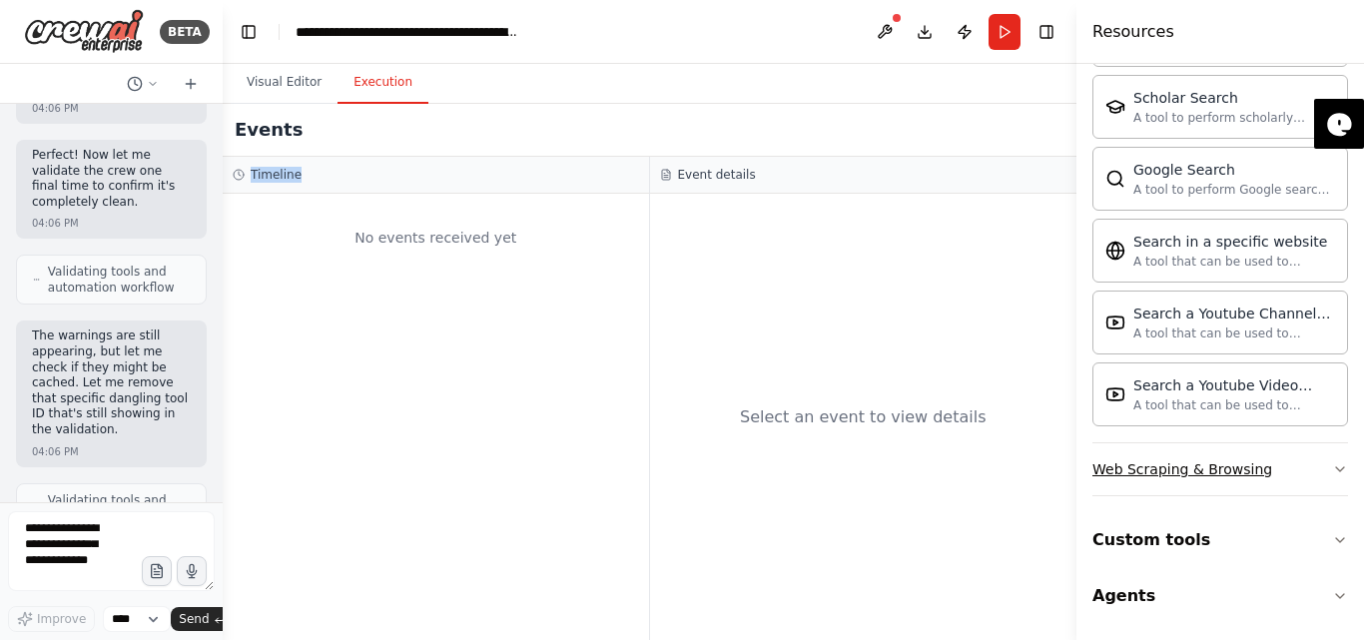
click at [1182, 458] on button "Web Scraping & Browsing" at bounding box center [1220, 469] width 256 height 52
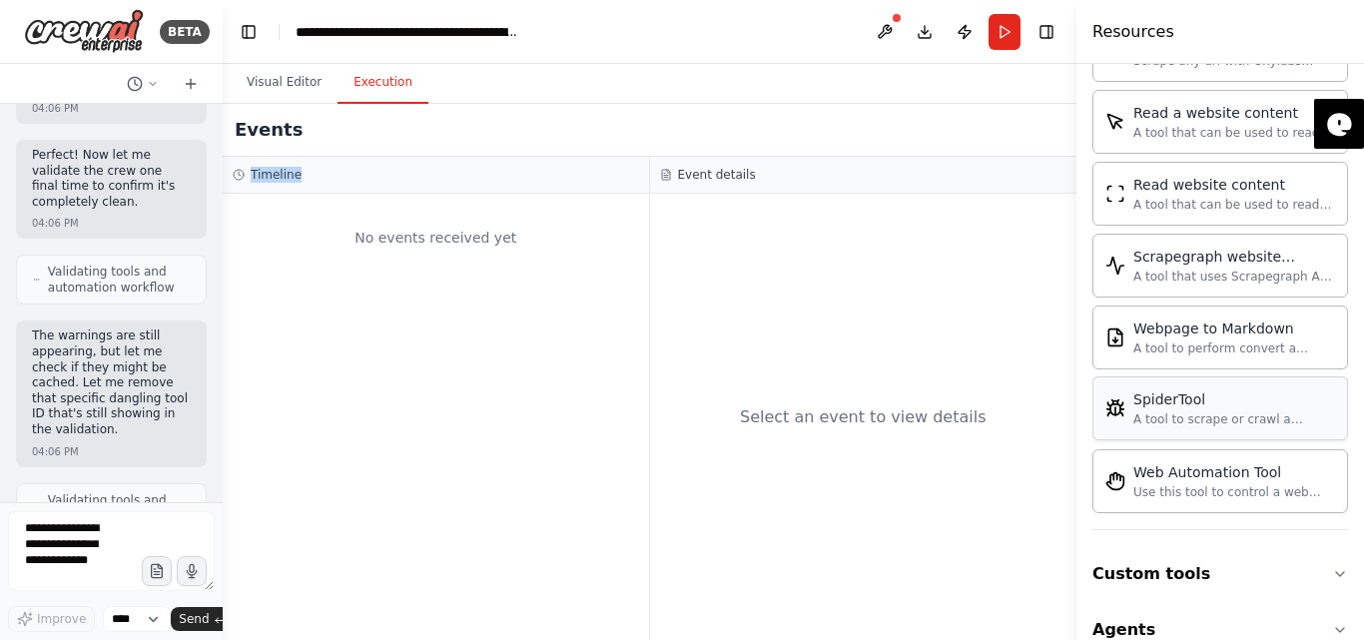
scroll to position [4718, 0]
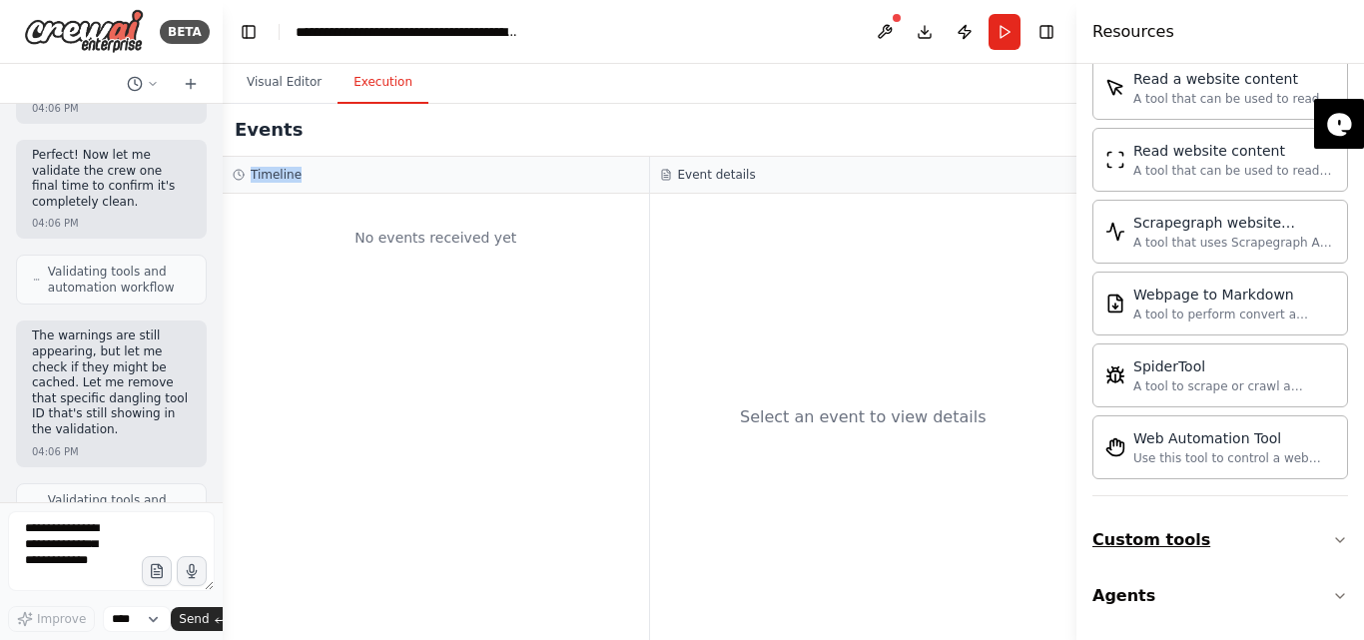
click at [1119, 529] on button "Custom tools" at bounding box center [1220, 540] width 256 height 56
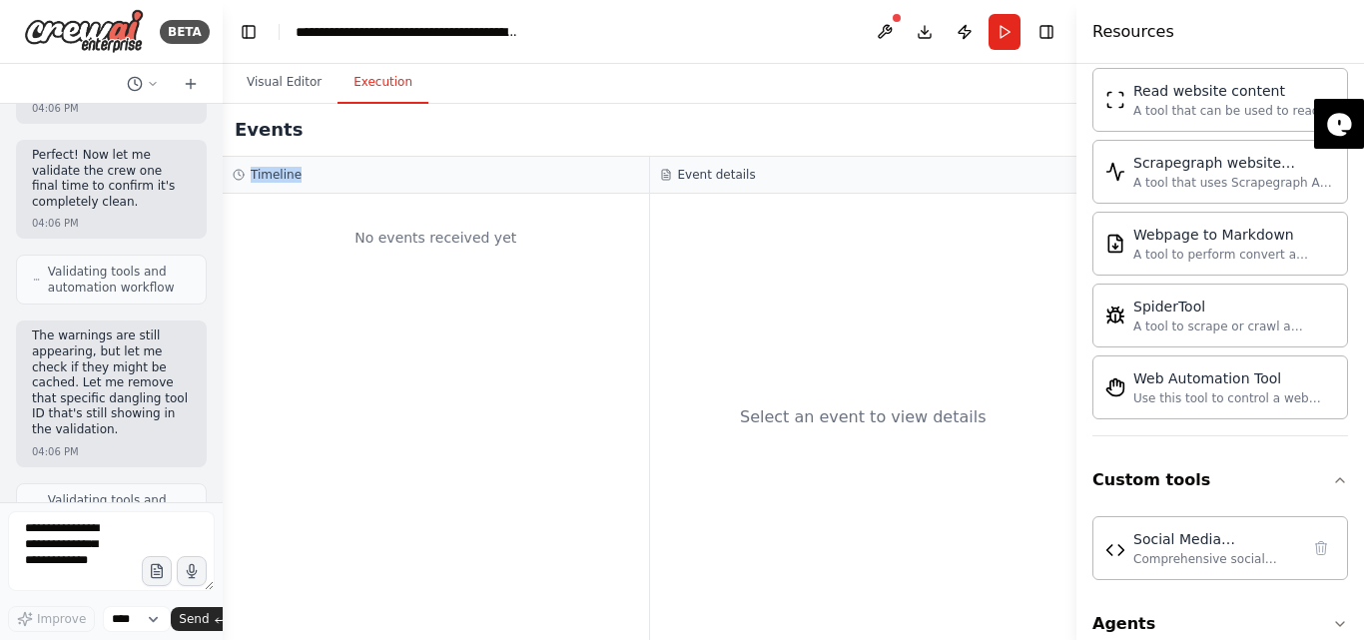
scroll to position [4806, 0]
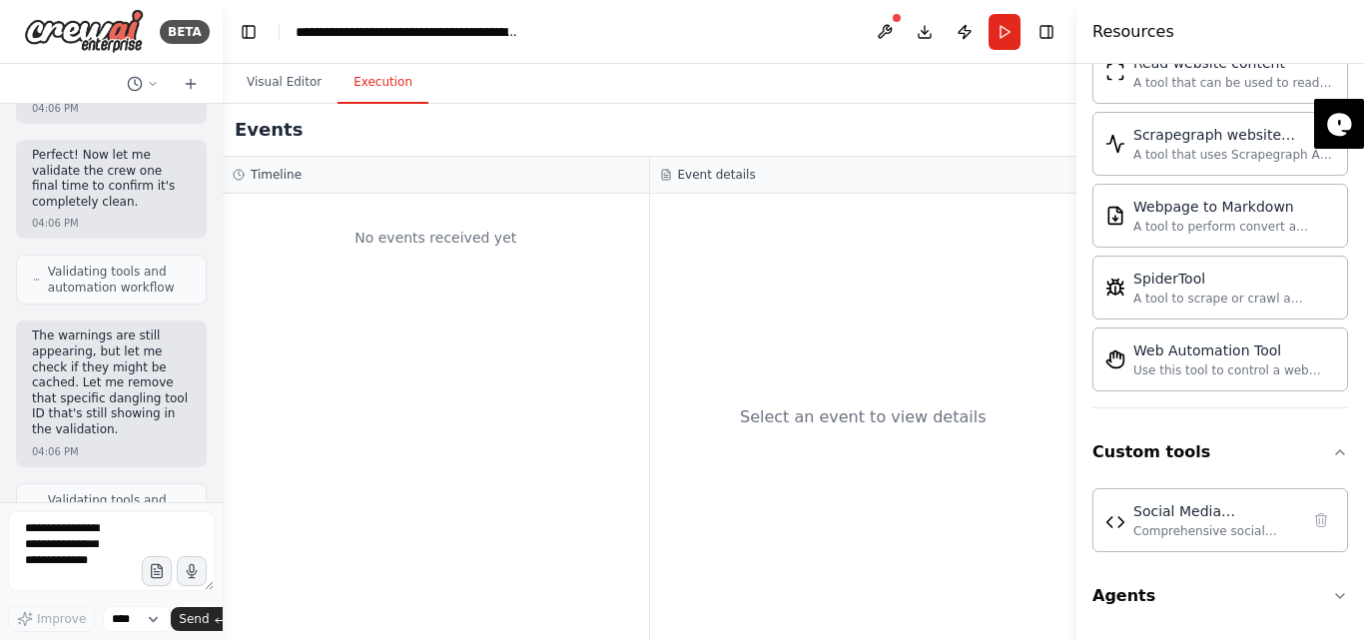
drag, startPoint x: 341, startPoint y: 218, endPoint x: 347, endPoint y: 232, distance: 15.2
click at [347, 232] on div "No events received yet" at bounding box center [436, 238] width 406 height 68
drag, startPoint x: 347, startPoint y: 233, endPoint x: 356, endPoint y: 222, distance: 14.2
click at [351, 229] on div "No events received yet" at bounding box center [436, 238] width 406 height 68
click at [410, 222] on div "No events received yet" at bounding box center [436, 238] width 406 height 68
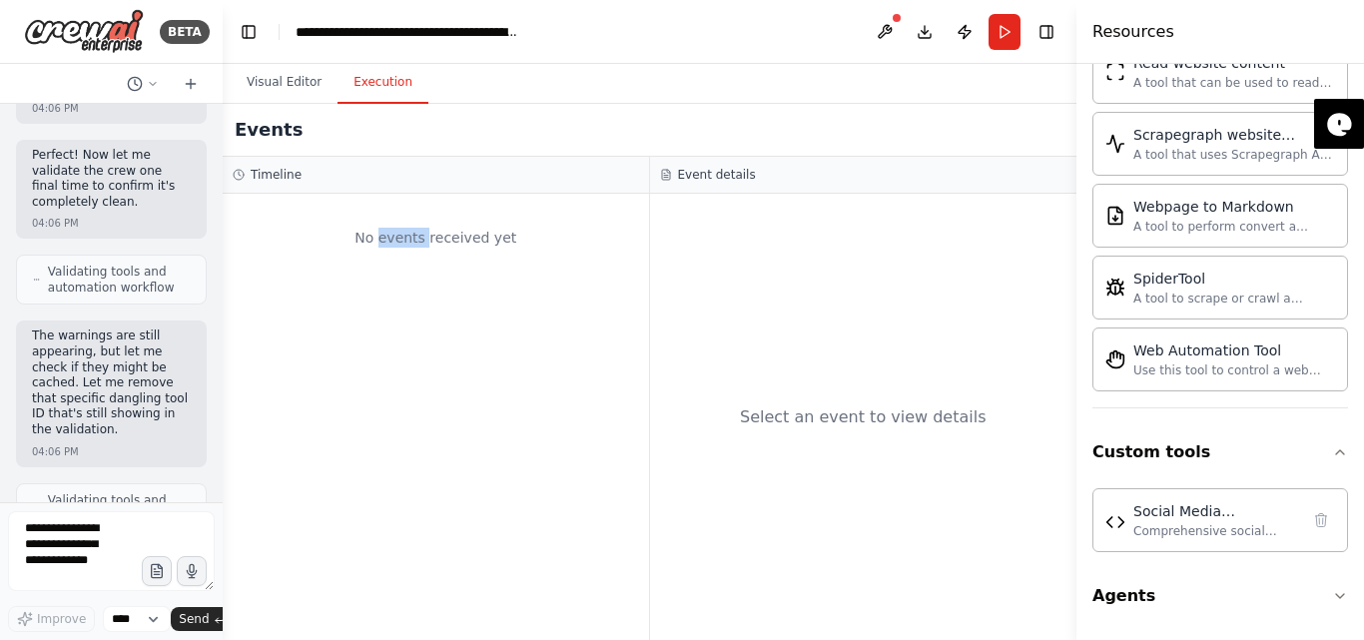
click at [410, 222] on div "No events received yet" at bounding box center [436, 238] width 406 height 68
click at [261, 173] on h3 "Timeline" at bounding box center [276, 175] width 51 height 16
click at [268, 125] on h2 "Events" at bounding box center [269, 130] width 68 height 28
click at [1036, 39] on button "Toggle Right Sidebar" at bounding box center [1046, 32] width 28 height 28
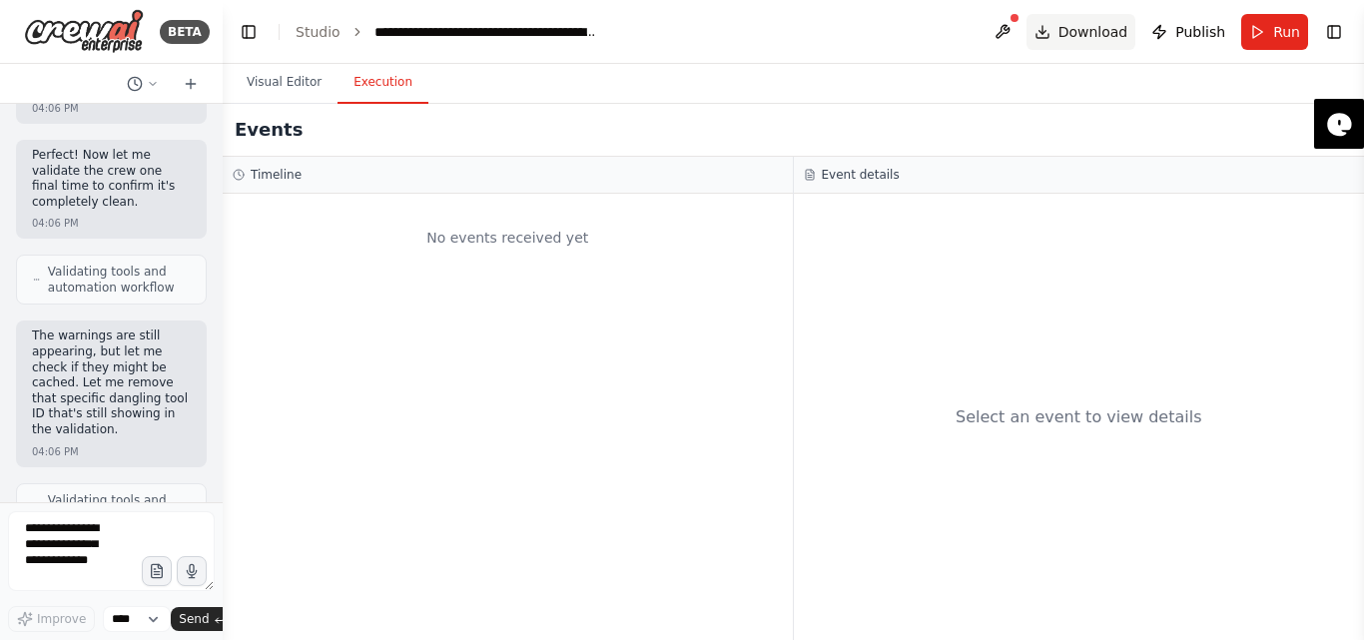
click at [1096, 31] on span "Download" at bounding box center [1093, 32] width 70 height 20
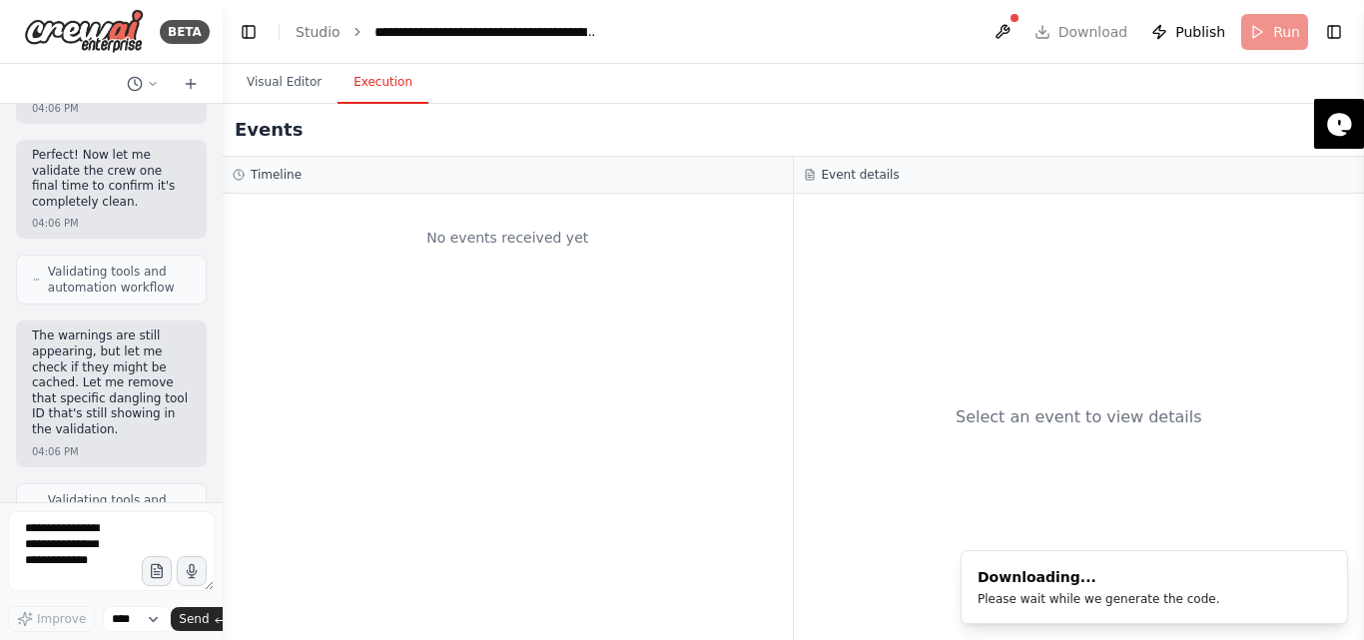
click at [1254, 32] on header "**********" at bounding box center [793, 32] width 1141 height 64
click at [1265, 30] on header "**********" at bounding box center [793, 32] width 1141 height 64
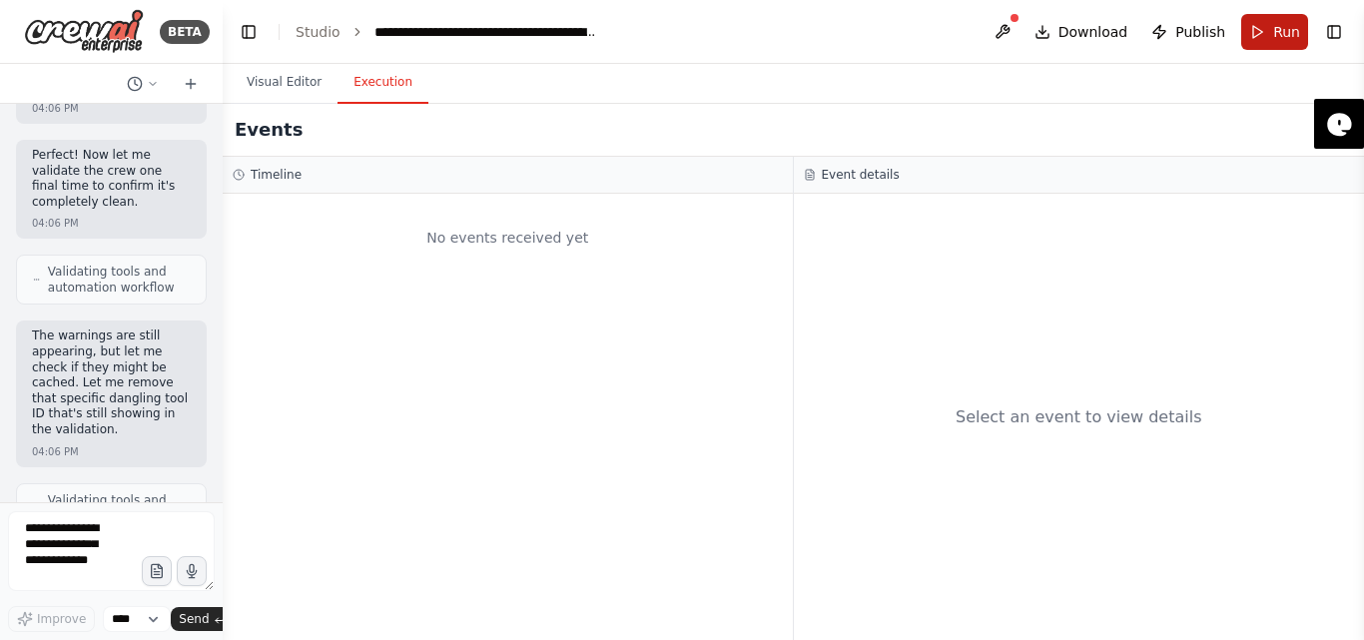
click at [1265, 29] on button "Run" at bounding box center [1274, 32] width 67 height 36
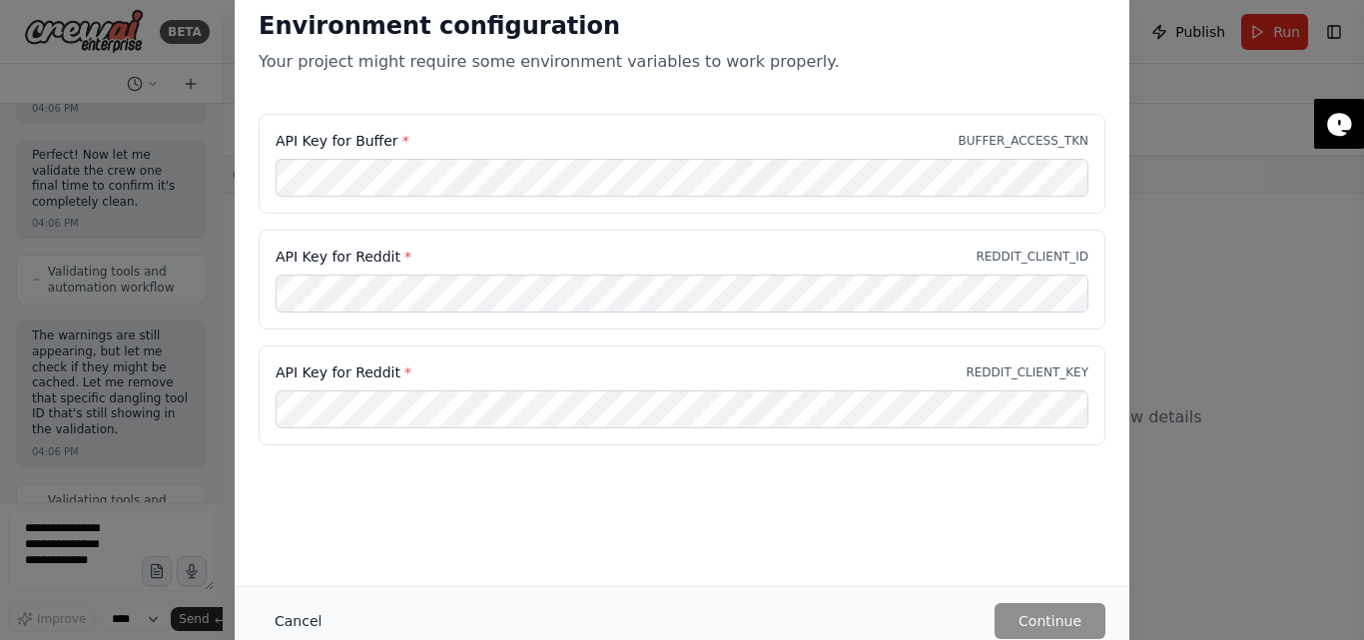
click at [284, 621] on button "Cancel" at bounding box center [298, 621] width 79 height 36
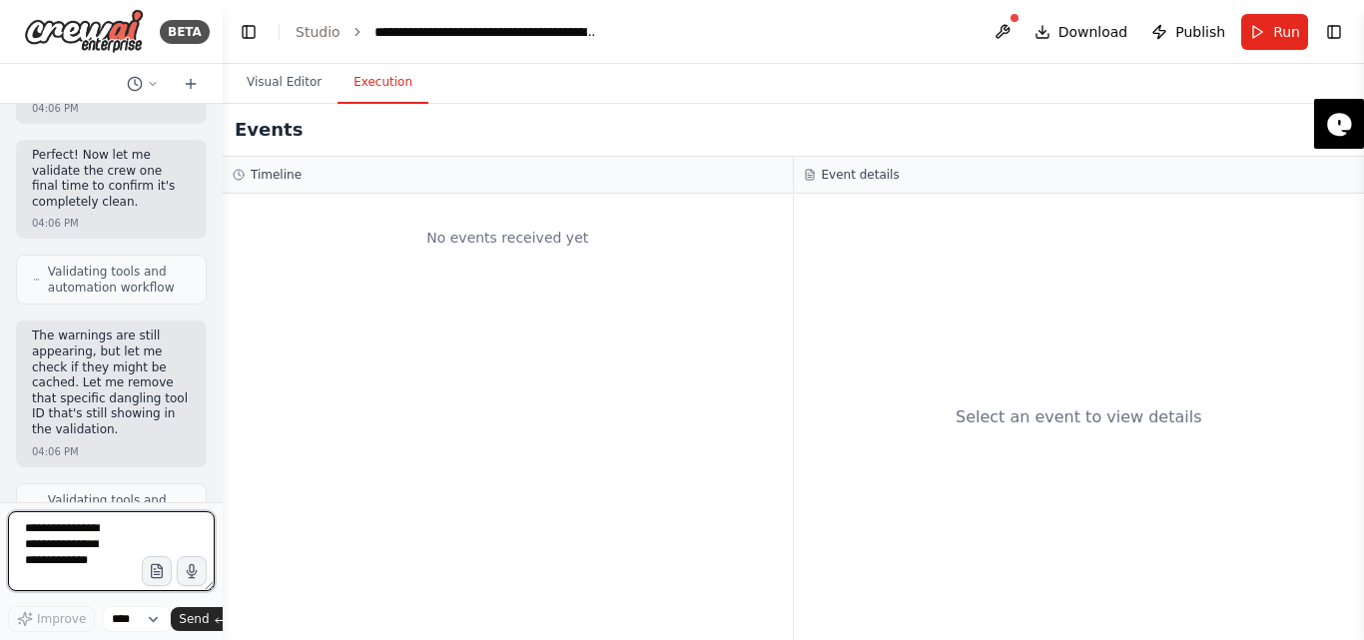
click at [69, 546] on textarea at bounding box center [111, 551] width 207 height 80
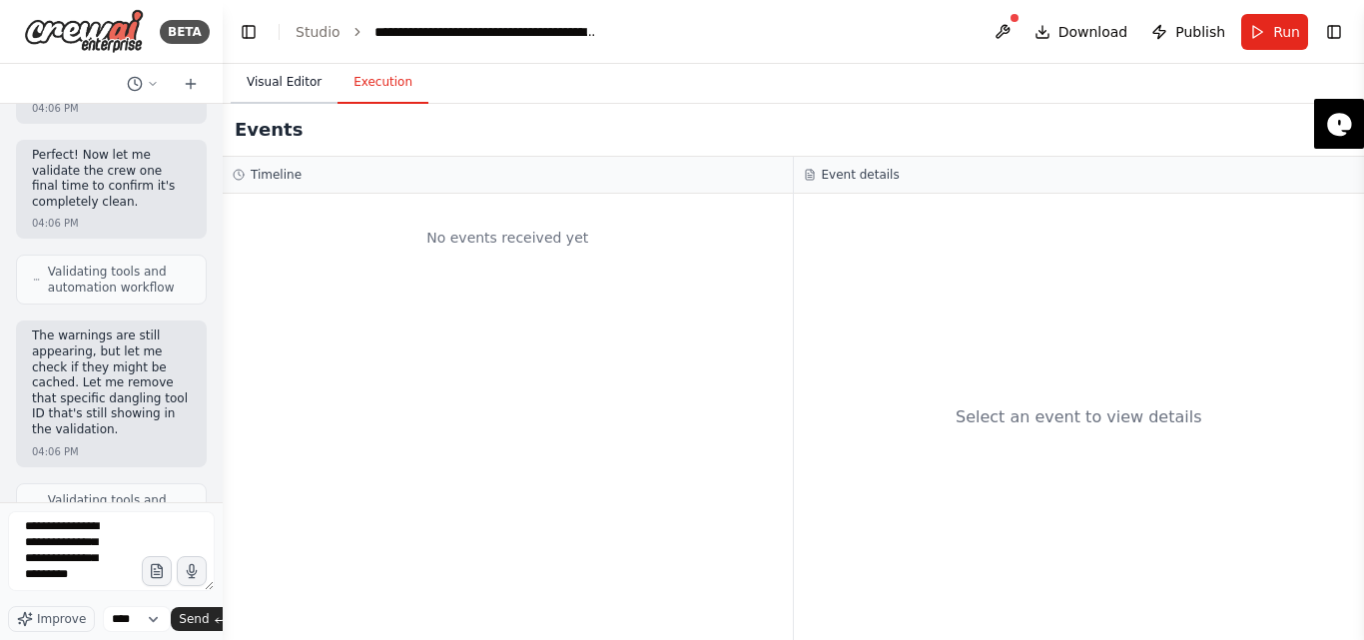
click at [282, 77] on button "Visual Editor" at bounding box center [284, 83] width 107 height 42
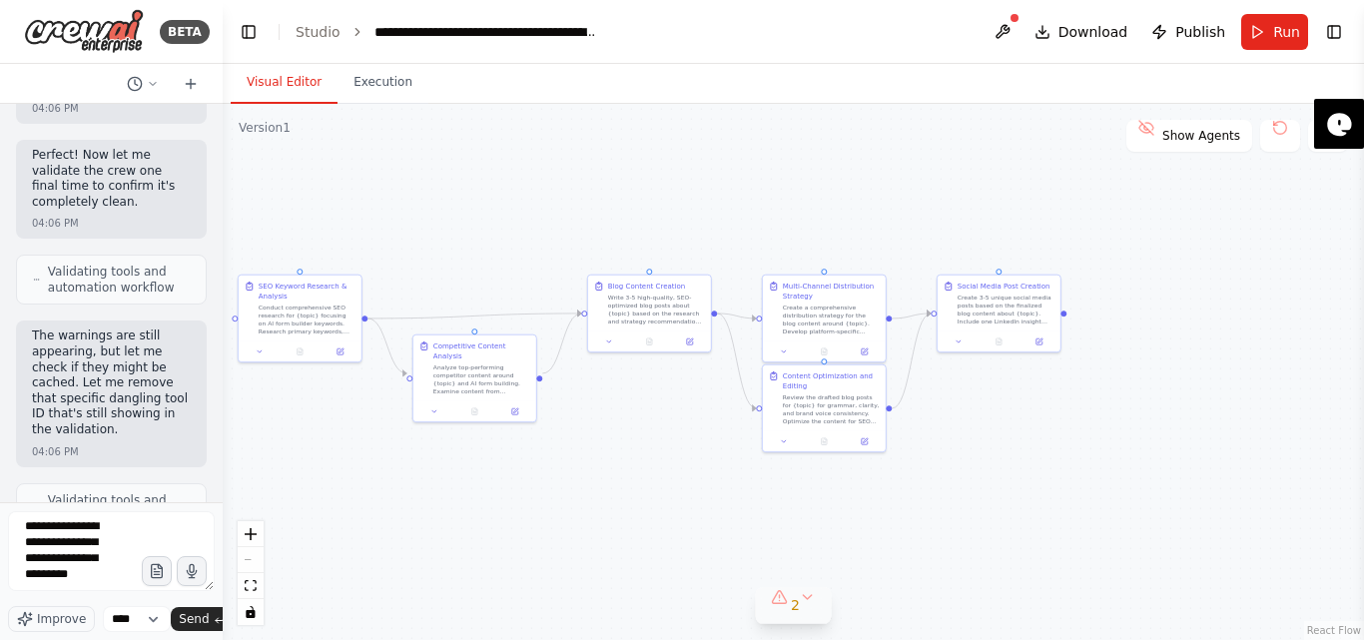
click at [795, 615] on button "2" at bounding box center [793, 605] width 77 height 37
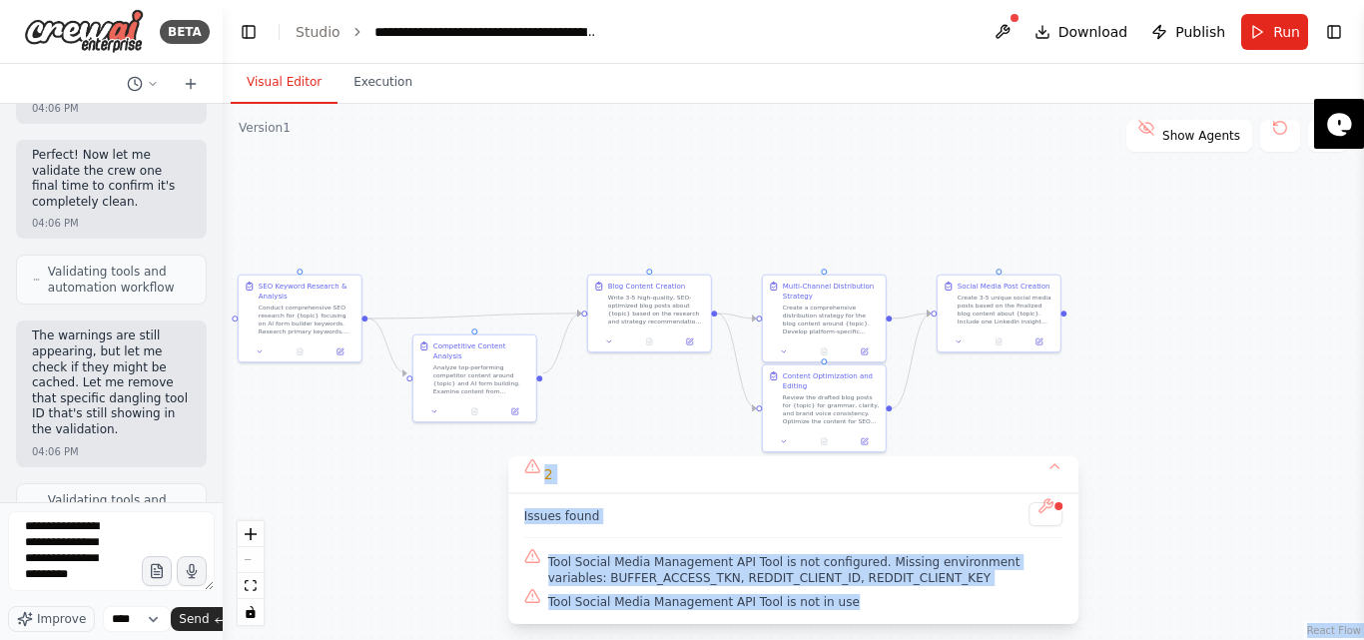
drag, startPoint x: 893, startPoint y: 599, endPoint x: 471, endPoint y: 567, distance: 422.5
click at [471, 567] on div "Version 1 Show Tools Show Agents .deletable-edge-delete-btn { width: 20px; heig…" at bounding box center [793, 372] width 1141 height 536
copy div "React Flow Press enter or space to select a node. You can then use the arrow ke…"
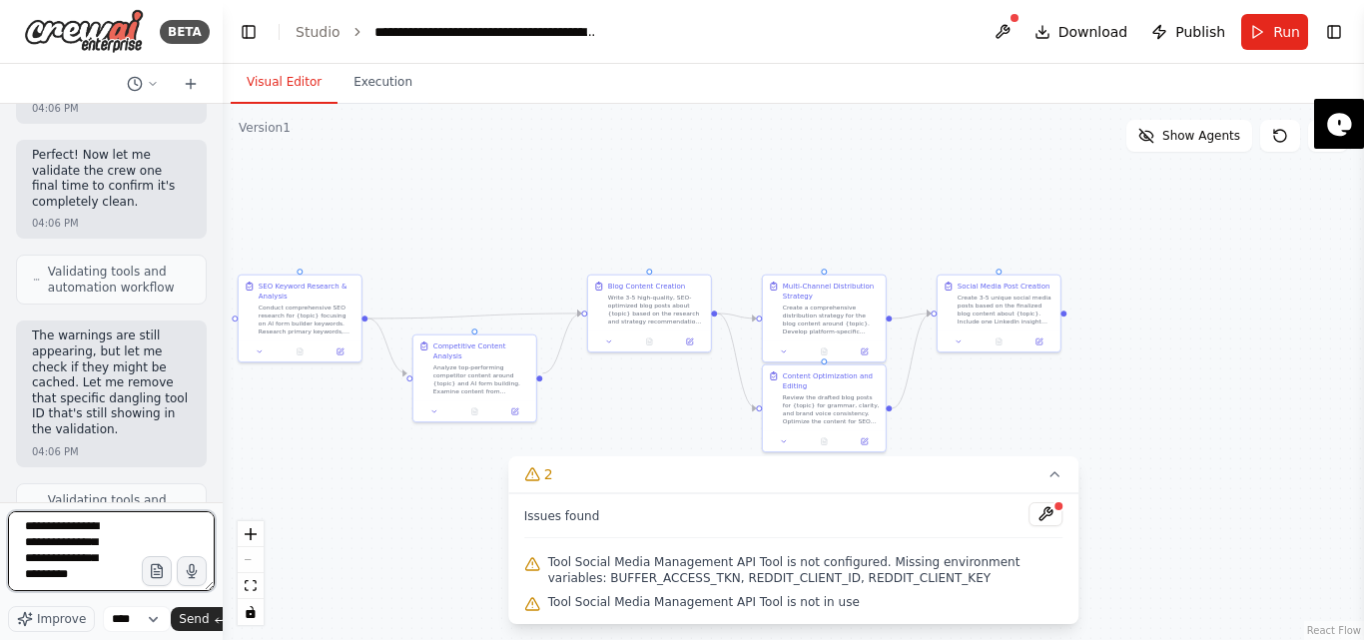
click at [79, 570] on textarea "**********" at bounding box center [111, 551] width 207 height 80
click at [81, 580] on textarea "**********" at bounding box center [111, 551] width 207 height 80
paste textarea "**********"
type textarea "**********"
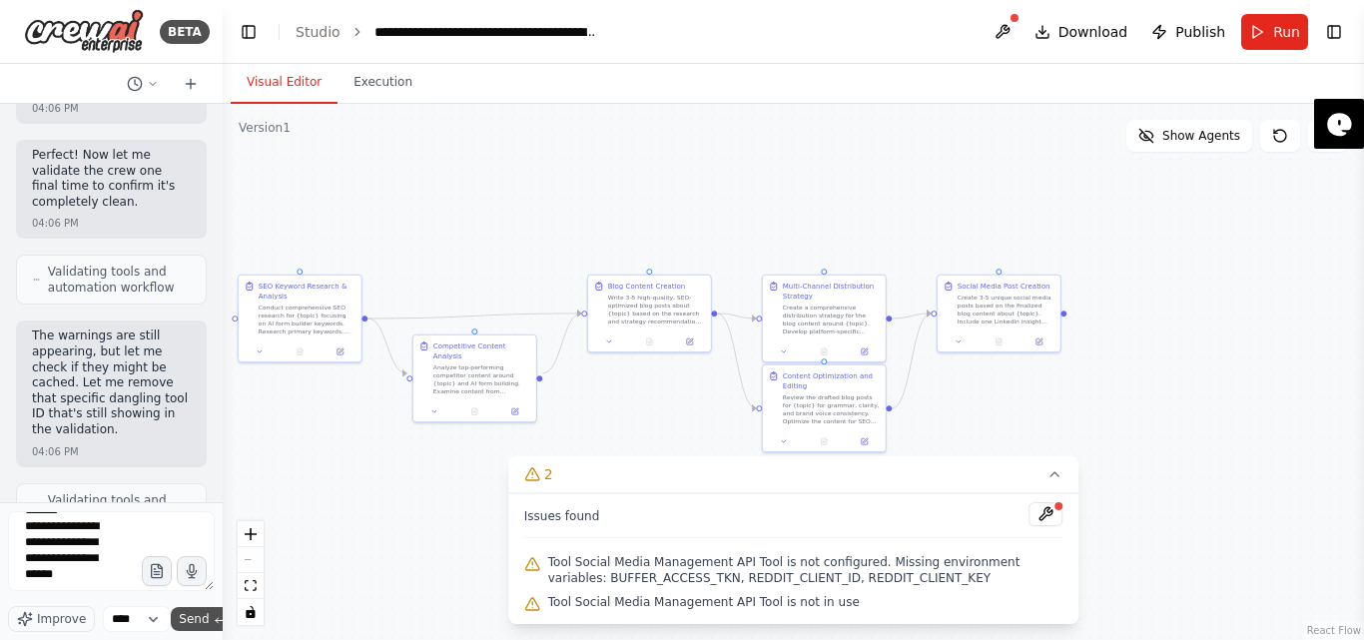
click at [195, 613] on span "Send" at bounding box center [194, 619] width 30 height 16
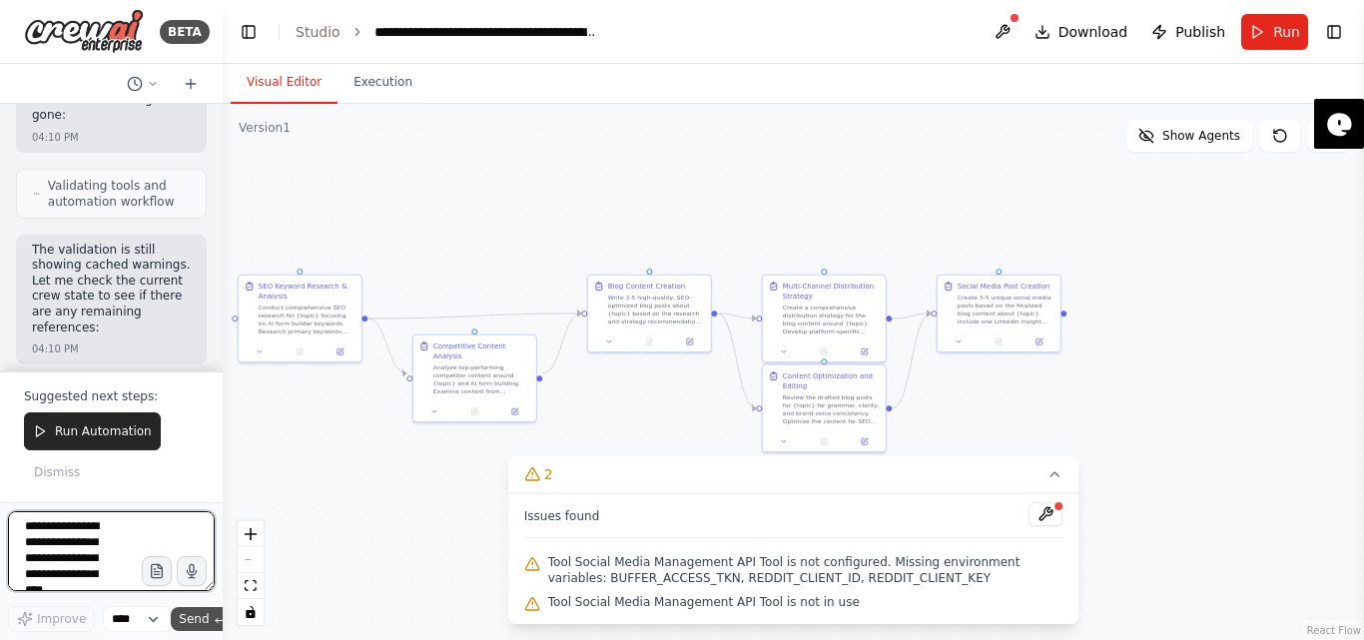
scroll to position [22760, 0]
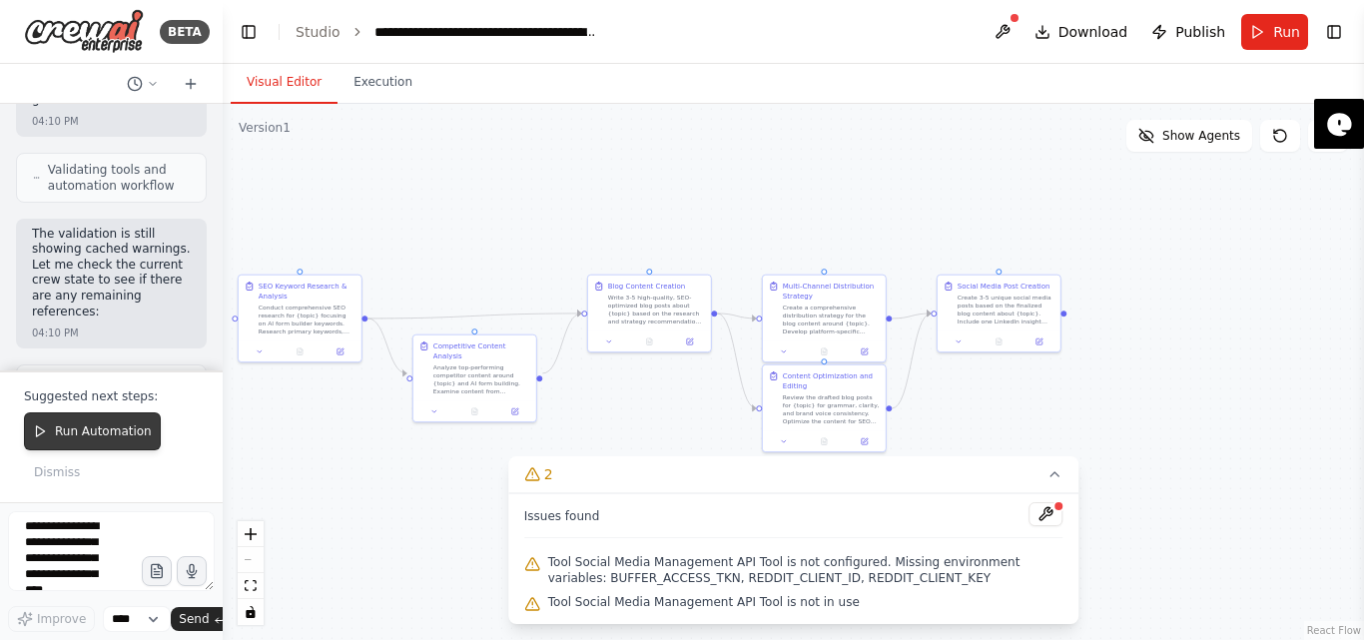
click at [106, 426] on span "Run Automation" at bounding box center [103, 431] width 97 height 16
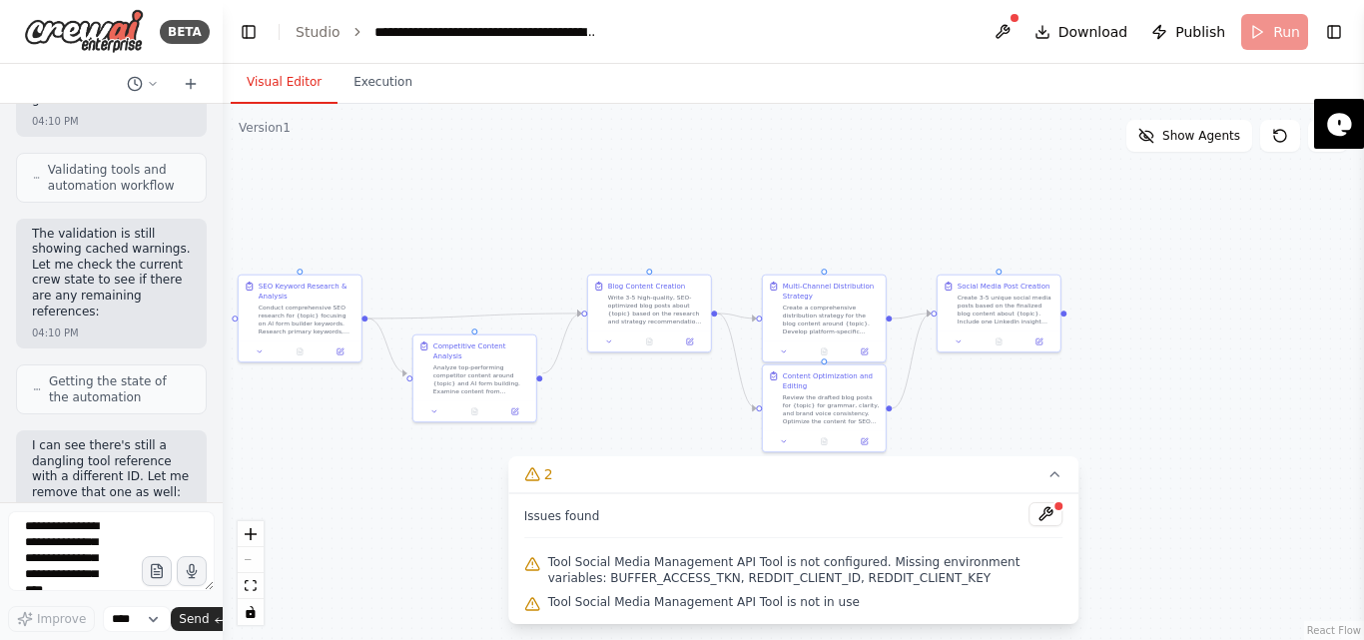
scroll to position [22628, 0]
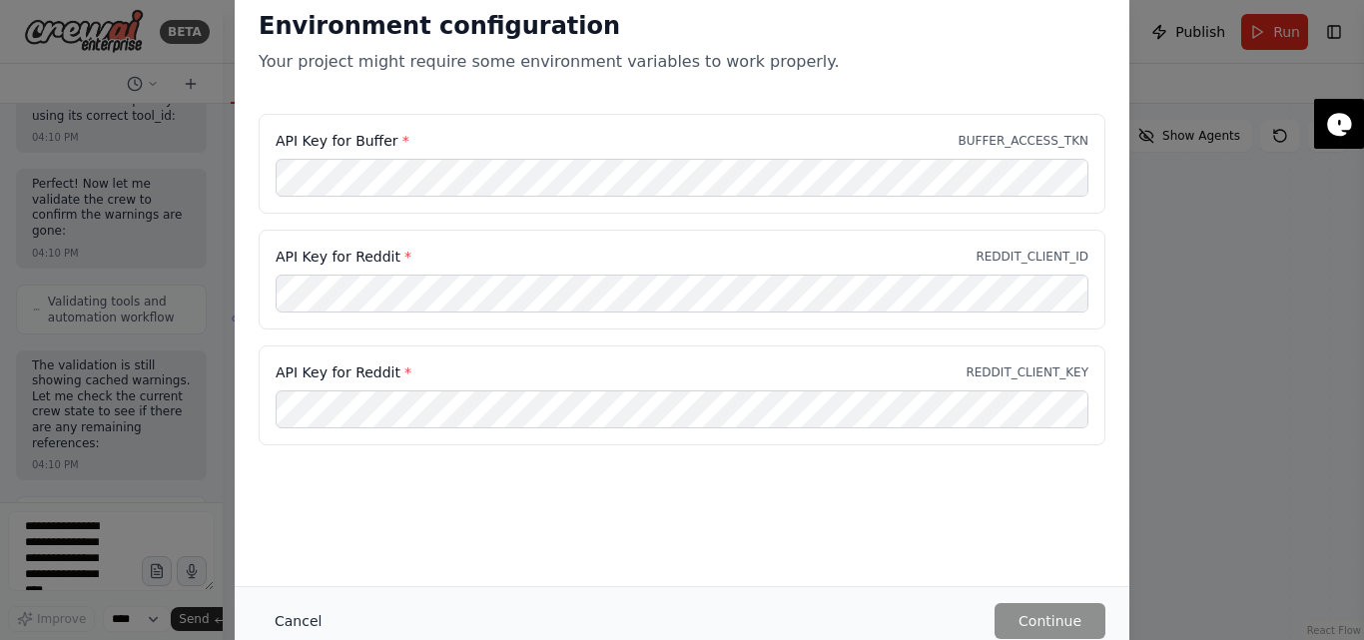
click at [297, 622] on button "Cancel" at bounding box center [298, 621] width 79 height 36
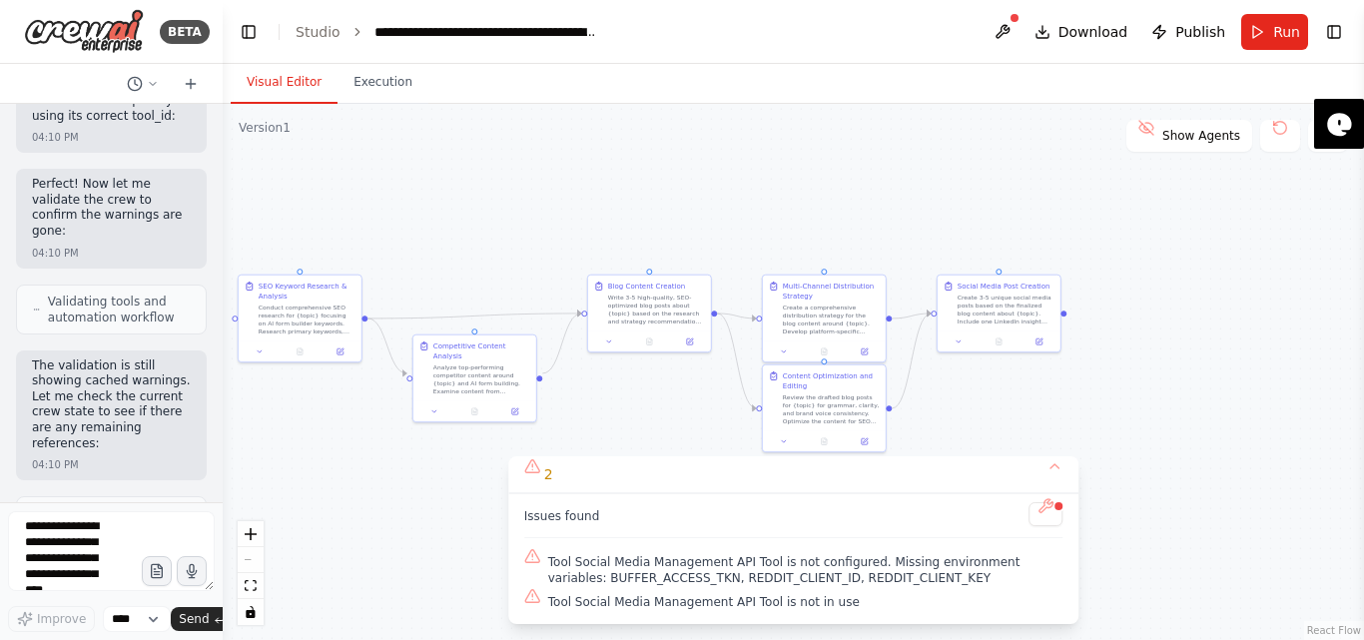
click at [1290, 154] on div ".deletable-edge-delete-btn { width: 20px; height: 20px; border: 0px solid #ffff…" at bounding box center [793, 372] width 1141 height 536
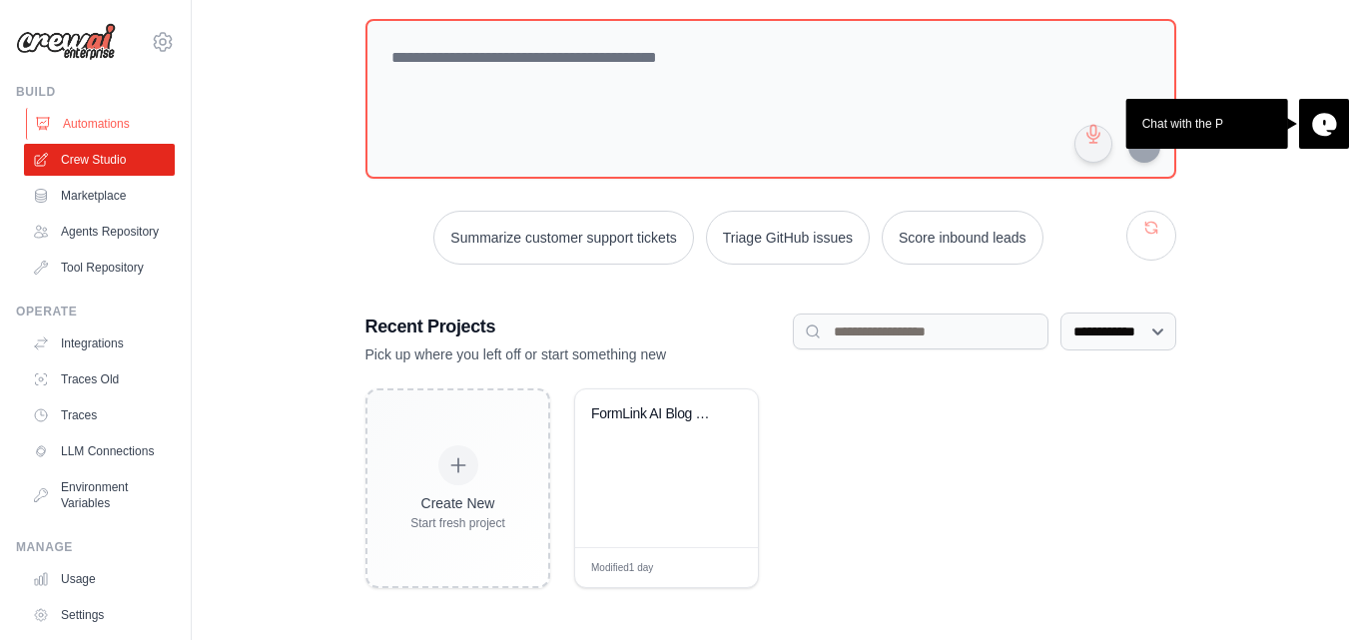
click at [99, 119] on link "Automations" at bounding box center [101, 124] width 151 height 32
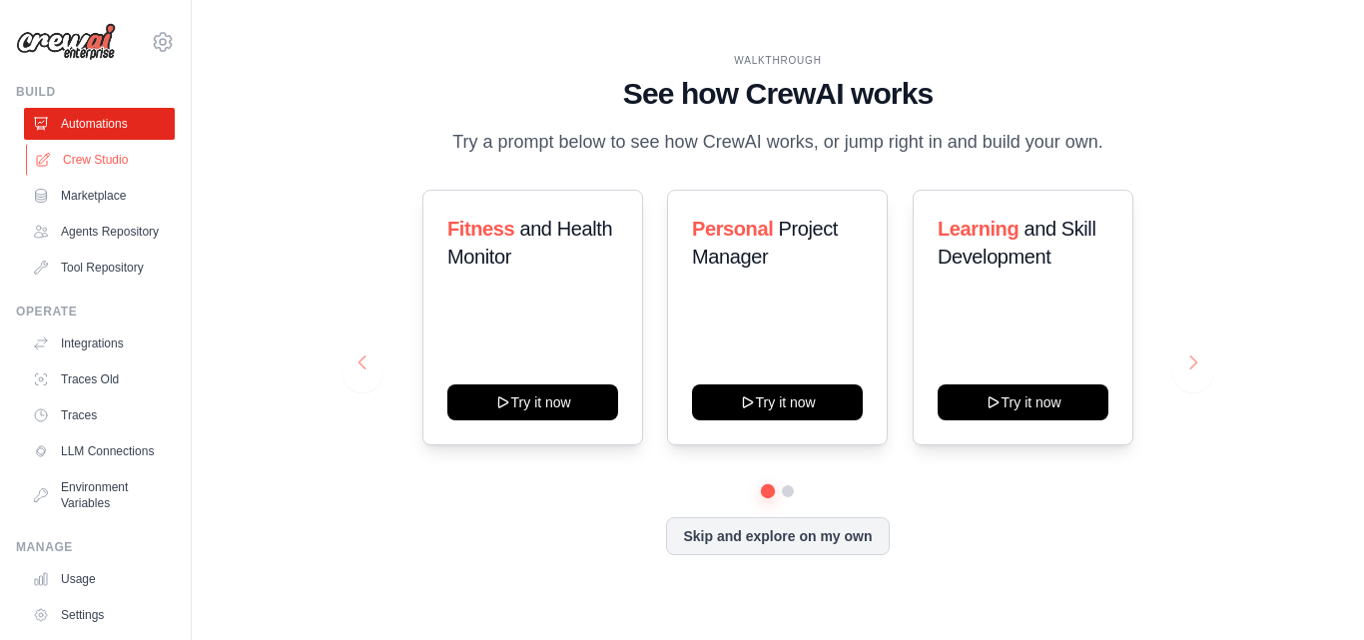
click at [97, 169] on link "Crew Studio" at bounding box center [101, 160] width 151 height 32
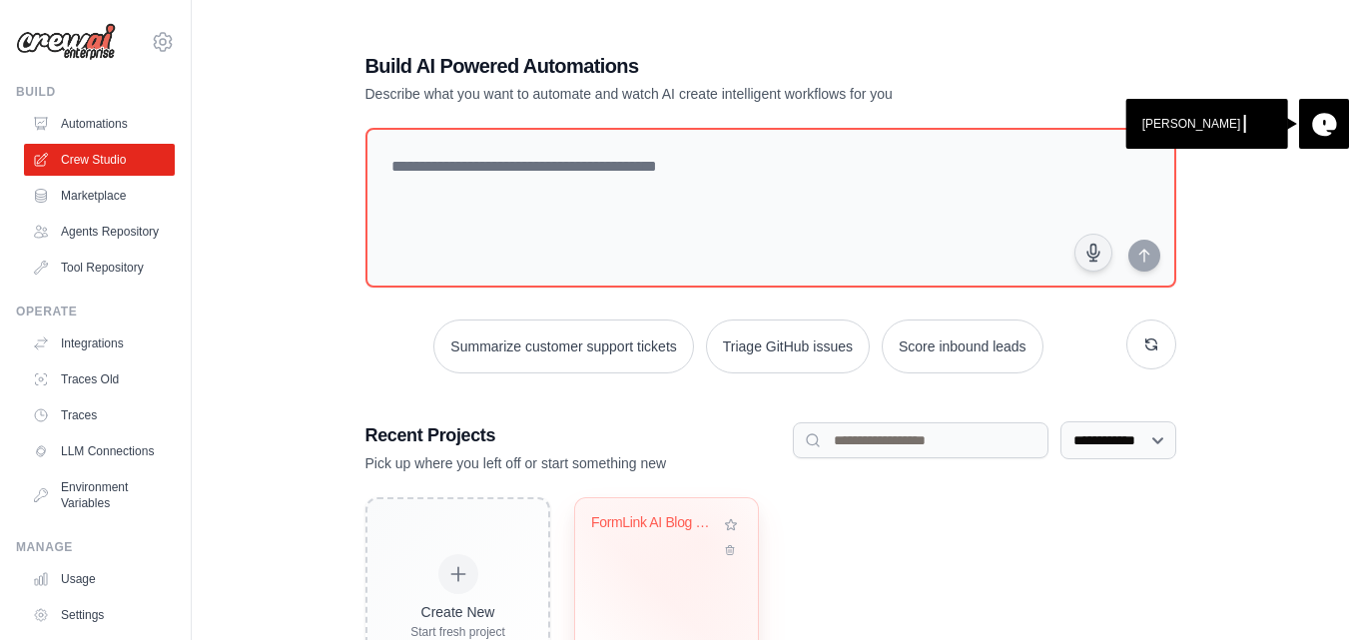
click at [703, 541] on div "FormLink AI Blog Generator - Daily ..." at bounding box center [666, 537] width 151 height 46
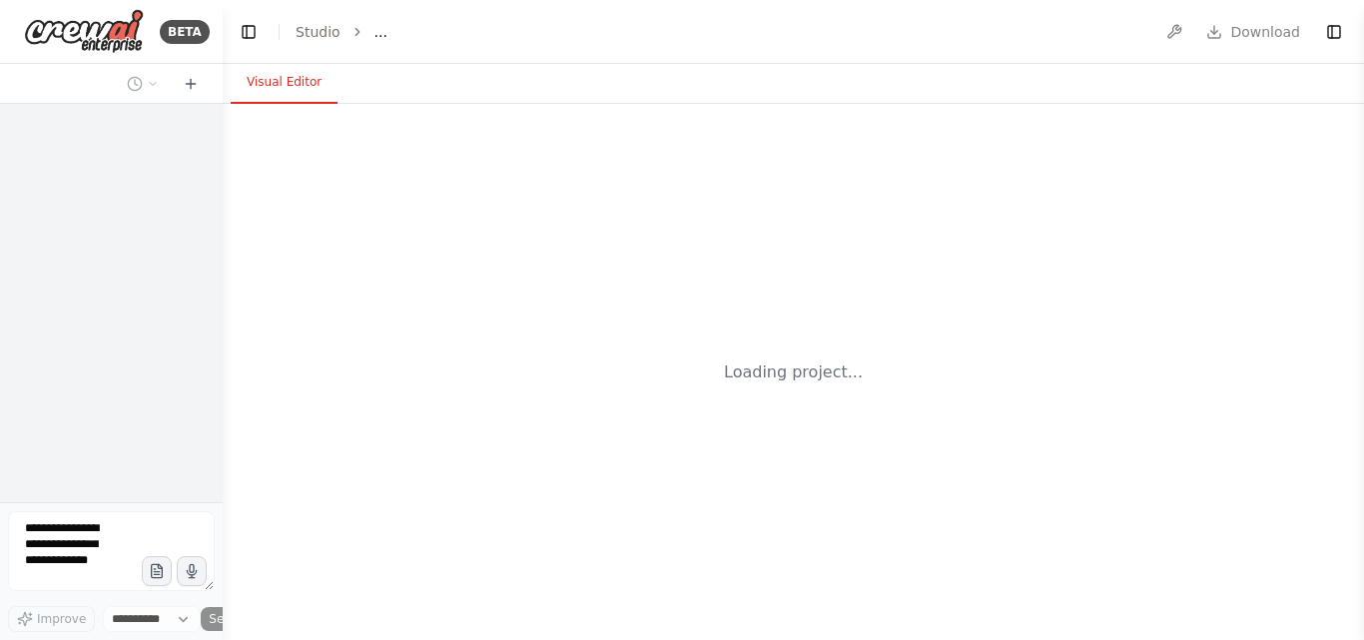
select select "****"
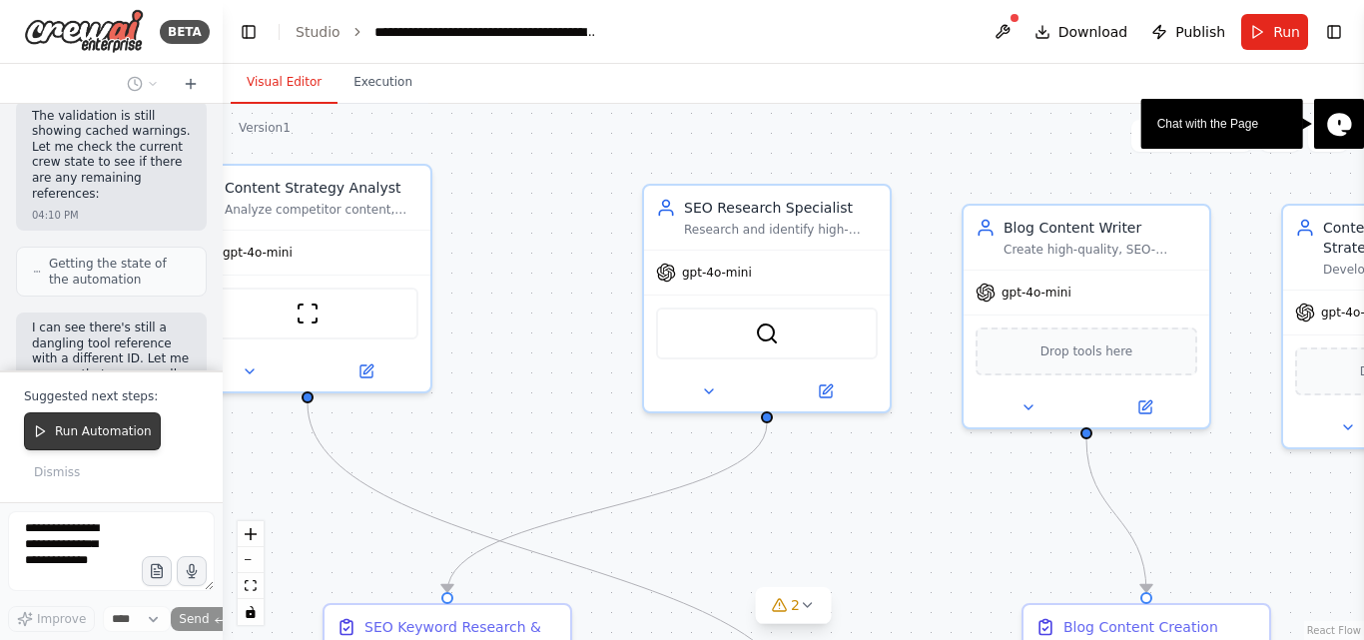
scroll to position [22878, 0]
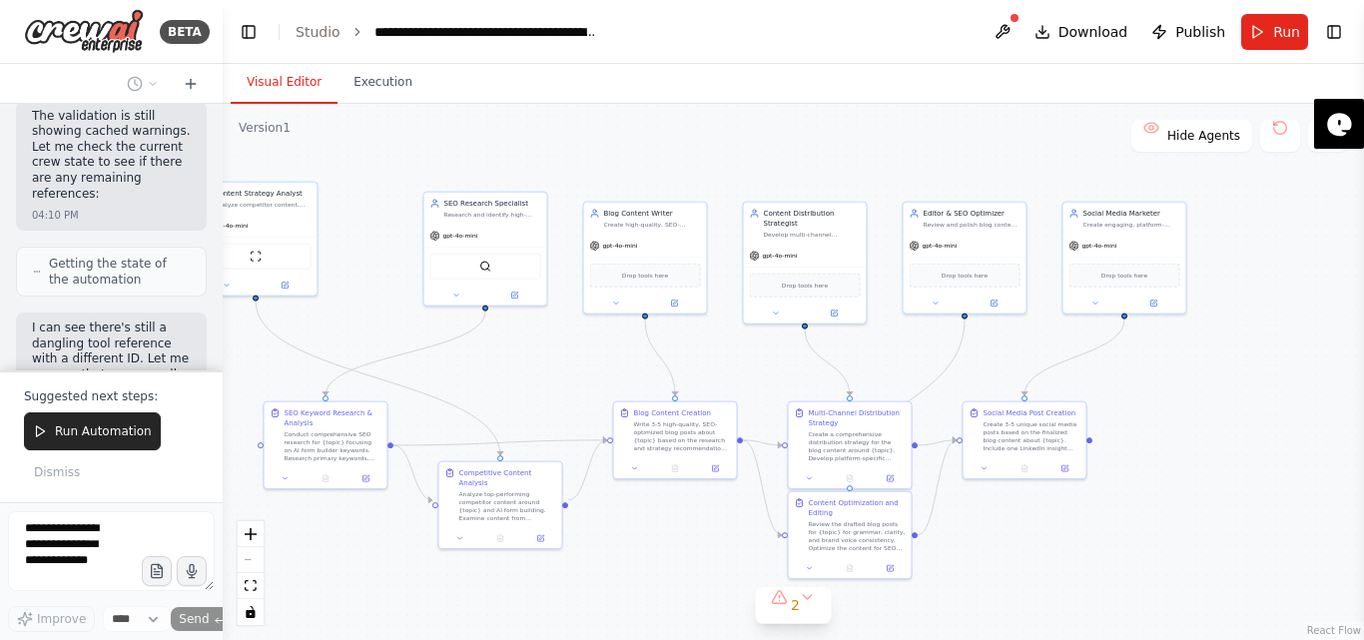
drag, startPoint x: 1003, startPoint y: 170, endPoint x: 831, endPoint y: 81, distance: 194.2
click at [831, 81] on div "Visual Editor Execution Version 1 Show Tools Hide Agents .deletable-edge-delete…" at bounding box center [793, 352] width 1141 height 576
click at [799, 600] on span "2" at bounding box center [795, 605] width 9 height 20
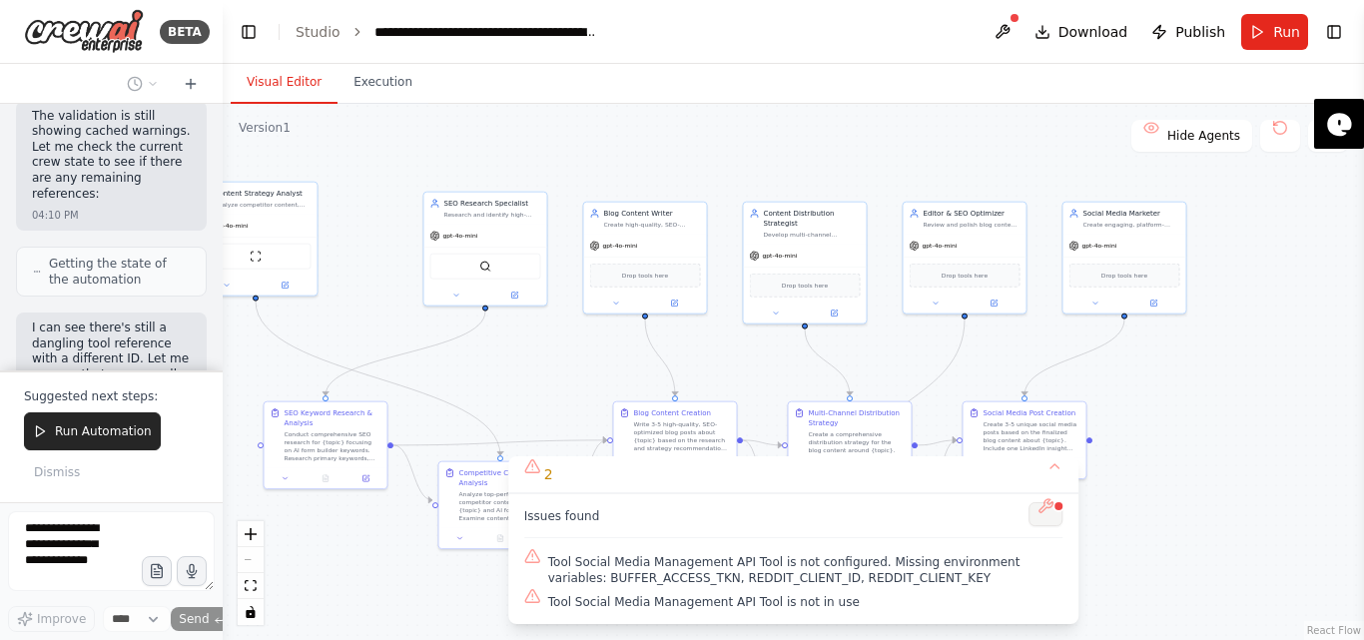
click at [1048, 512] on button at bounding box center [1045, 514] width 34 height 24
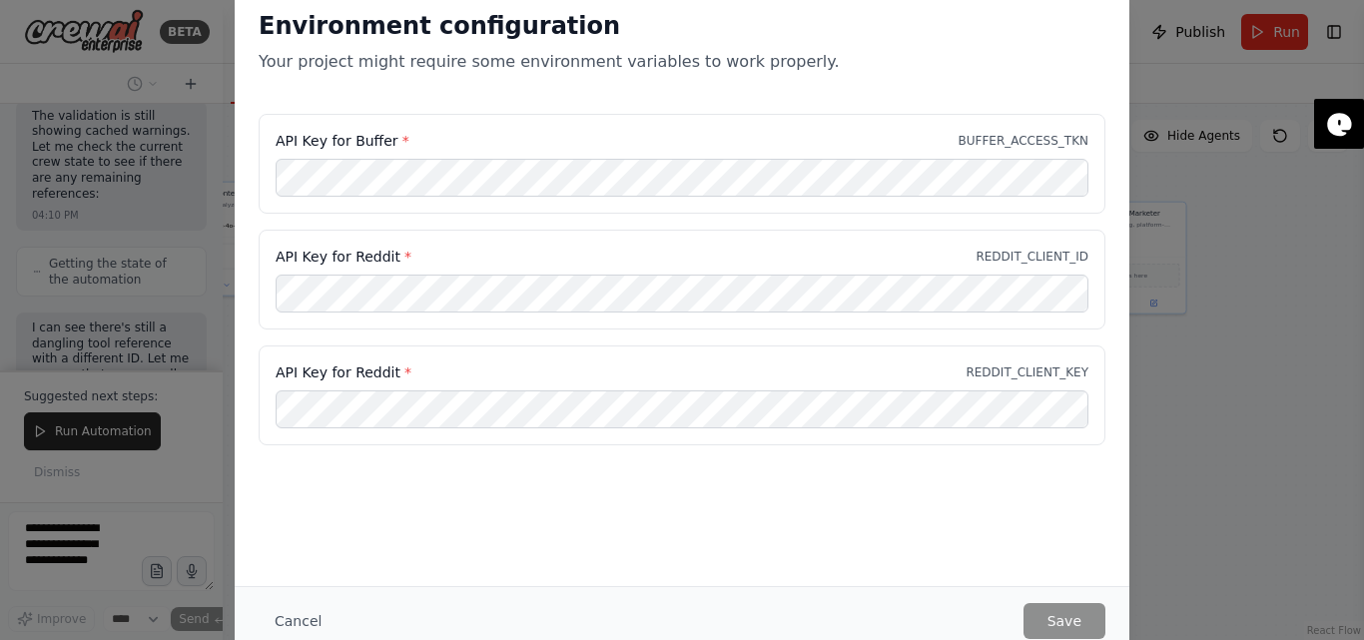
drag, startPoint x: 297, startPoint y: 618, endPoint x: 354, endPoint y: 584, distance: 67.1
click at [296, 619] on button "Cancel" at bounding box center [298, 621] width 79 height 36
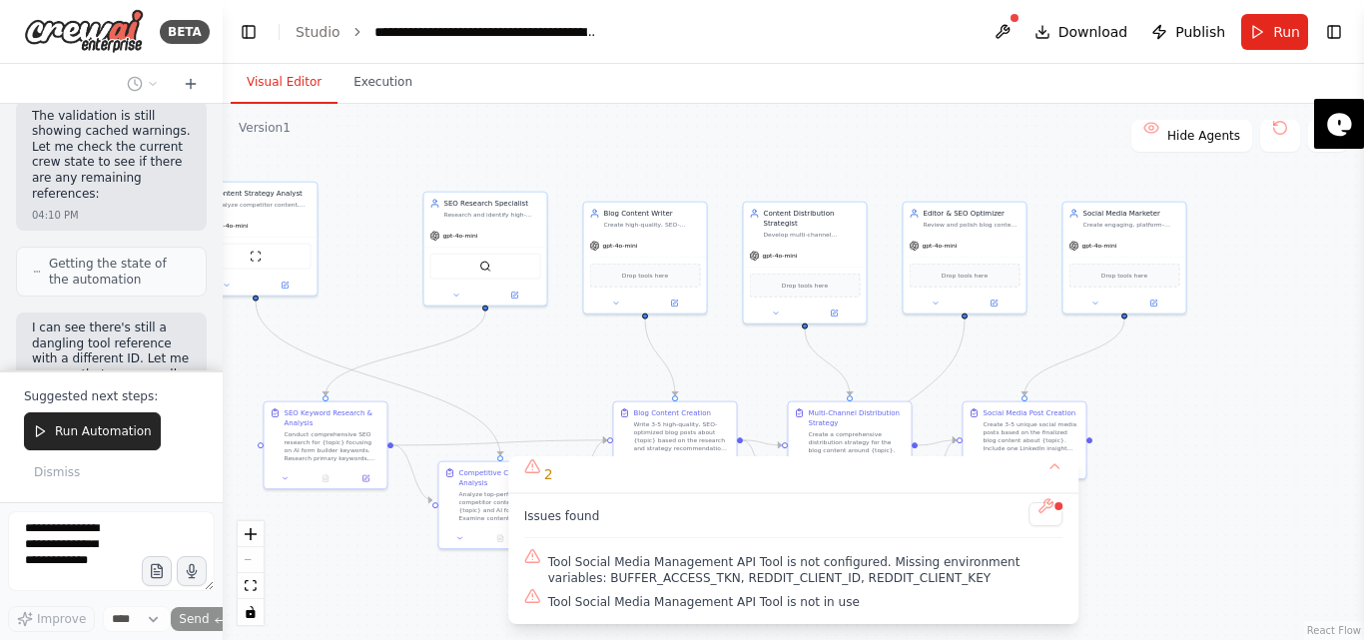
click at [258, 139] on div ".deletable-edge-delete-btn { width: 20px; height: 20px; border: 0px solid #ffff…" at bounding box center [793, 372] width 1141 height 536
